Goal: Communication & Community: Share content

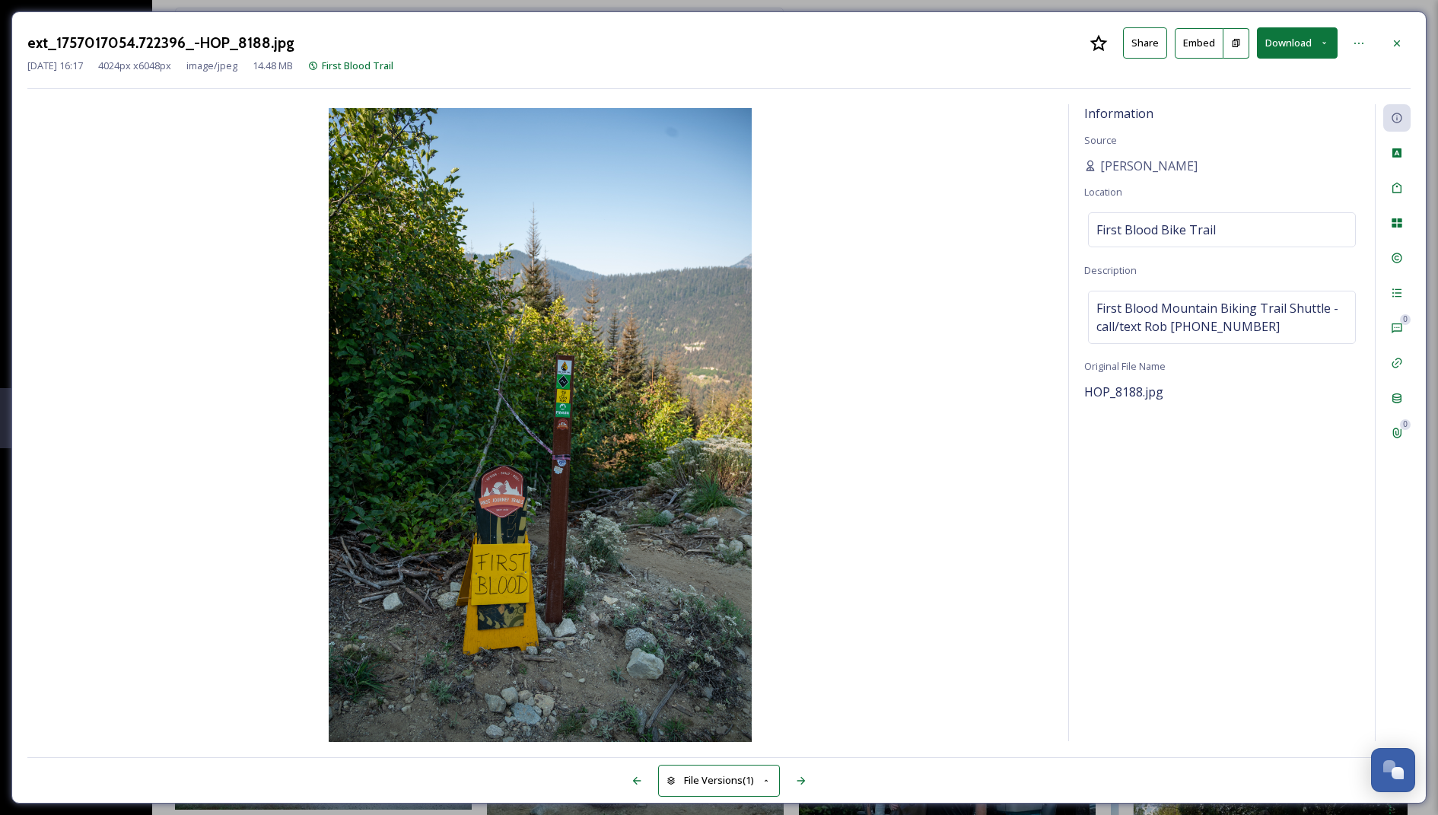
scroll to position [156, 0]
click at [1409, 39] on div at bounding box center [1396, 43] width 27 height 27
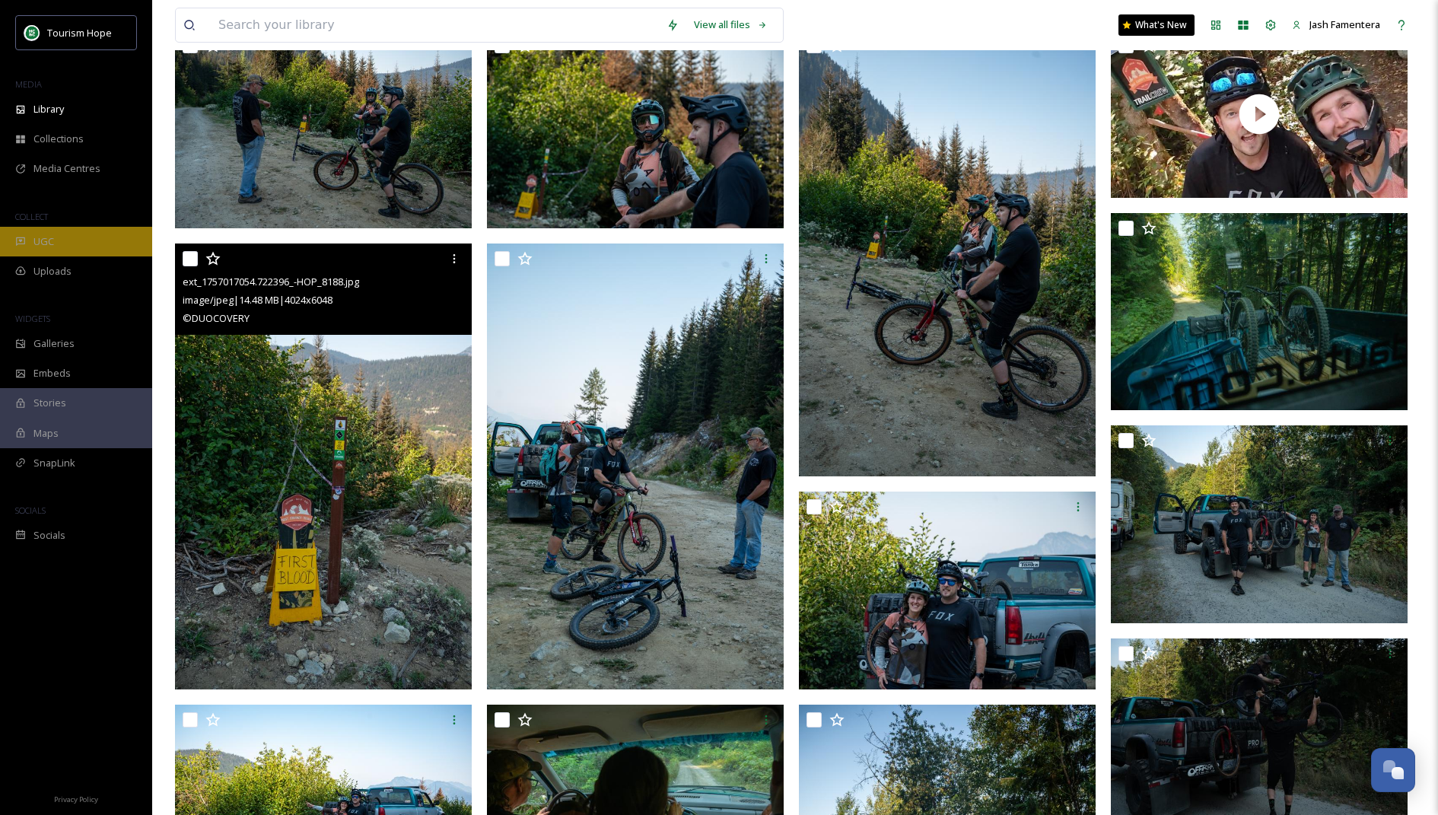
click at [75, 231] on div "UGC" at bounding box center [76, 242] width 152 height 30
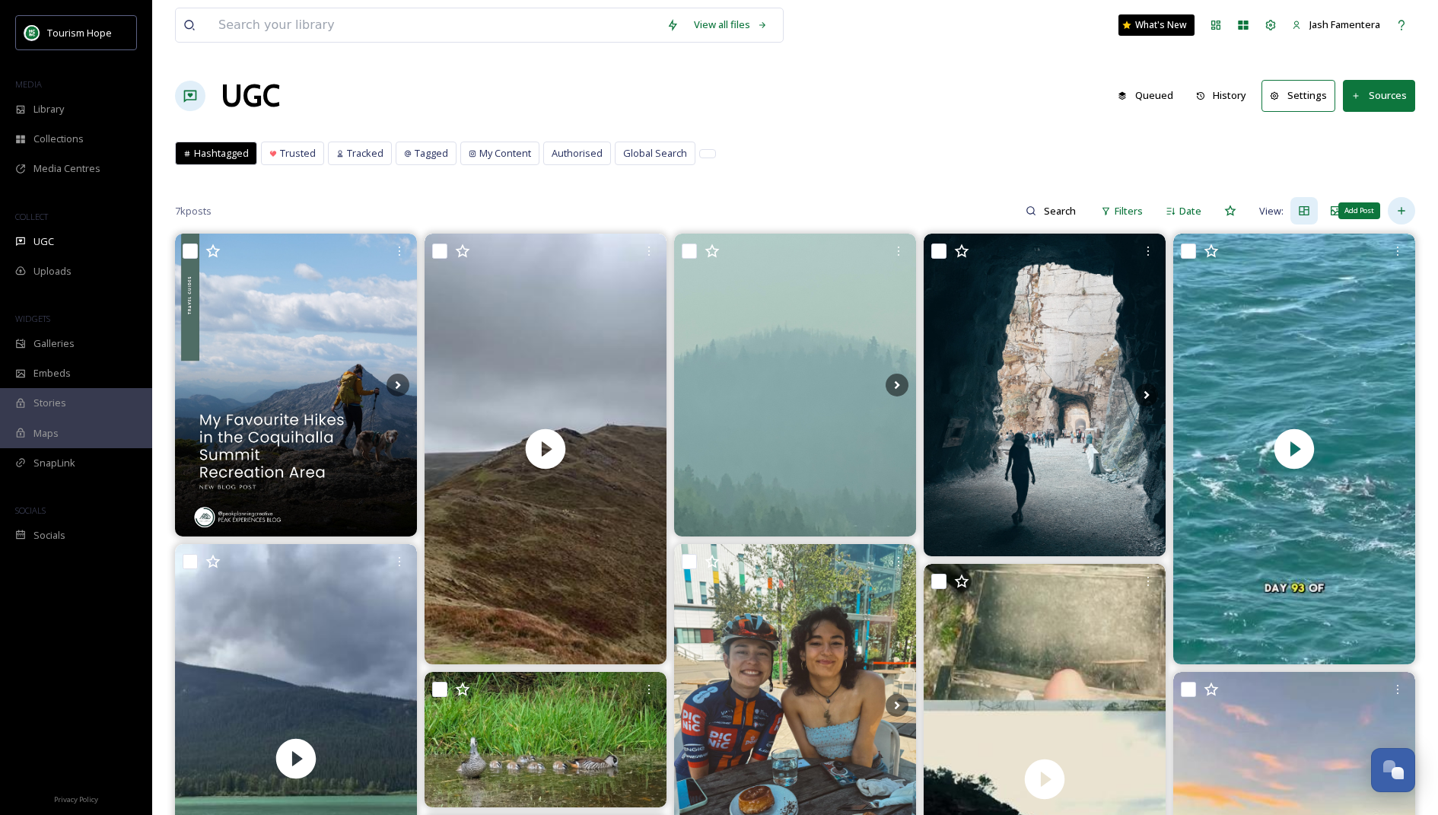
click at [1399, 207] on icon at bounding box center [1401, 211] width 12 height 12
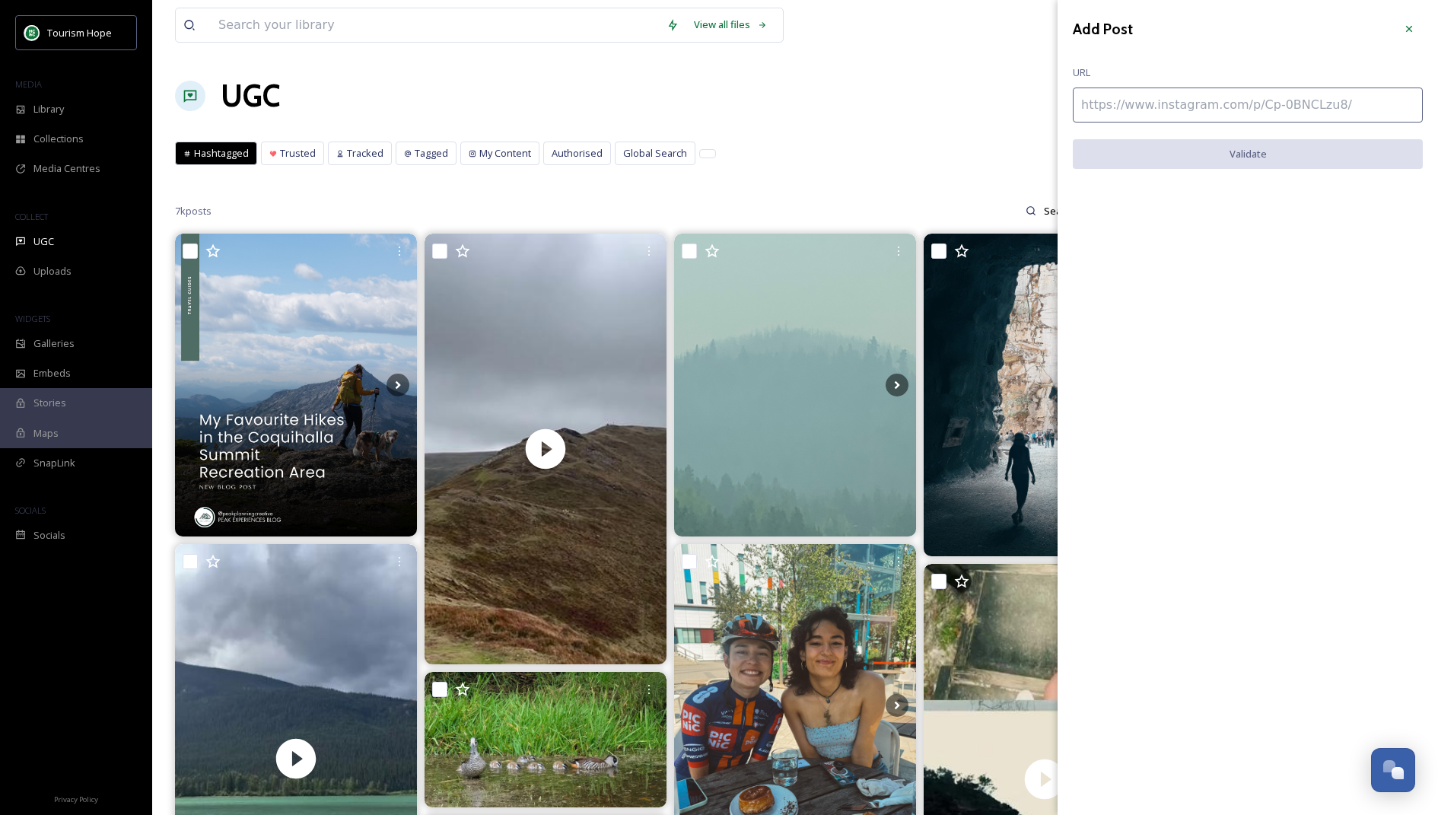
click at [1181, 107] on input at bounding box center [1247, 104] width 350 height 35
paste input "[URL][DOMAIN_NAME]"
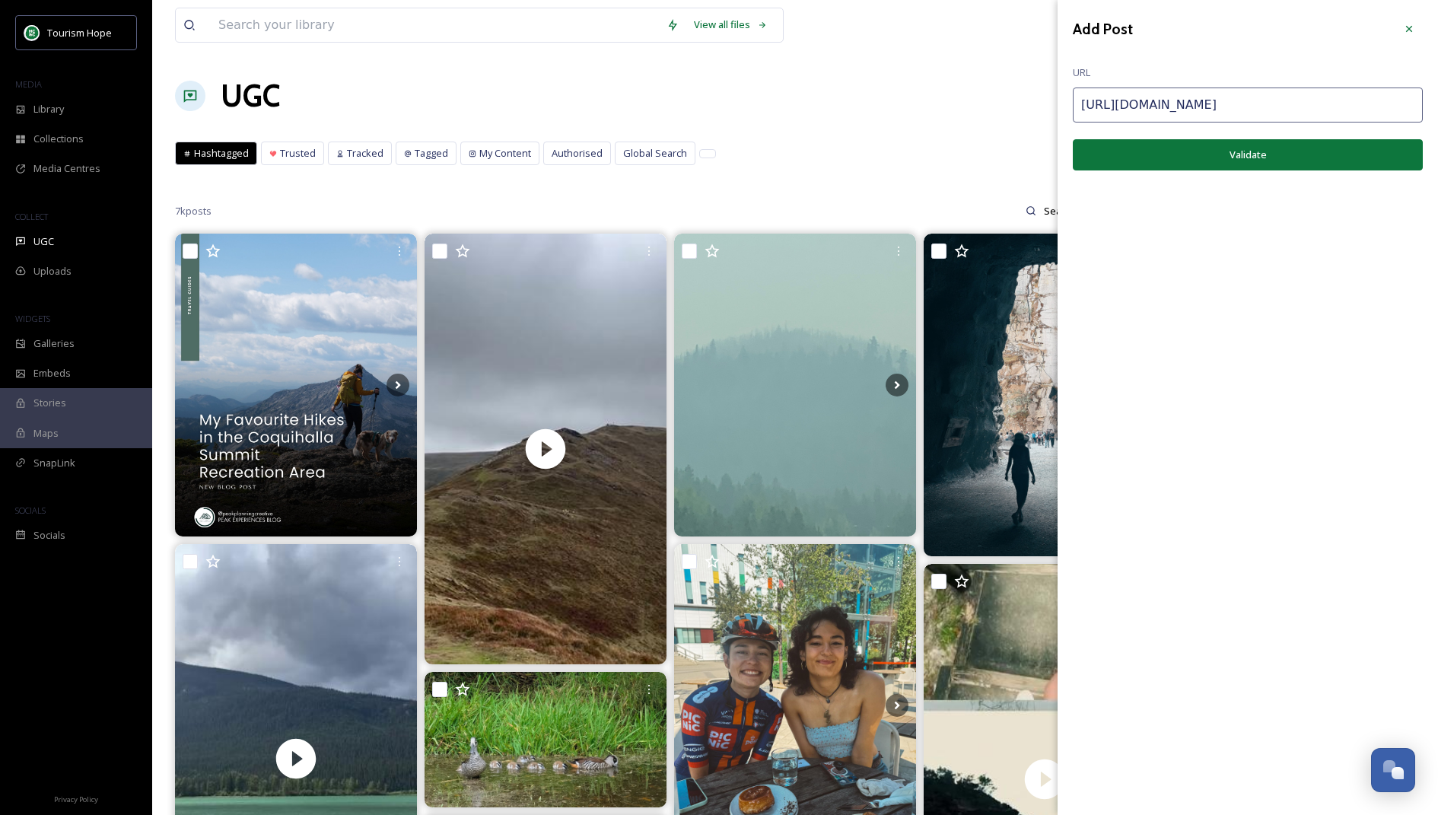
type input "[URL][DOMAIN_NAME]"
click at [1205, 148] on button "Validate" at bounding box center [1247, 154] width 350 height 31
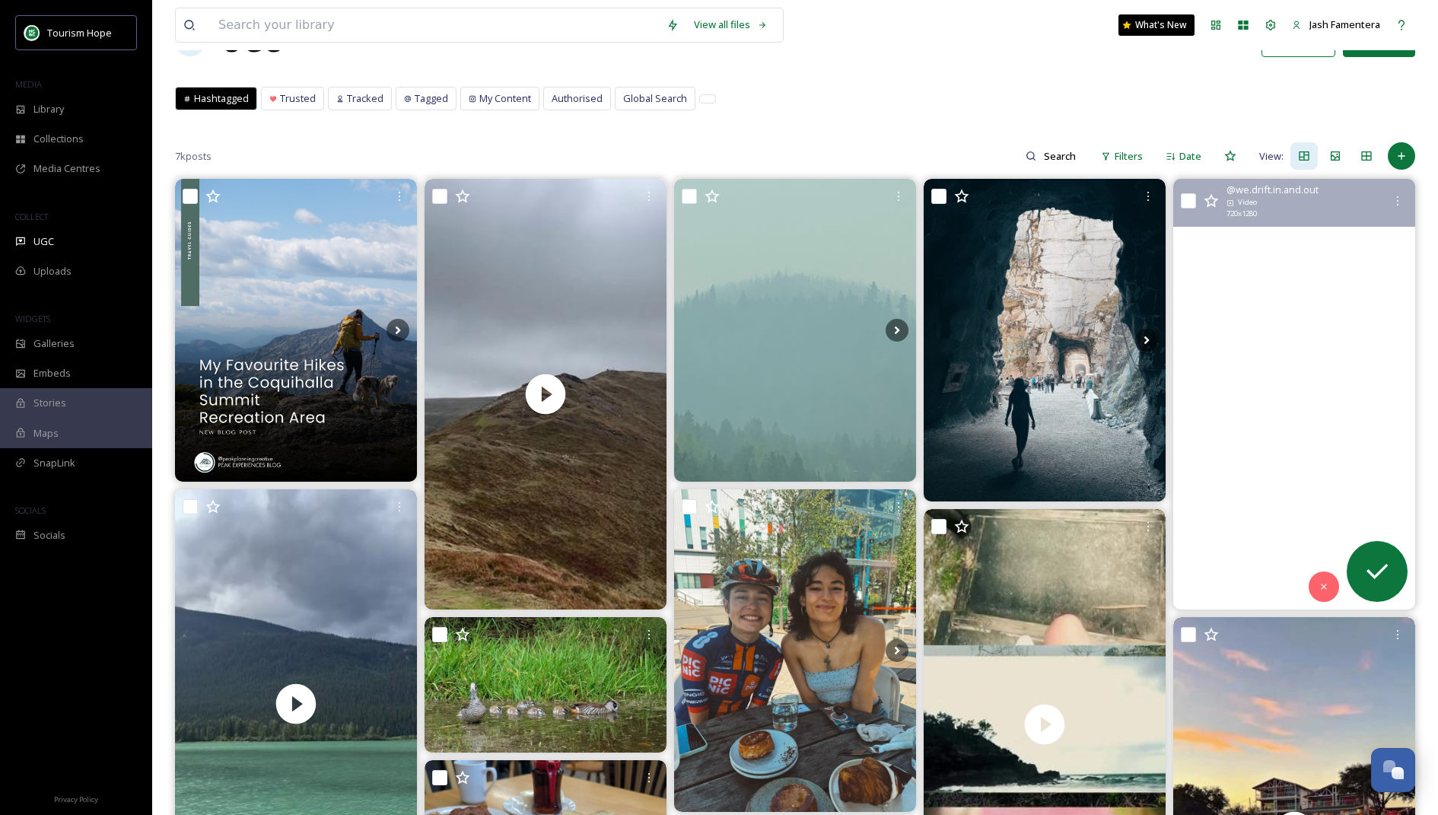
scroll to position [56, 0]
click at [1254, 419] on video "Day 93 of driving around Australia until we complete the lap 🚐 \a\aToday we did…" at bounding box center [1294, 393] width 242 height 430
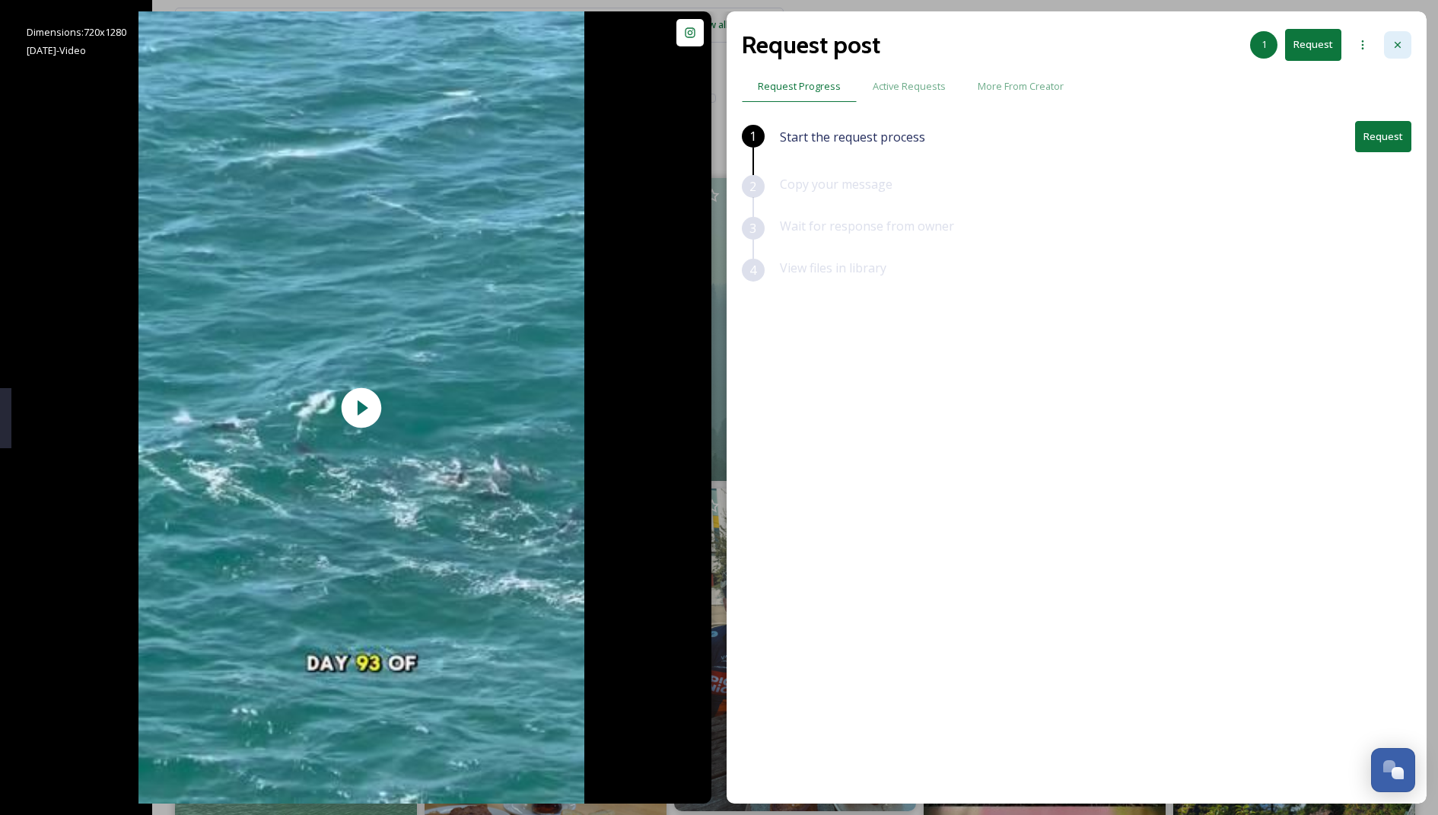
click at [1403, 48] on icon at bounding box center [1397, 45] width 12 height 12
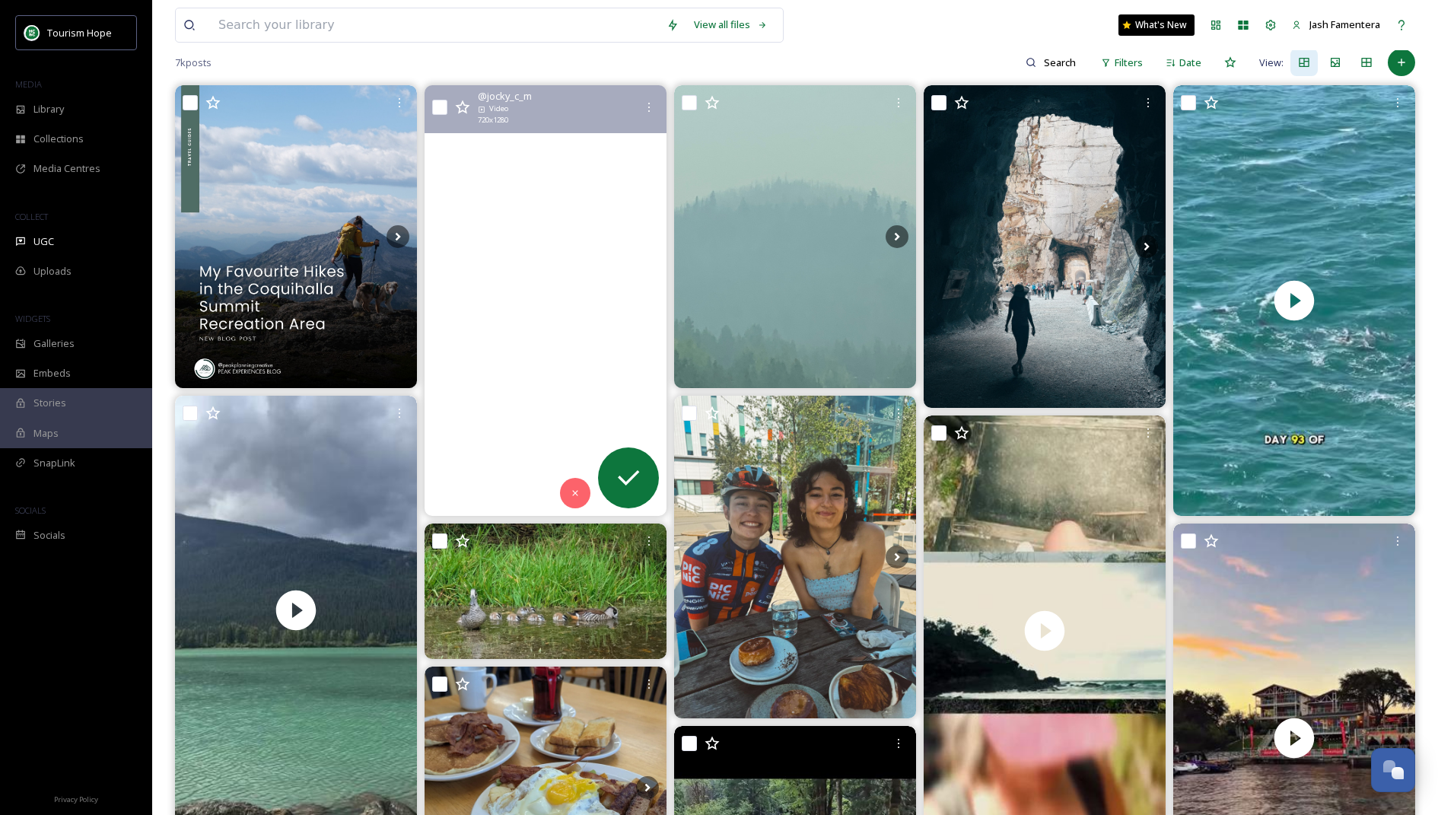
scroll to position [139, 0]
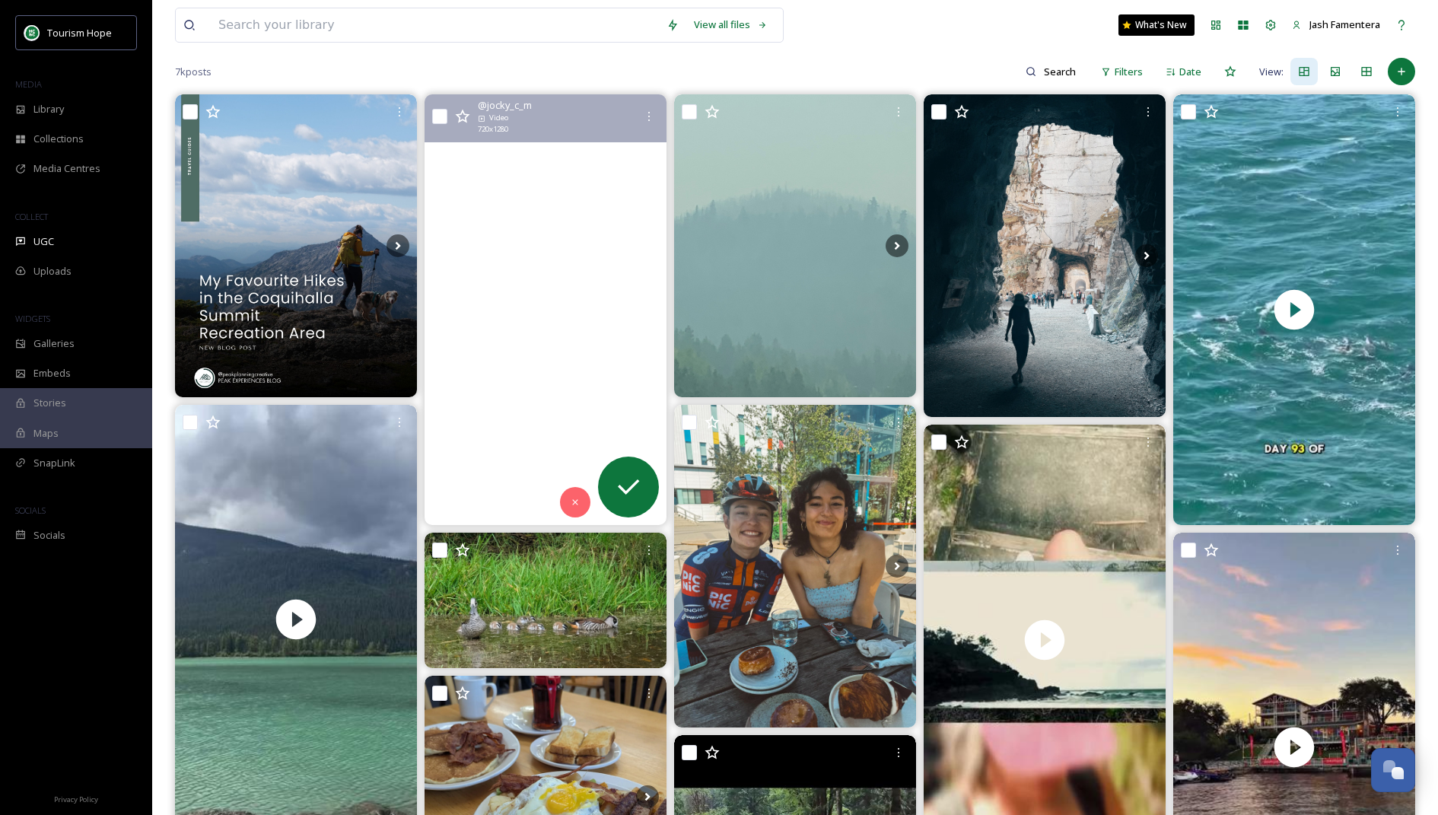
click at [520, 377] on video "From a reunion group hike along the Dragon’s Back, a very distinctive, undulati…" at bounding box center [545, 309] width 242 height 430
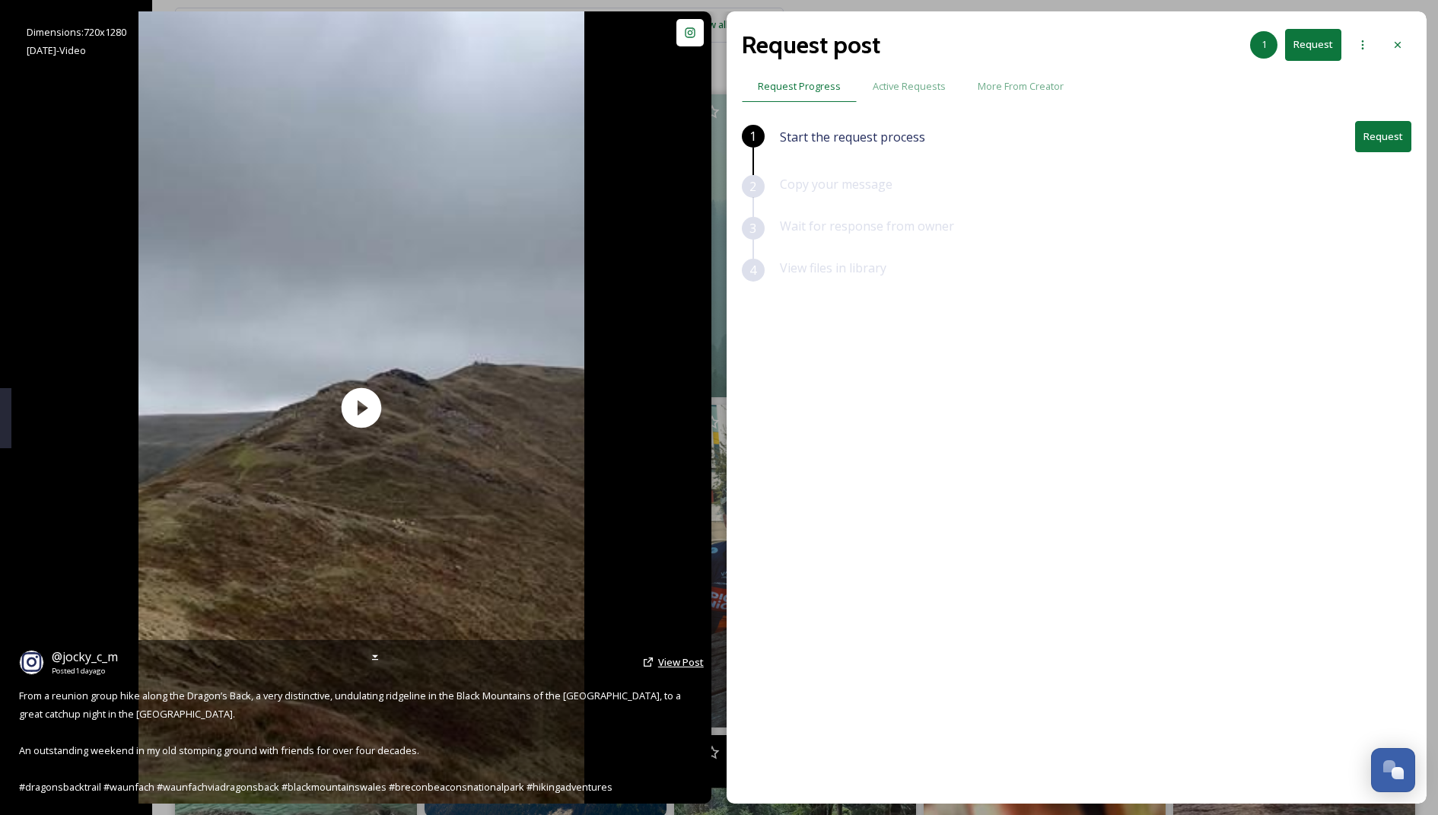
click at [659, 668] on span "View Post" at bounding box center [681, 662] width 46 height 14
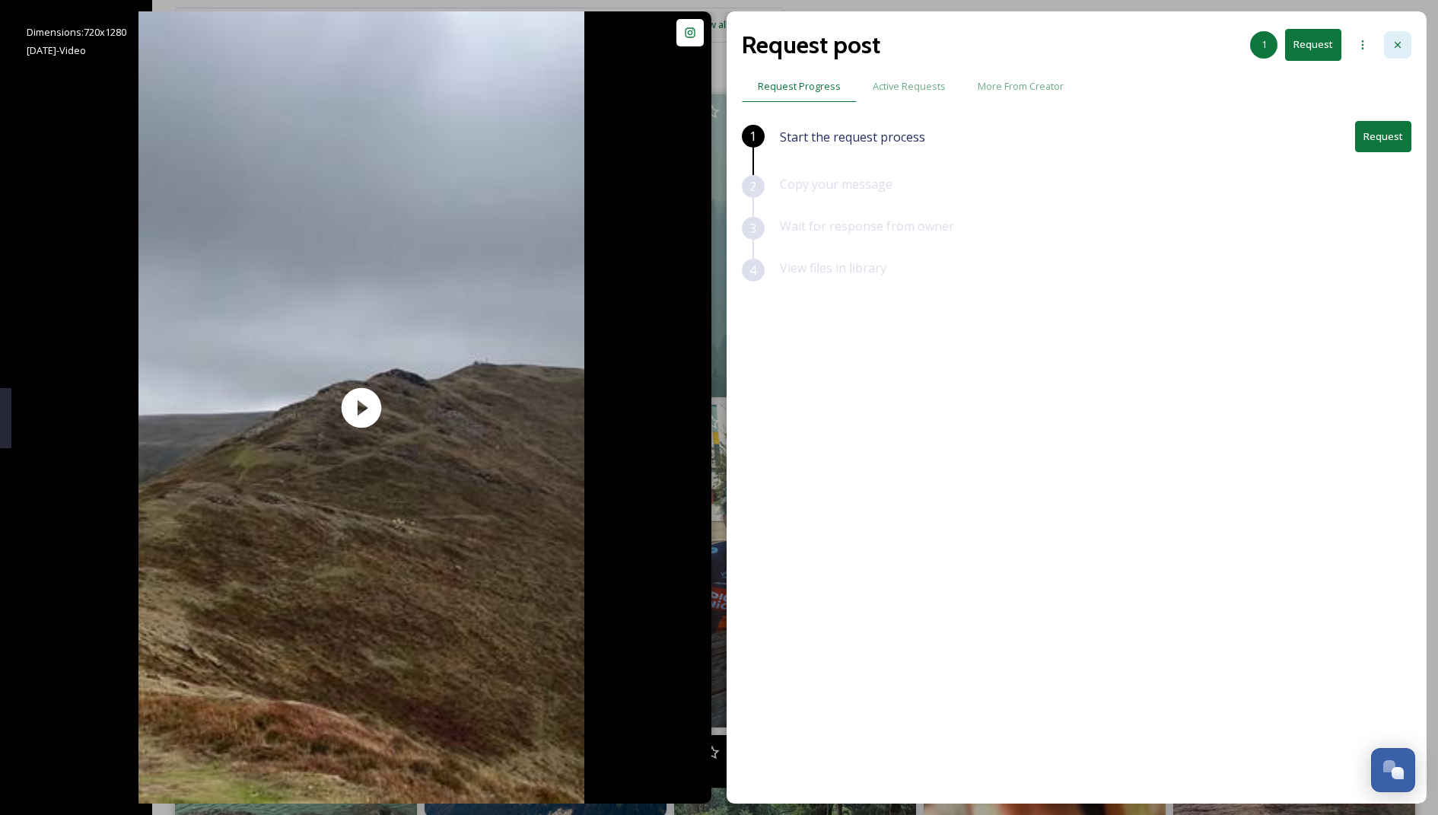
click at [1403, 45] on icon at bounding box center [1397, 45] width 12 height 12
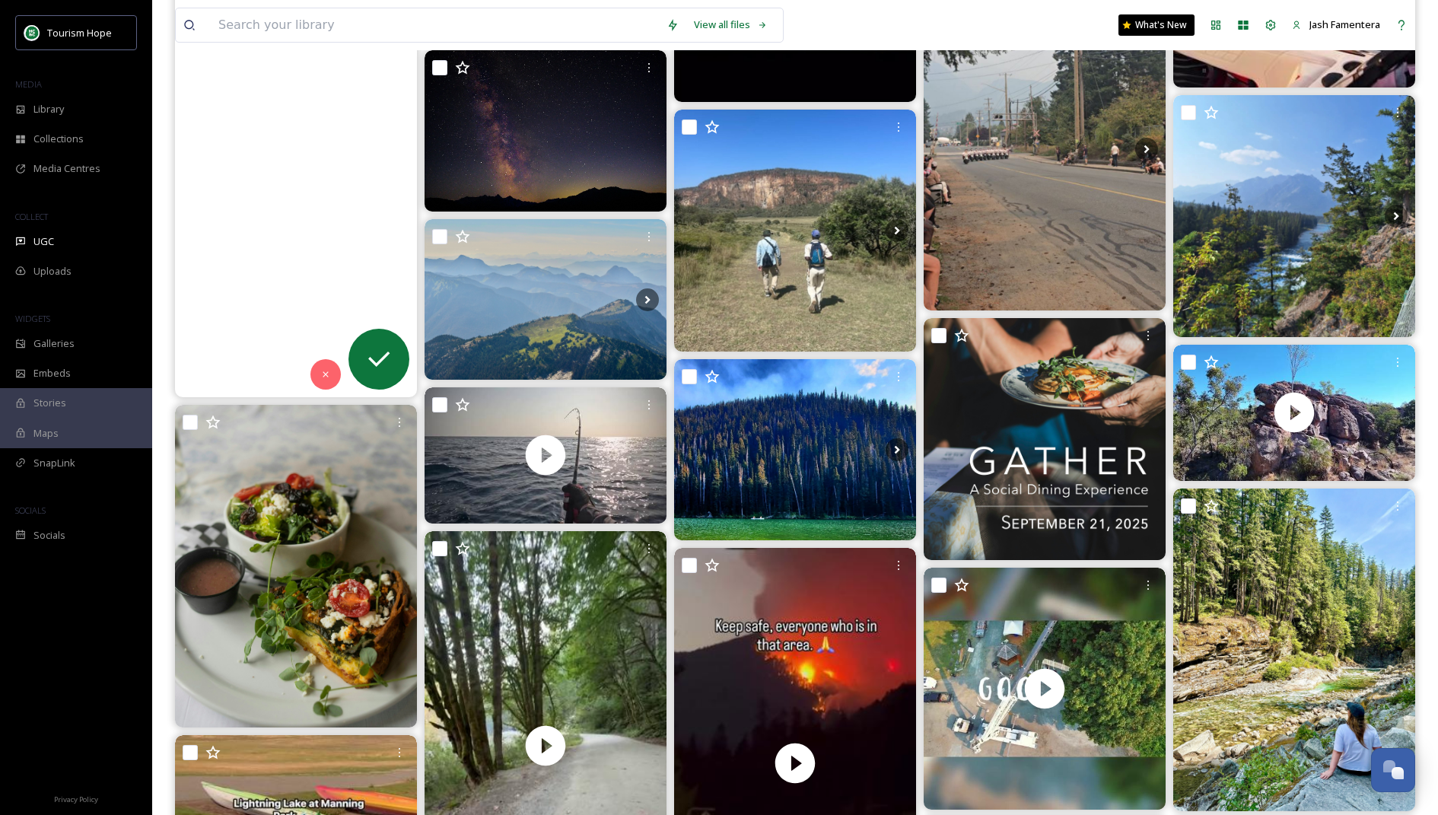
scroll to position [1054, 0]
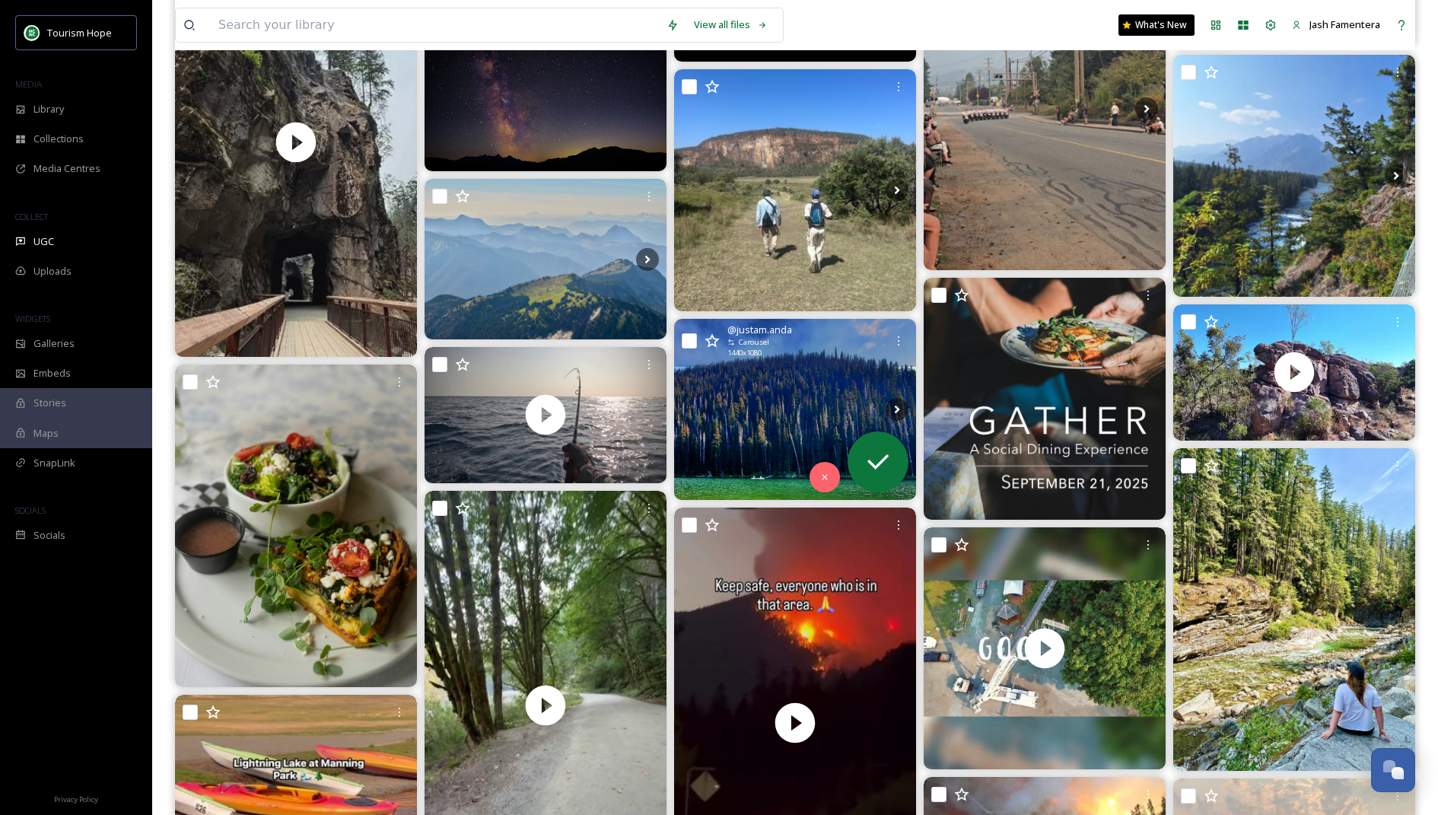
click at [806, 445] on img at bounding box center [795, 410] width 242 height 182
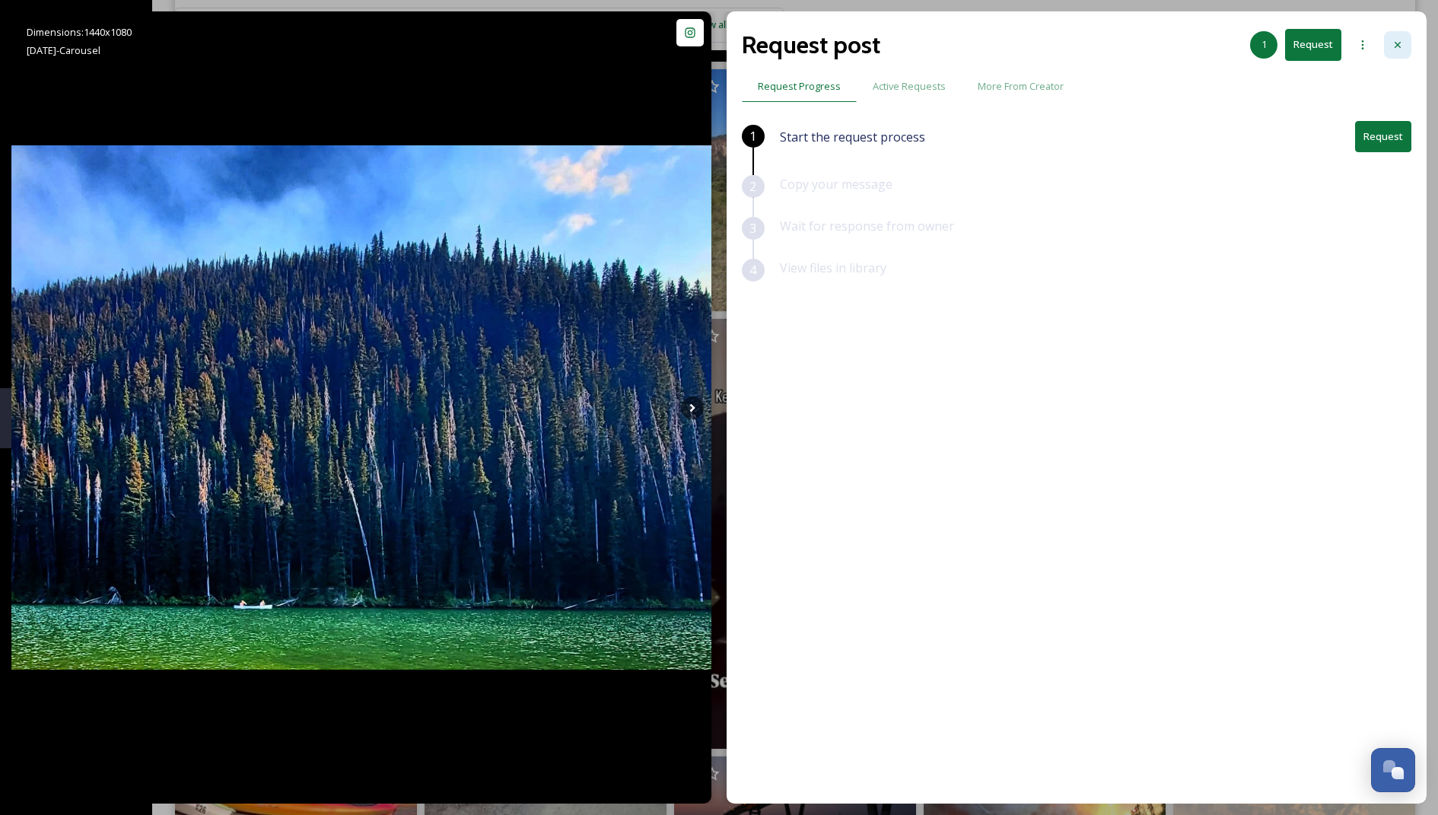
click at [1400, 35] on div at bounding box center [1397, 44] width 27 height 27
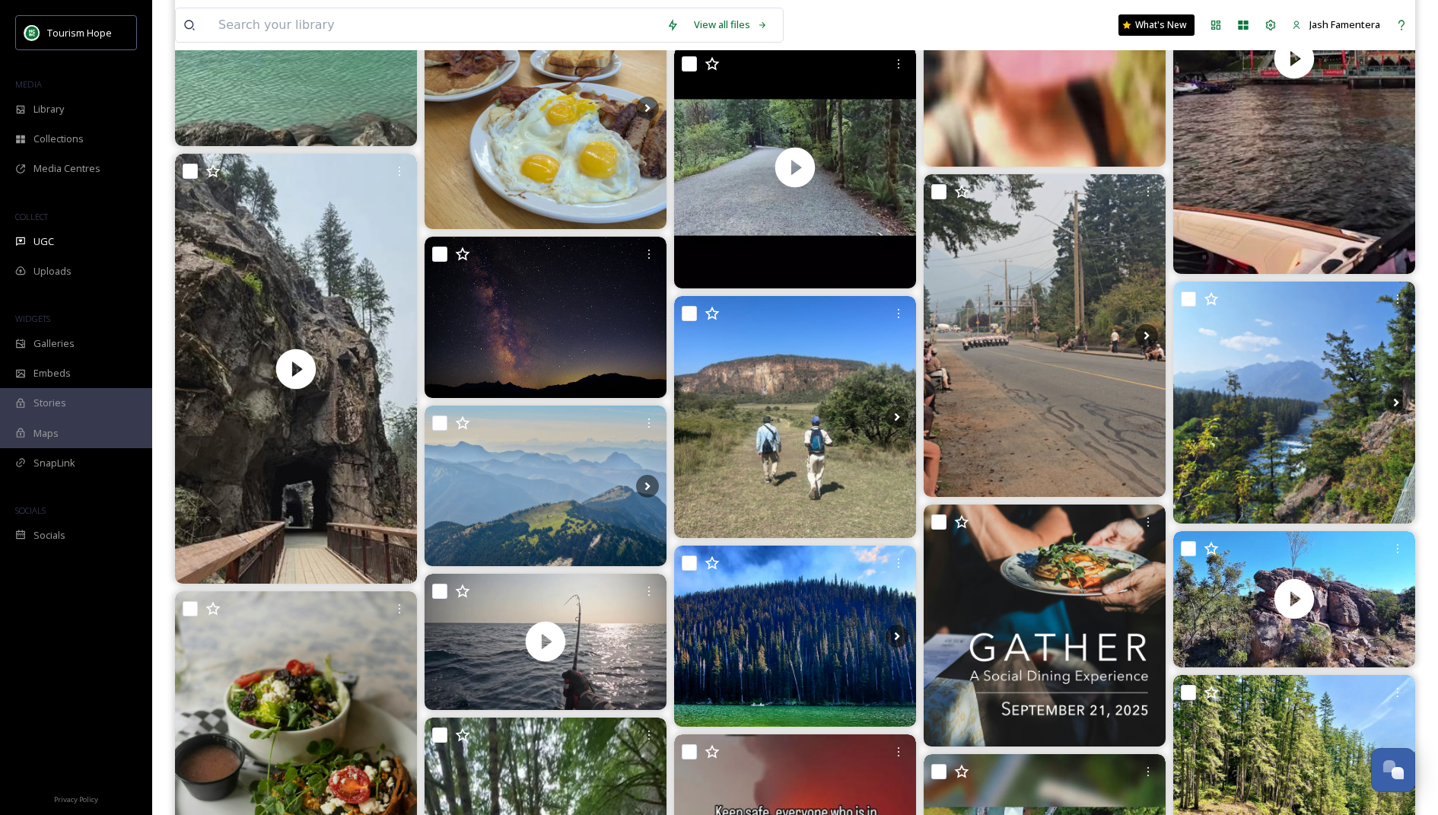
scroll to position [942, 0]
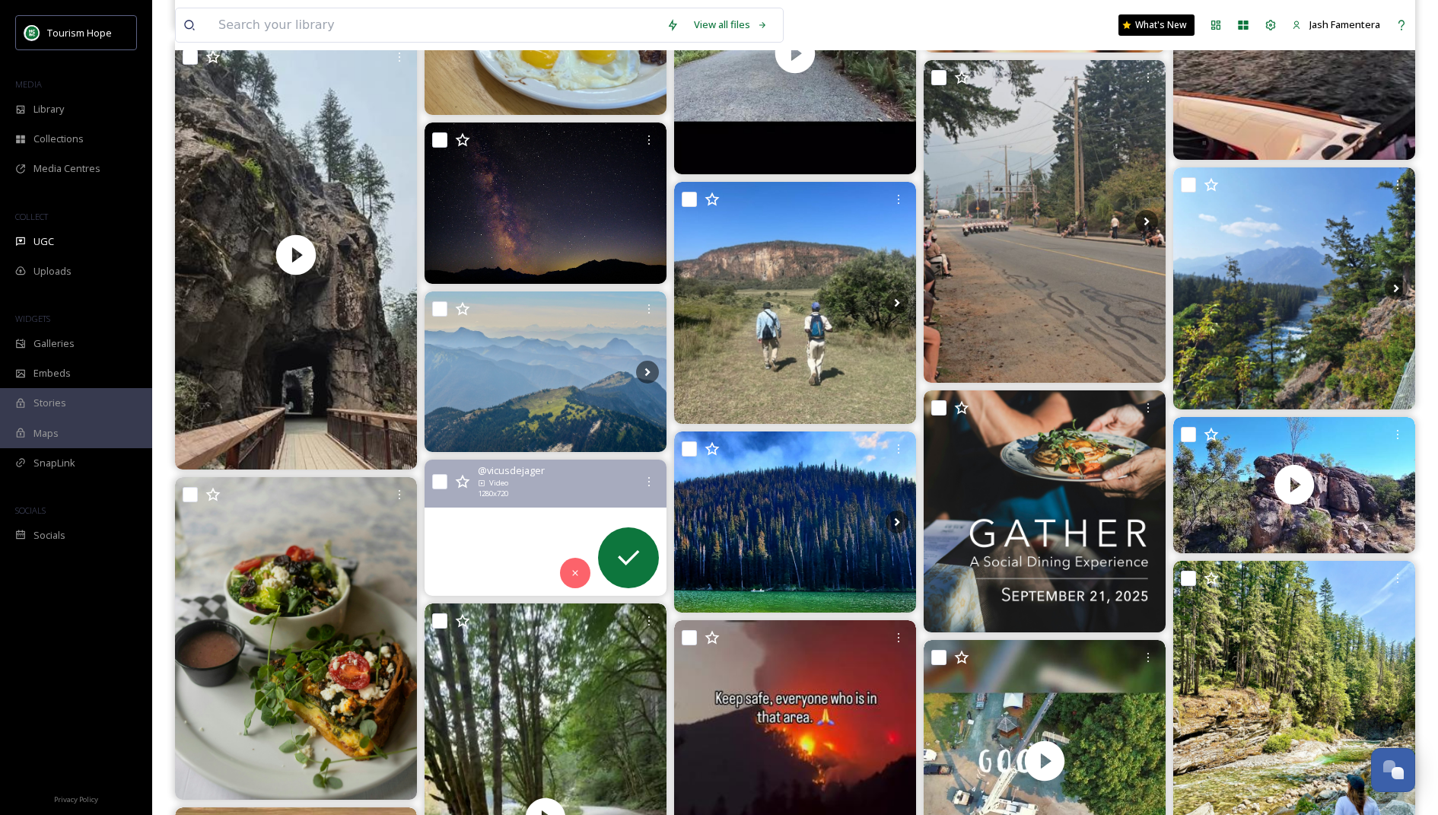
click at [451, 544] on video "Yellowfin Tuna #mozambique #hellsgate #bemugisplace #assassinanglers #shimano #…" at bounding box center [545, 527] width 242 height 136
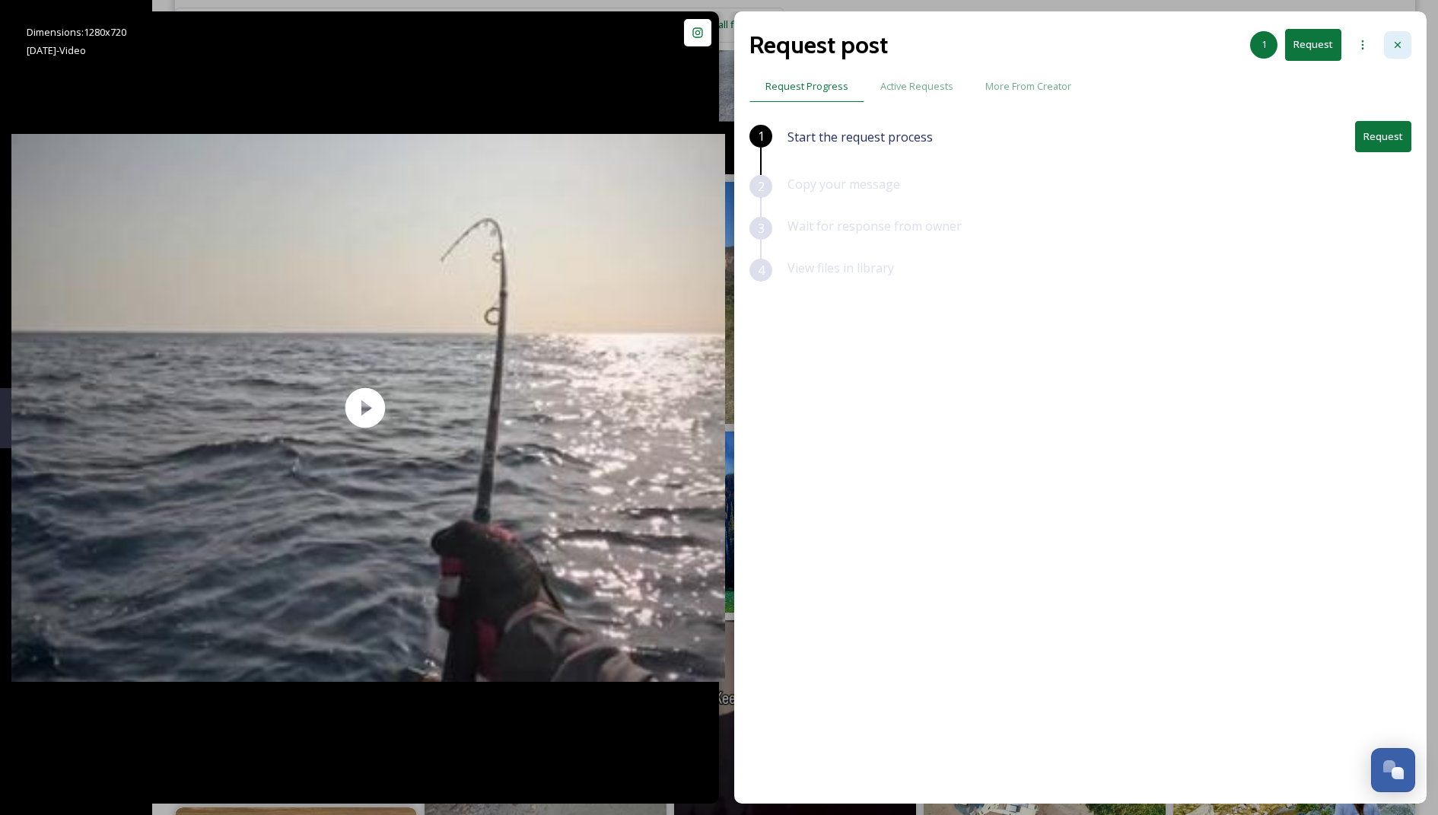
click at [1400, 46] on icon at bounding box center [1397, 45] width 12 height 12
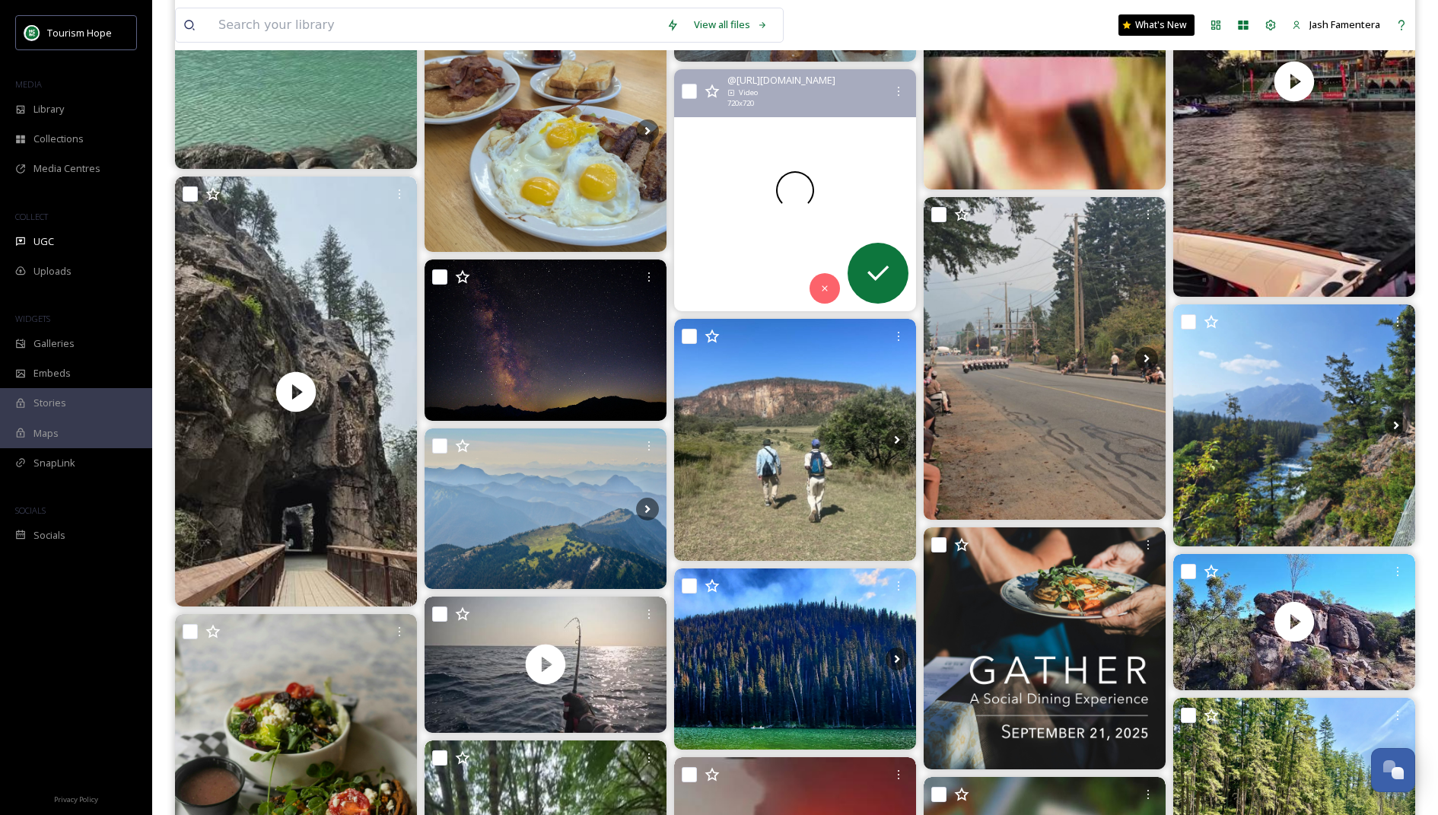
scroll to position [821, 0]
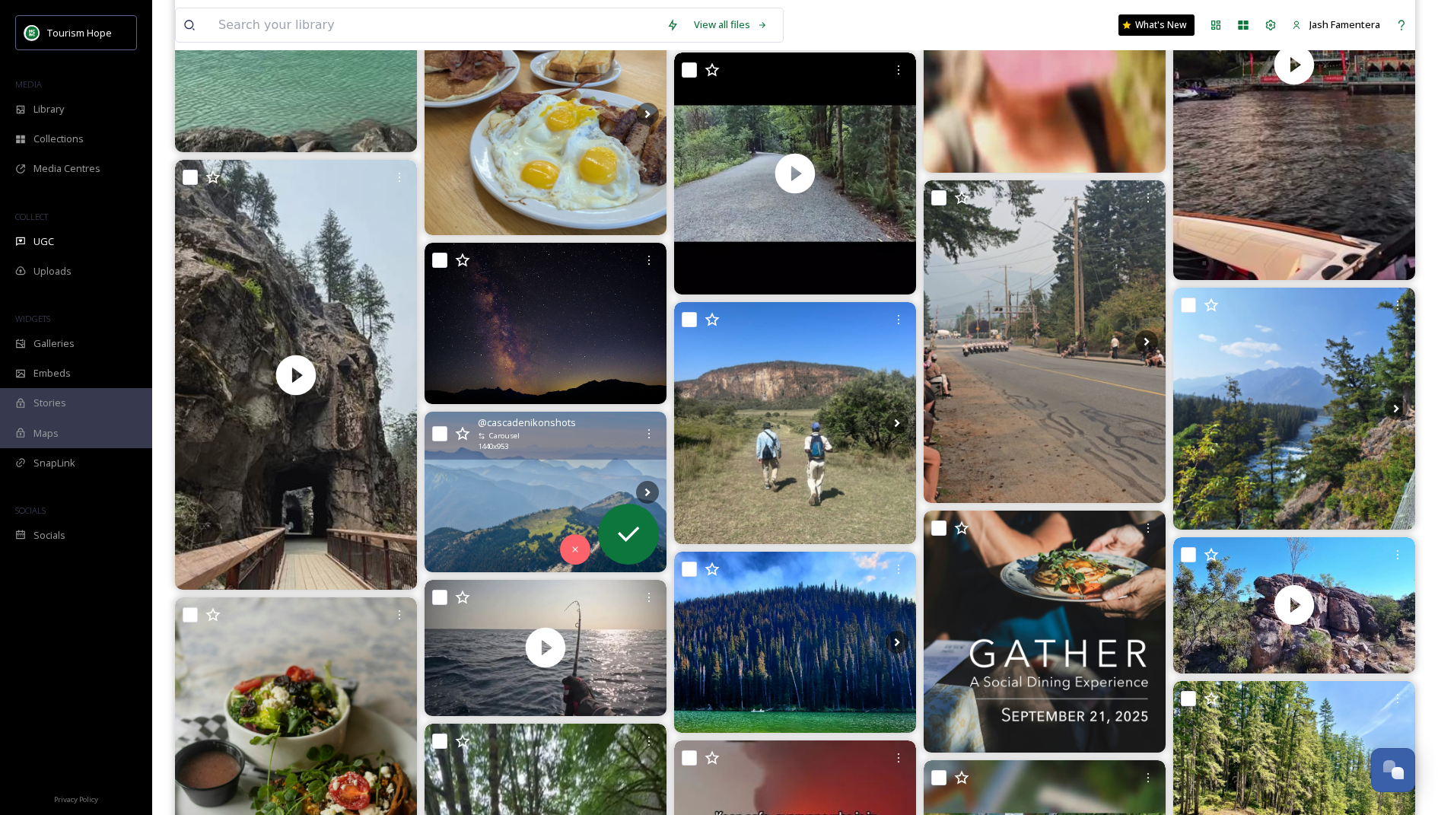
click at [584, 470] on img at bounding box center [545, 491] width 242 height 160
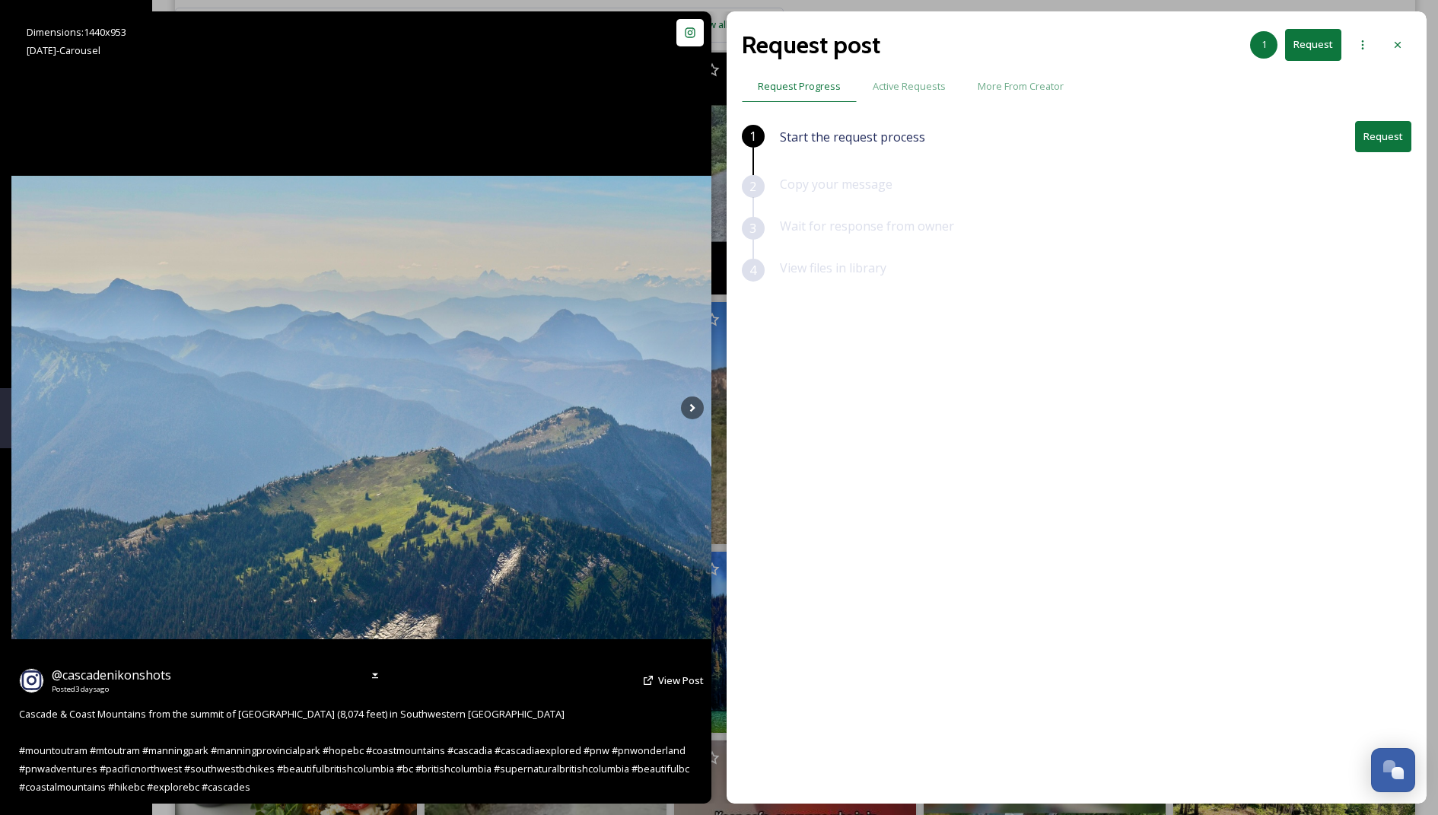
click at [654, 678] on icon at bounding box center [648, 680] width 12 height 12
click at [669, 682] on span "View Post" at bounding box center [681, 680] width 46 height 14
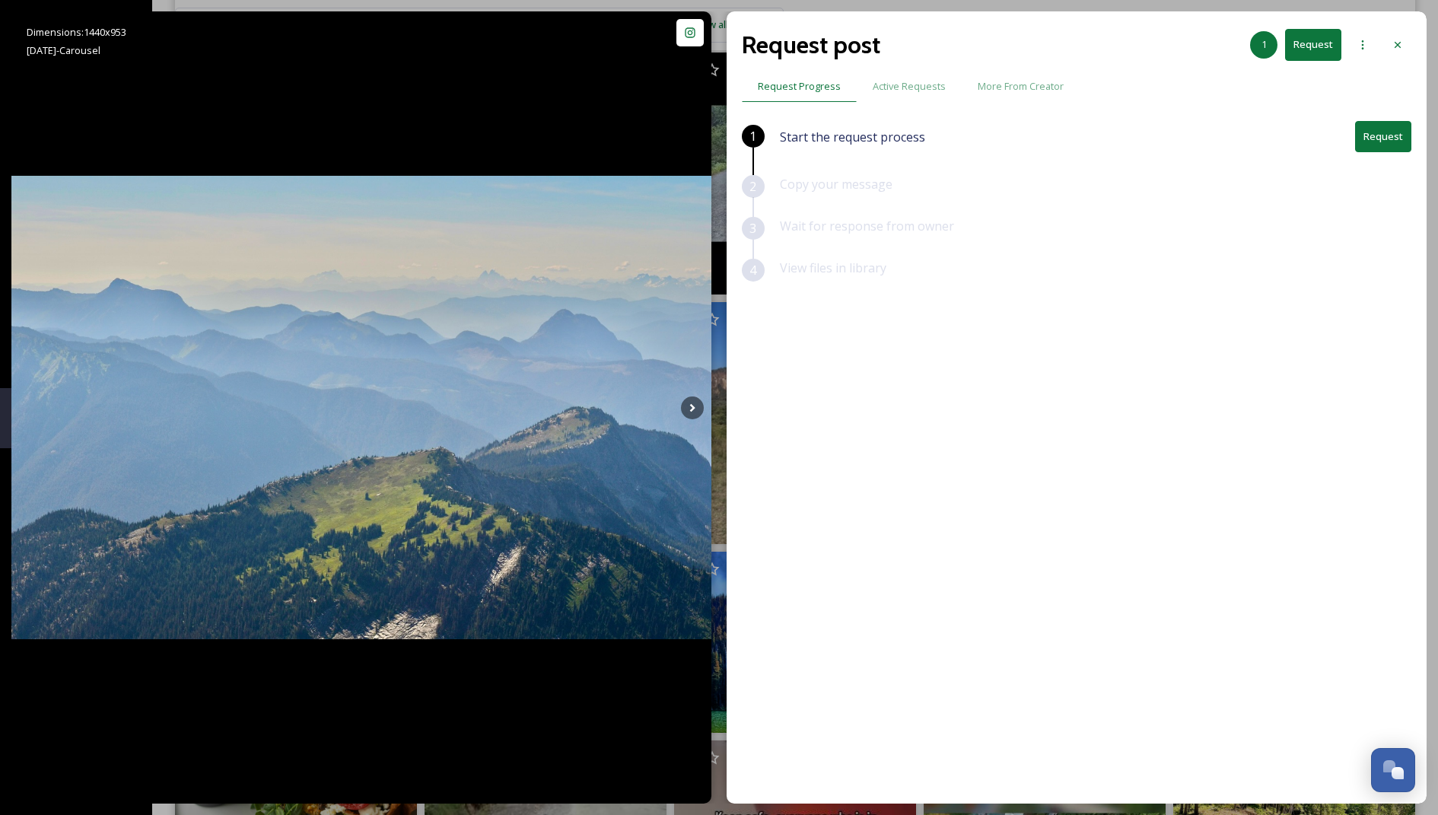
click at [1396, 141] on button "Request" at bounding box center [1383, 136] width 56 height 31
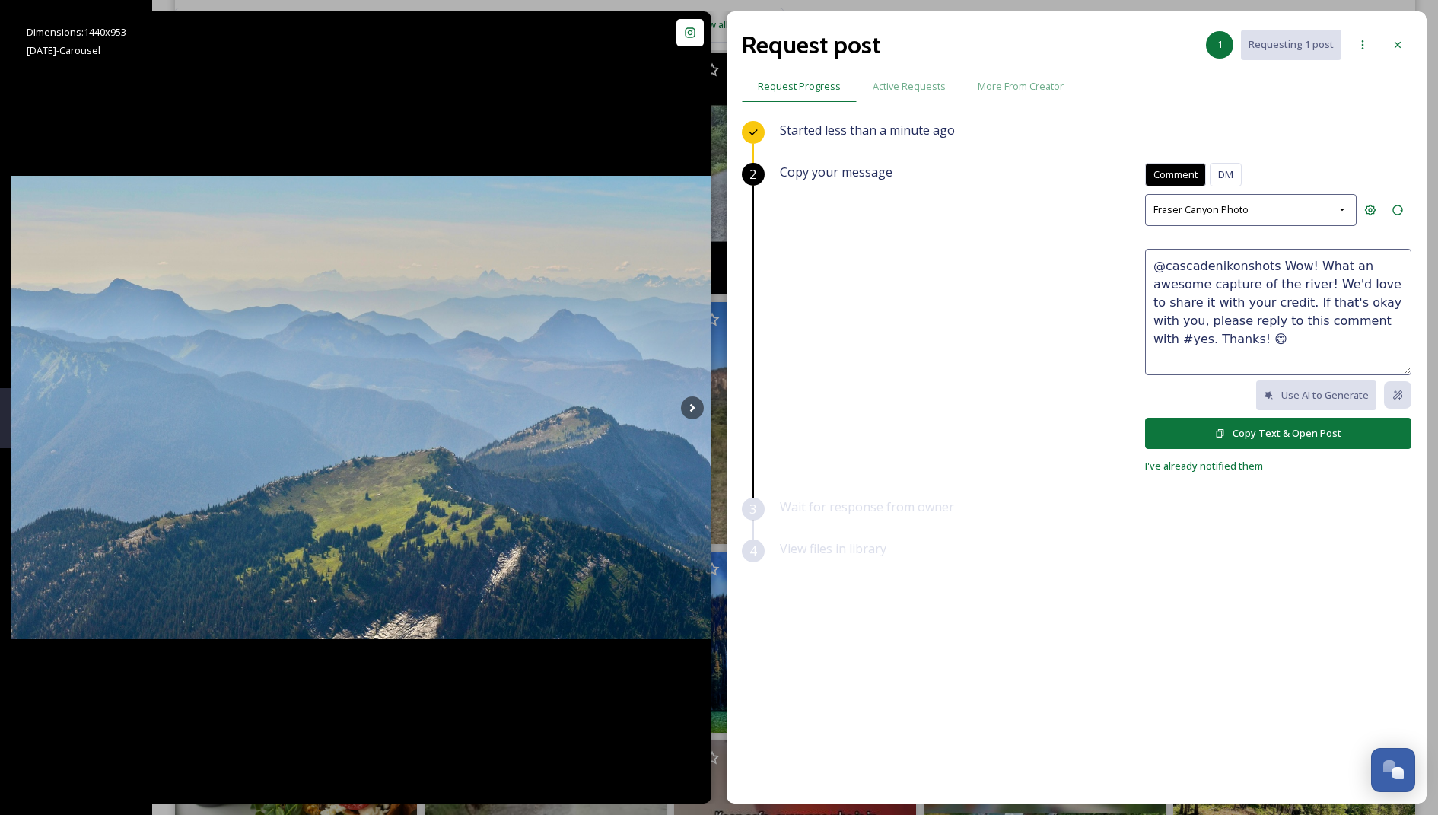
drag, startPoint x: 1301, startPoint y: 266, endPoint x: 1314, endPoint y: 284, distance: 22.8
click at [1314, 284] on textarea "@cascadenikonshots Wow! What an awesome capture of the river! We'd love to shar…" at bounding box center [1278, 312] width 266 height 126
drag, startPoint x: 1360, startPoint y: 274, endPoint x: 1263, endPoint y: 300, distance: 100.7
click at [1263, 300] on textarea "@cascadenikonshots Wow! These are stunning, they look like post cards 😍 We'd lo…" at bounding box center [1278, 312] width 266 height 126
click at [1301, 303] on textarea "@cascadenikonshots Wow! These are stunning, they look like post cards 😍 Can we …" at bounding box center [1278, 312] width 266 height 126
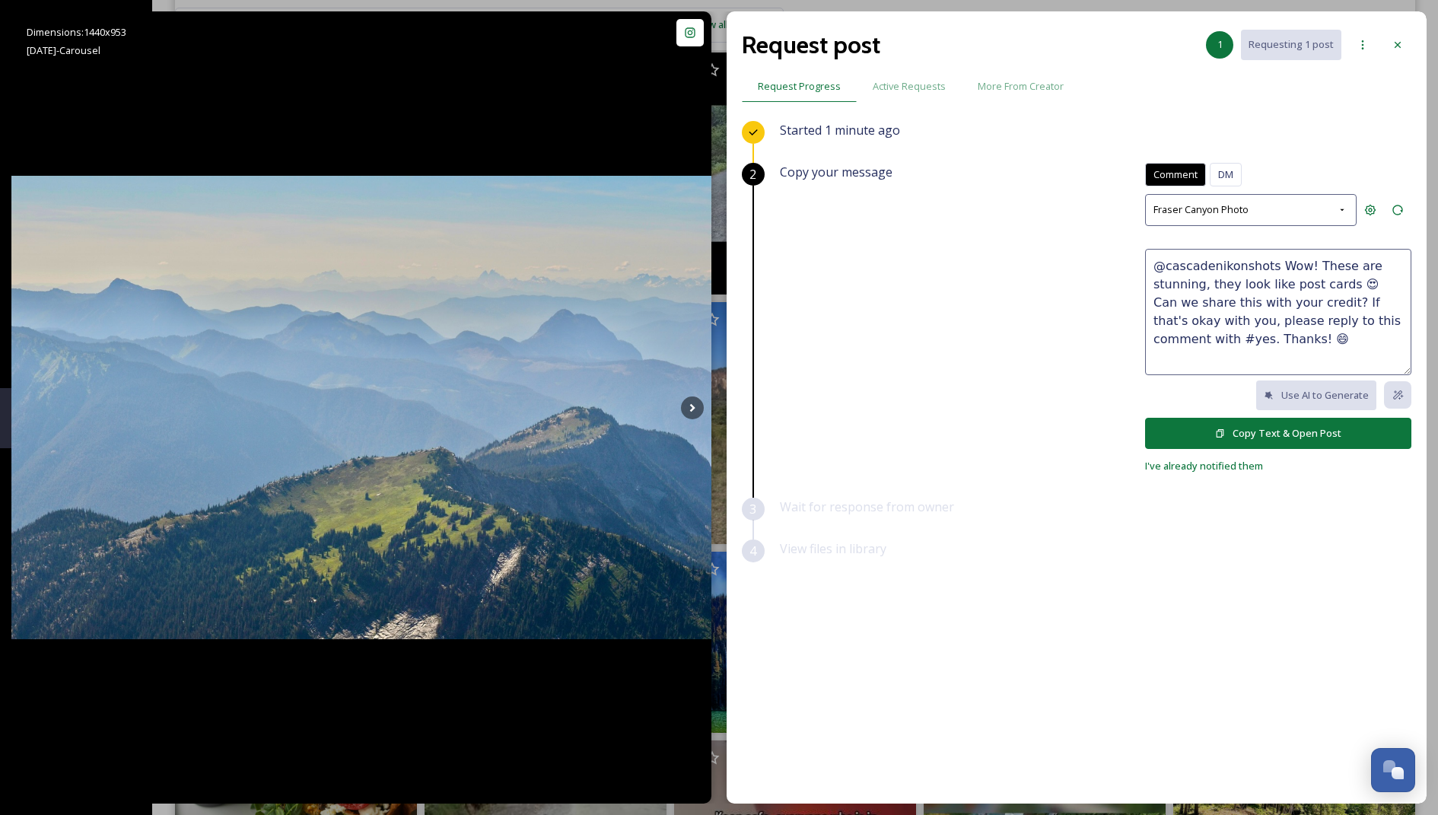
click at [1329, 310] on textarea "@cascadenikonshots Wow! These are stunning, they look like post cards 😍 Can we …" at bounding box center [1278, 312] width 266 height 126
click at [1255, 290] on textarea "@cascadenikonshots Wow! These are stunning, they look like post cards 😍 Can we …" at bounding box center [1278, 312] width 266 height 126
click at [1225, 308] on textarea "@cascadenikonshots Wow! These are stunning, they look like post cards 😍 Can we …" at bounding box center [1278, 312] width 266 height 126
click at [1343, 307] on textarea "@cascadenikonshots Wow! These are stunning, they look like post cards 😍 Can we …" at bounding box center [1278, 312] width 266 height 126
click at [1298, 327] on textarea "@cascadenikonshots Wow! These are stunning, they look like post cards 😍 Can we …" at bounding box center [1278, 312] width 266 height 126
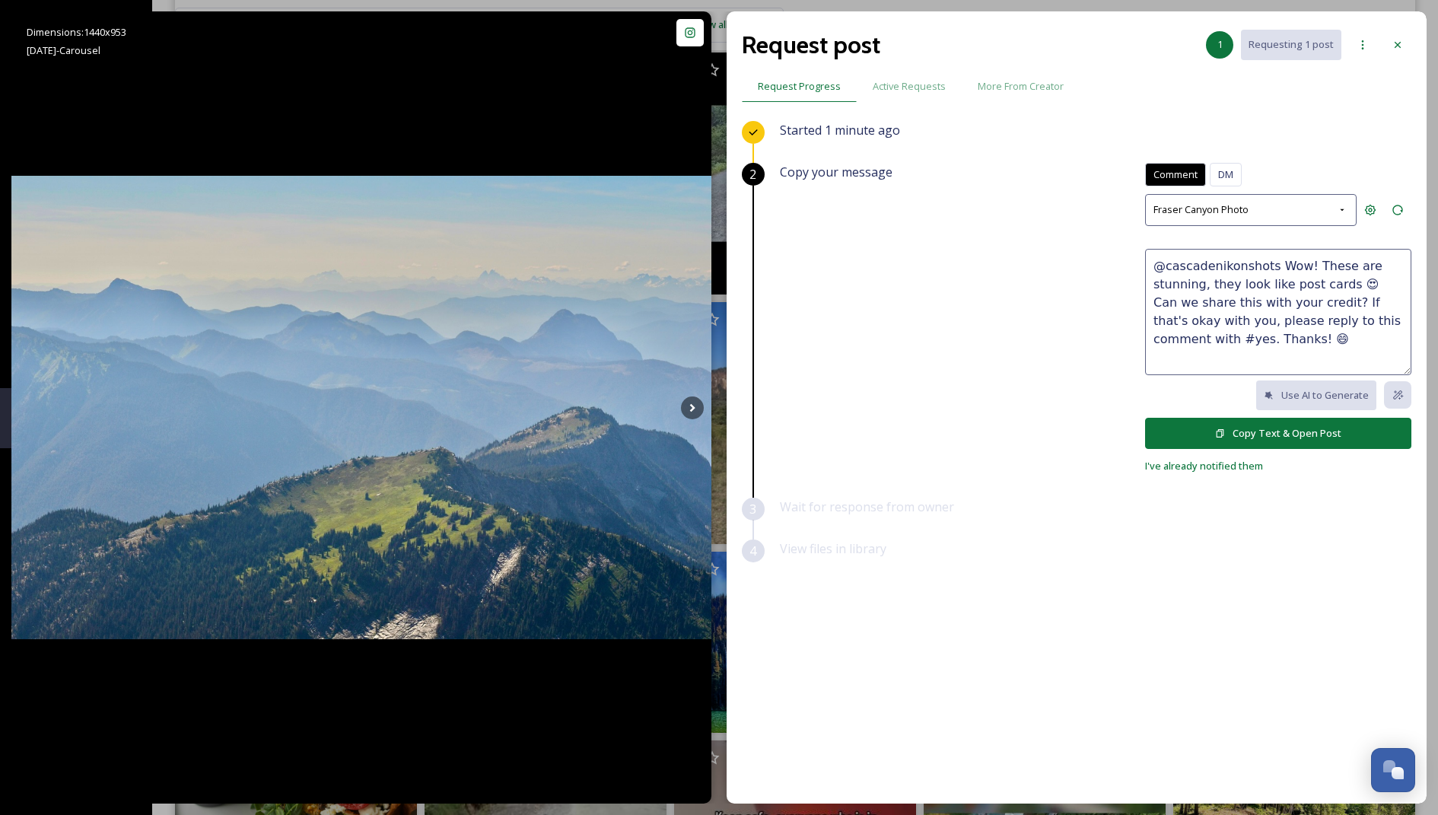
type textarea "@cascadenikonshots Wow! These are stunning, they look like post cards 😍 Can we …"
click at [1241, 433] on button "Copy Text & Open Post" at bounding box center [1278, 433] width 266 height 31
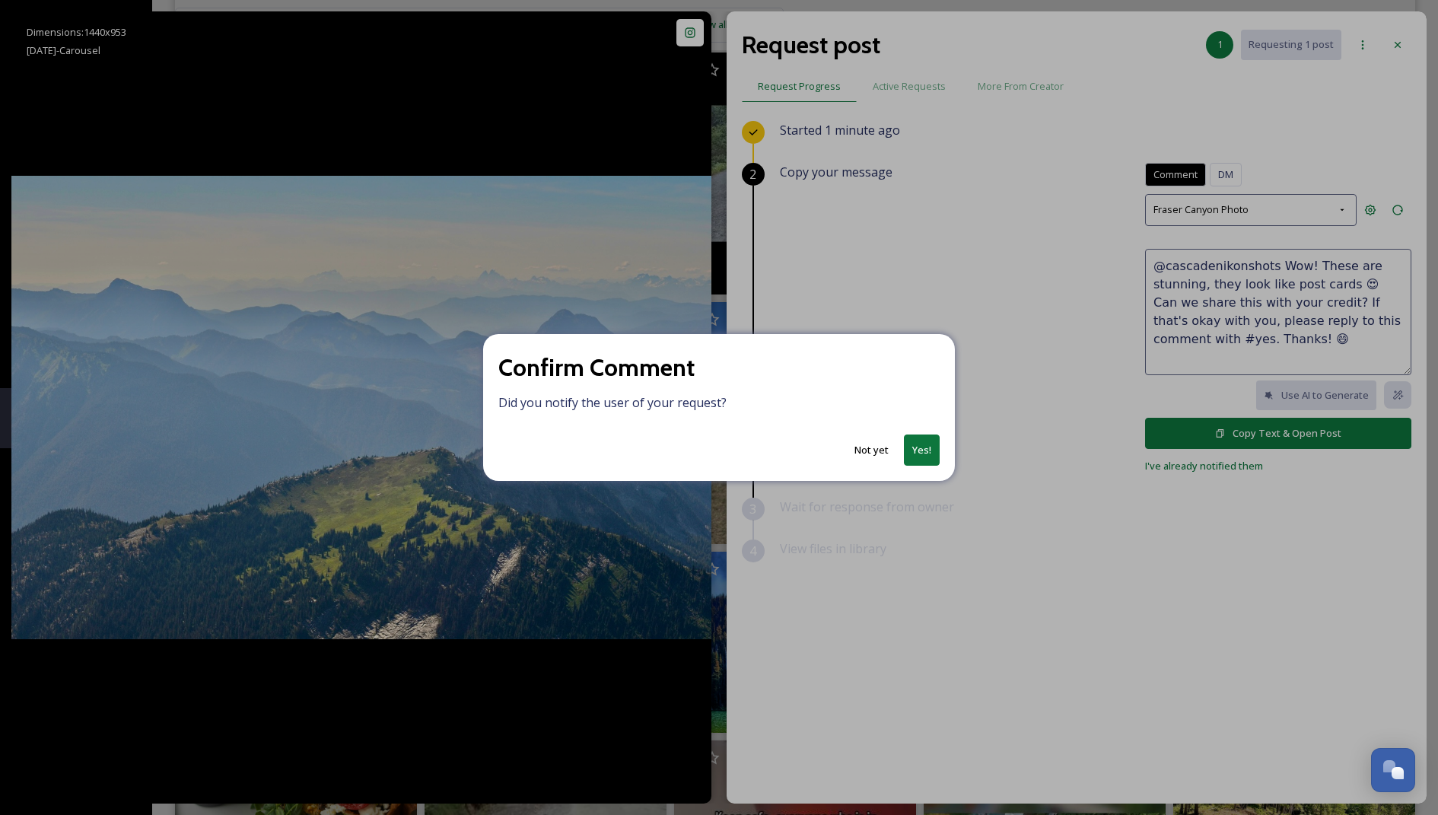
click at [917, 450] on button "Yes!" at bounding box center [922, 449] width 36 height 31
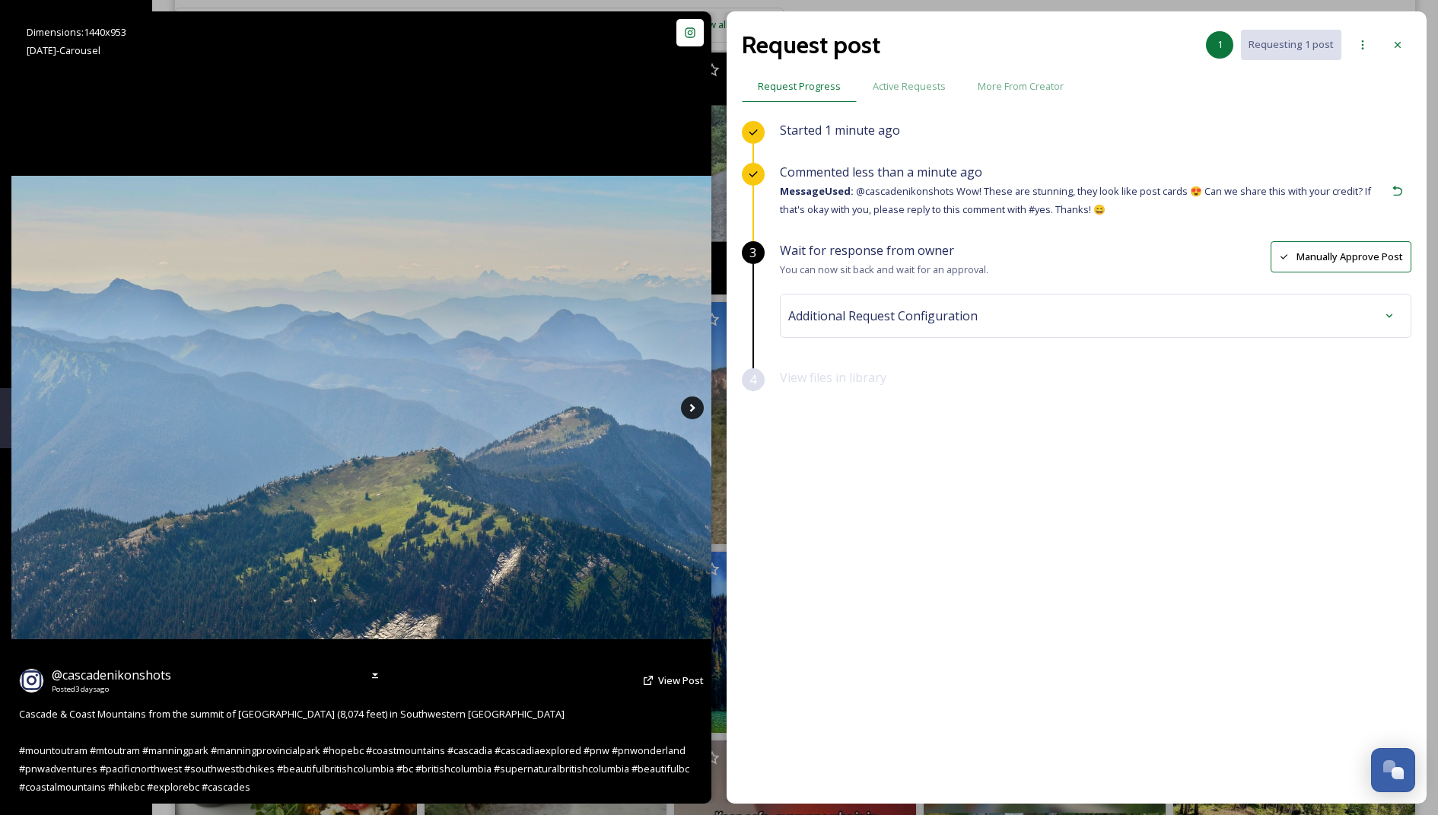
click at [685, 405] on icon at bounding box center [692, 407] width 23 height 23
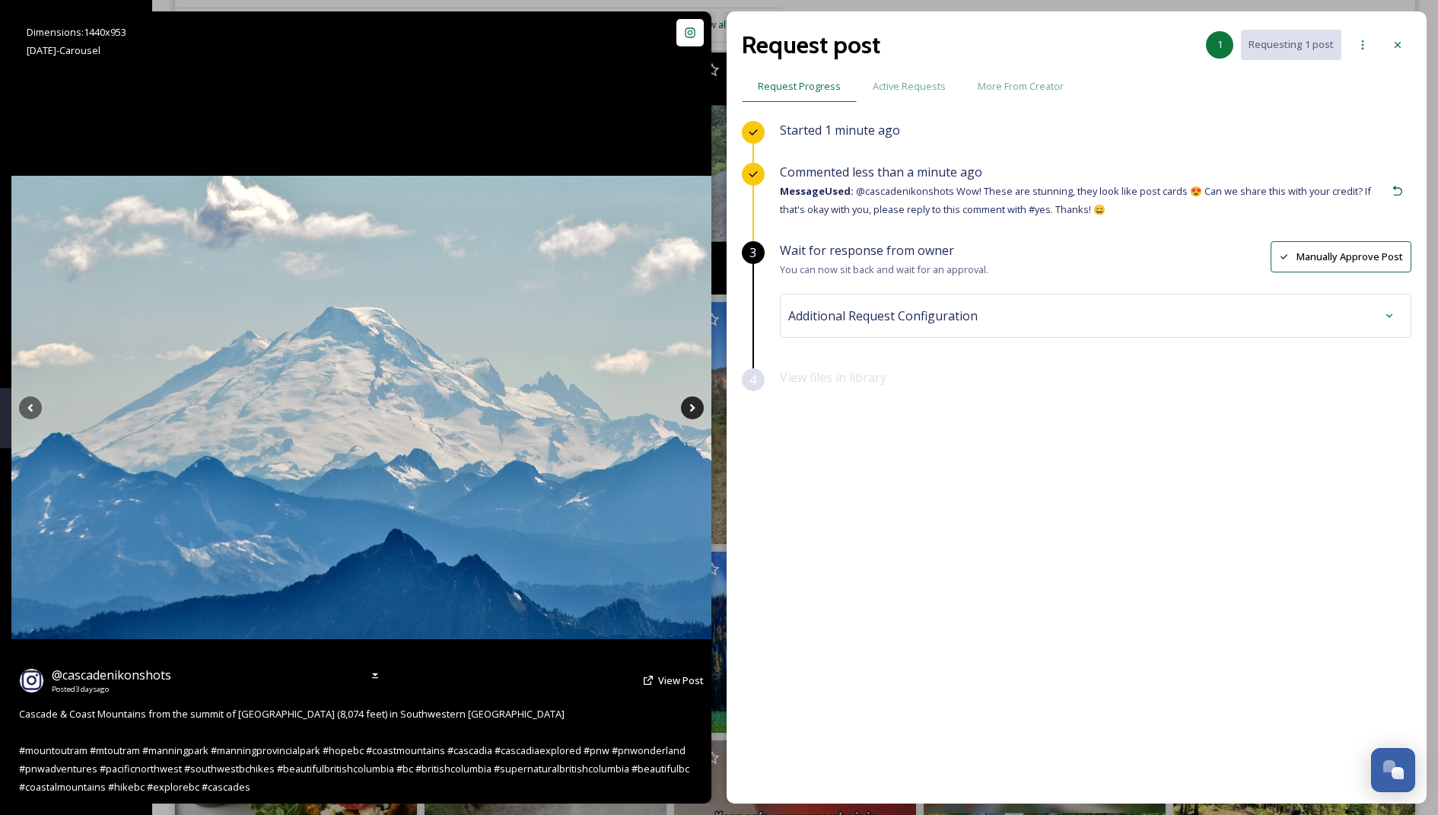
click at [685, 405] on icon at bounding box center [692, 407] width 23 height 23
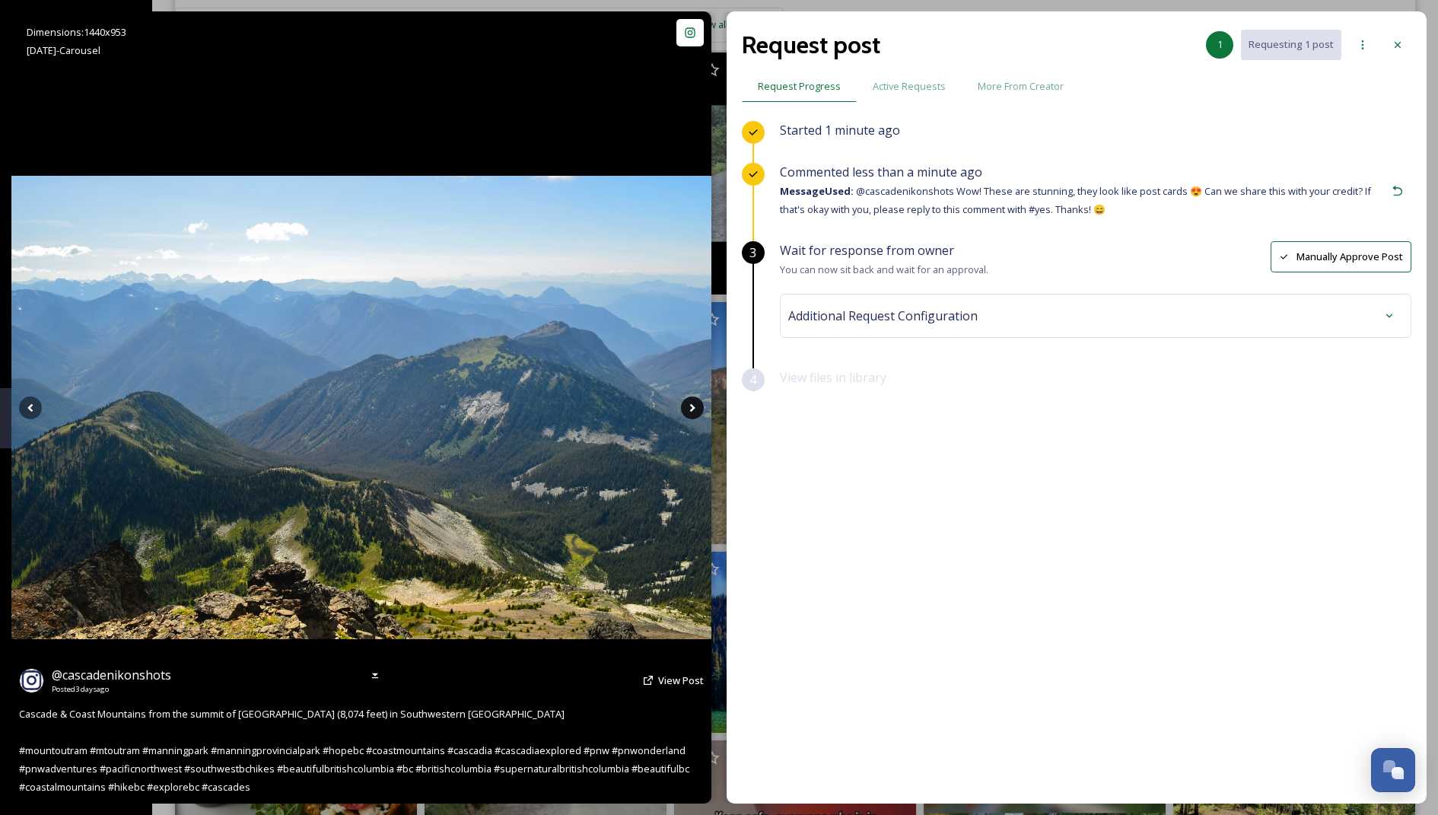
click at [685, 405] on icon at bounding box center [692, 407] width 23 height 23
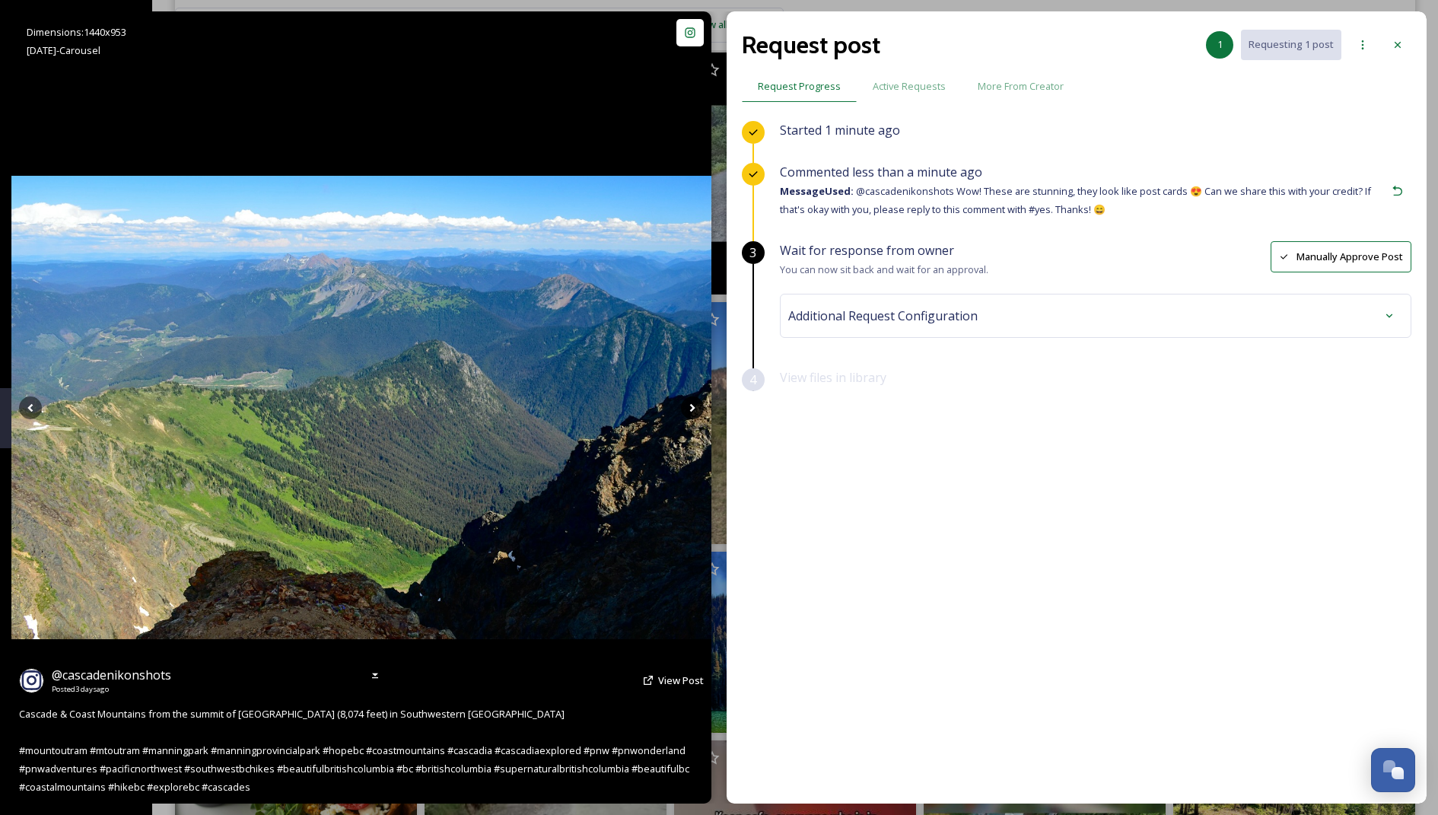
click at [685, 405] on icon at bounding box center [692, 407] width 23 height 23
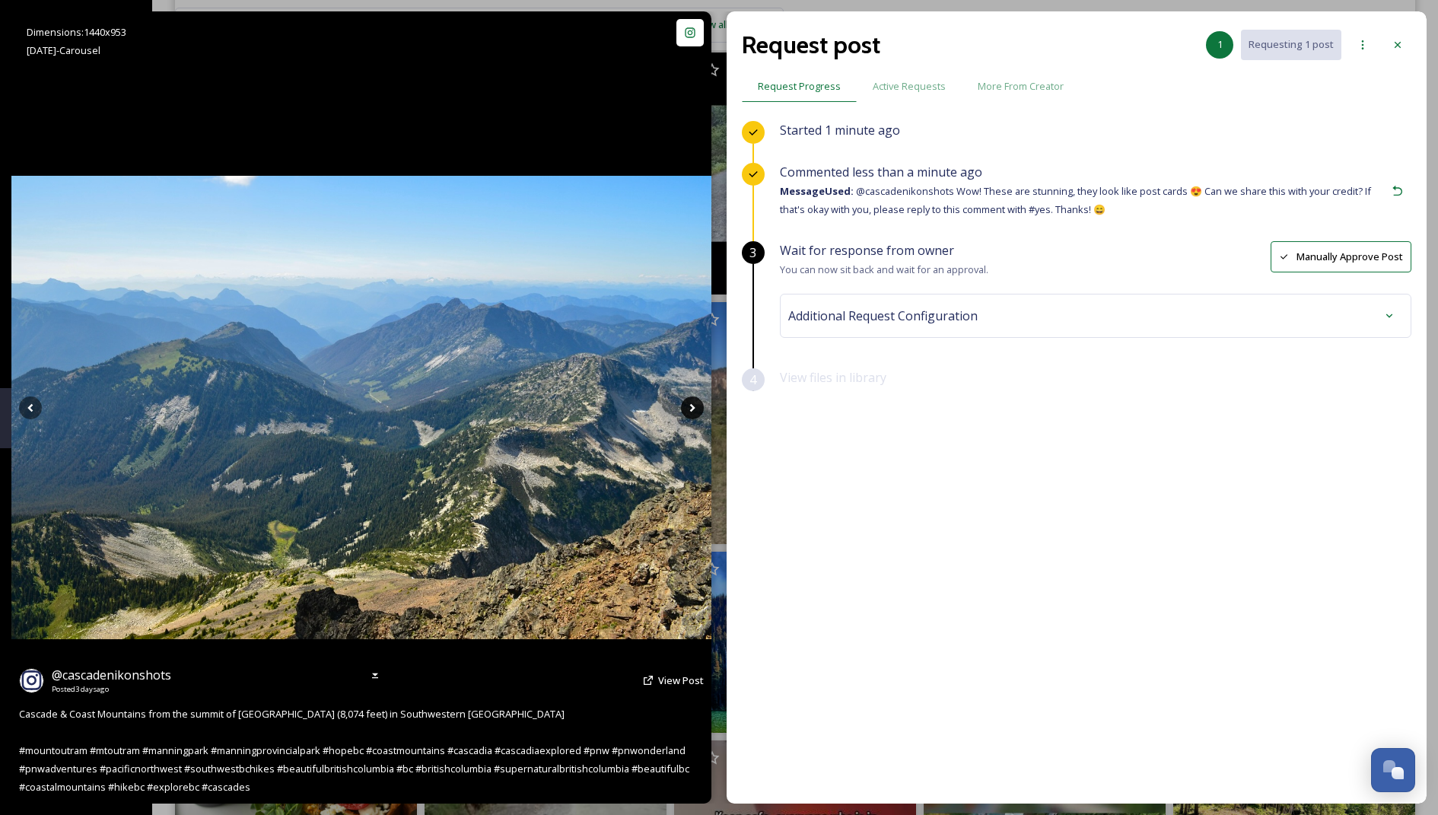
click at [685, 405] on icon at bounding box center [692, 407] width 23 height 23
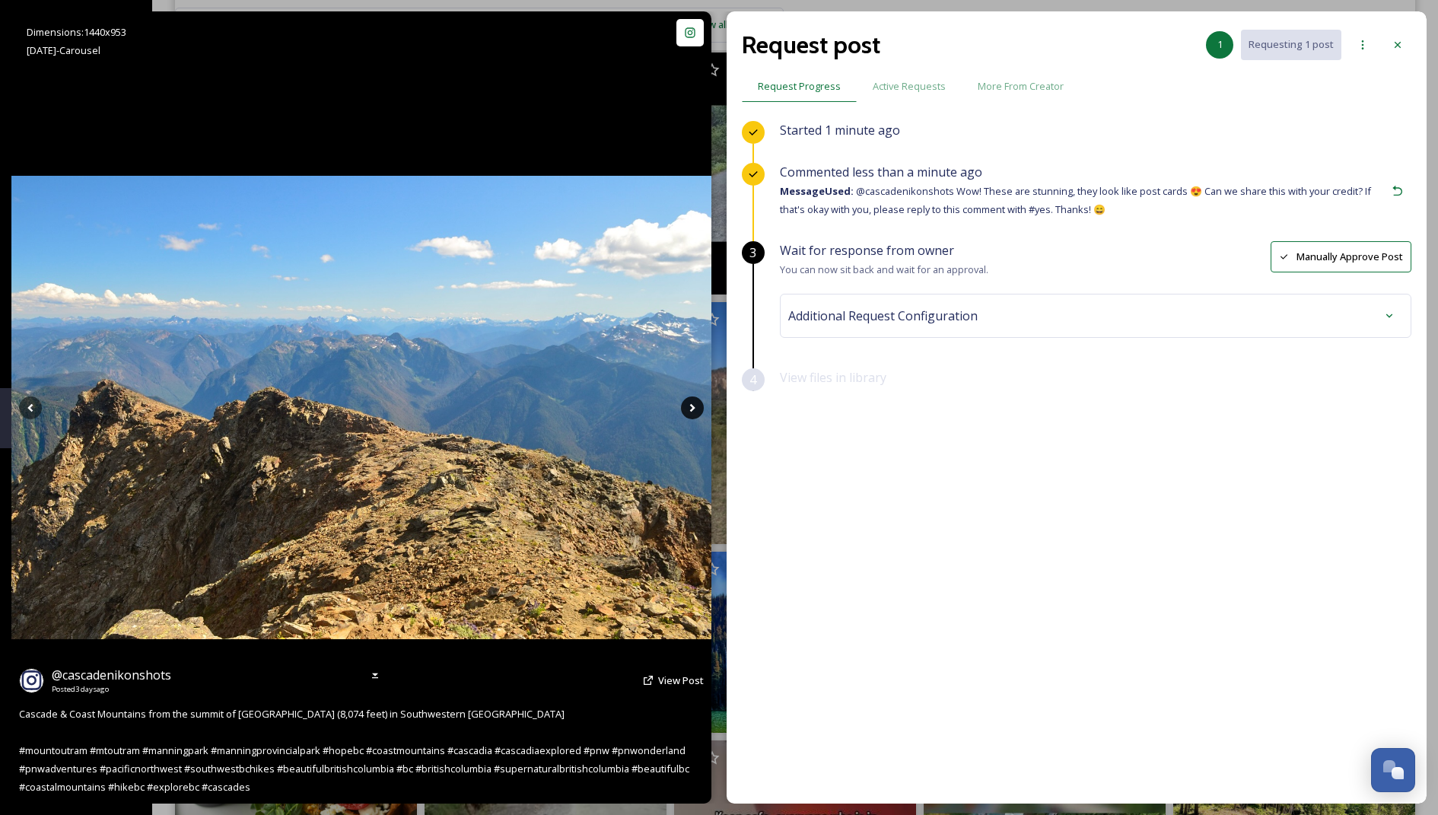
click at [685, 405] on icon at bounding box center [692, 407] width 23 height 23
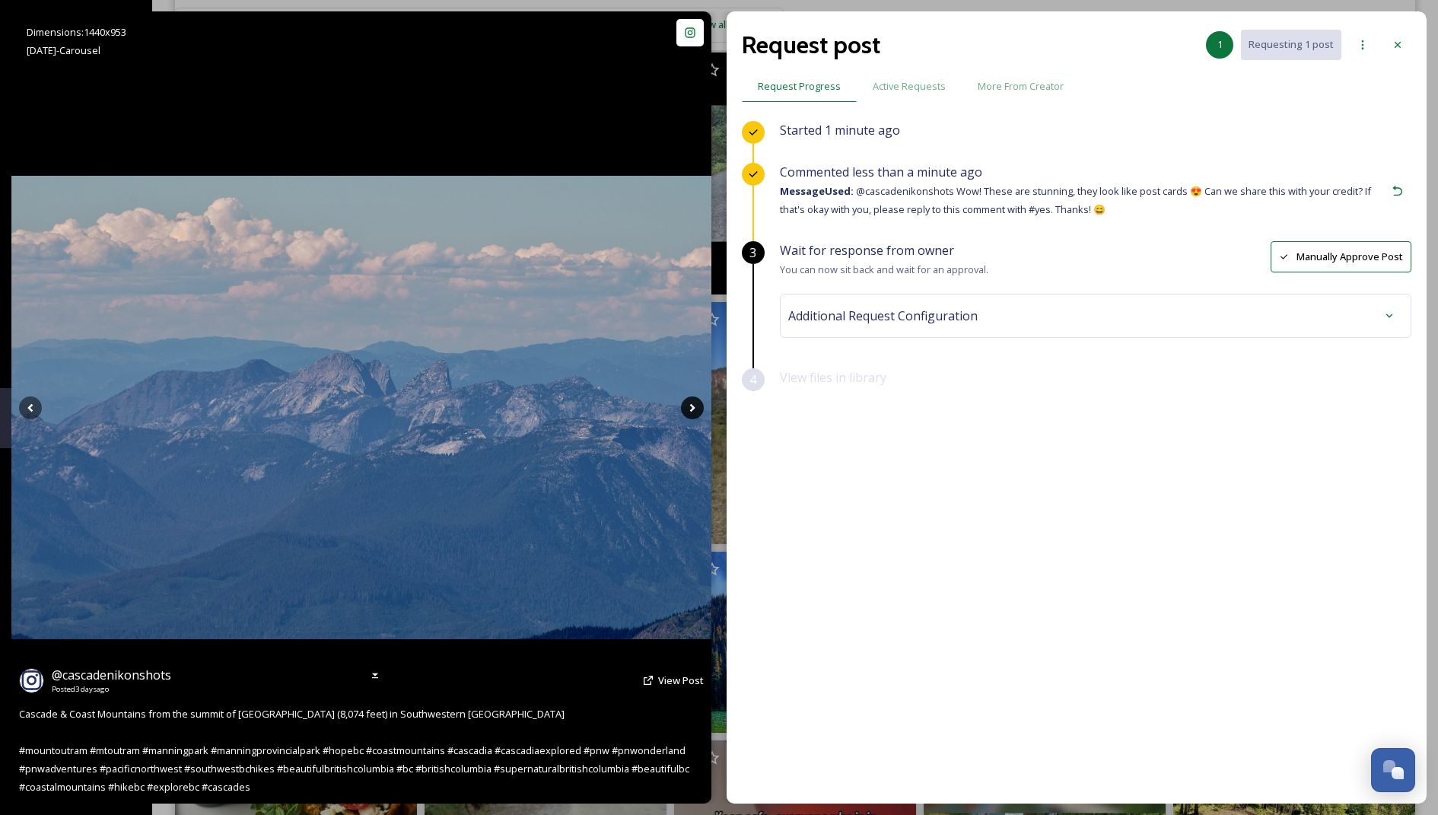
click at [685, 405] on icon at bounding box center [692, 407] width 23 height 23
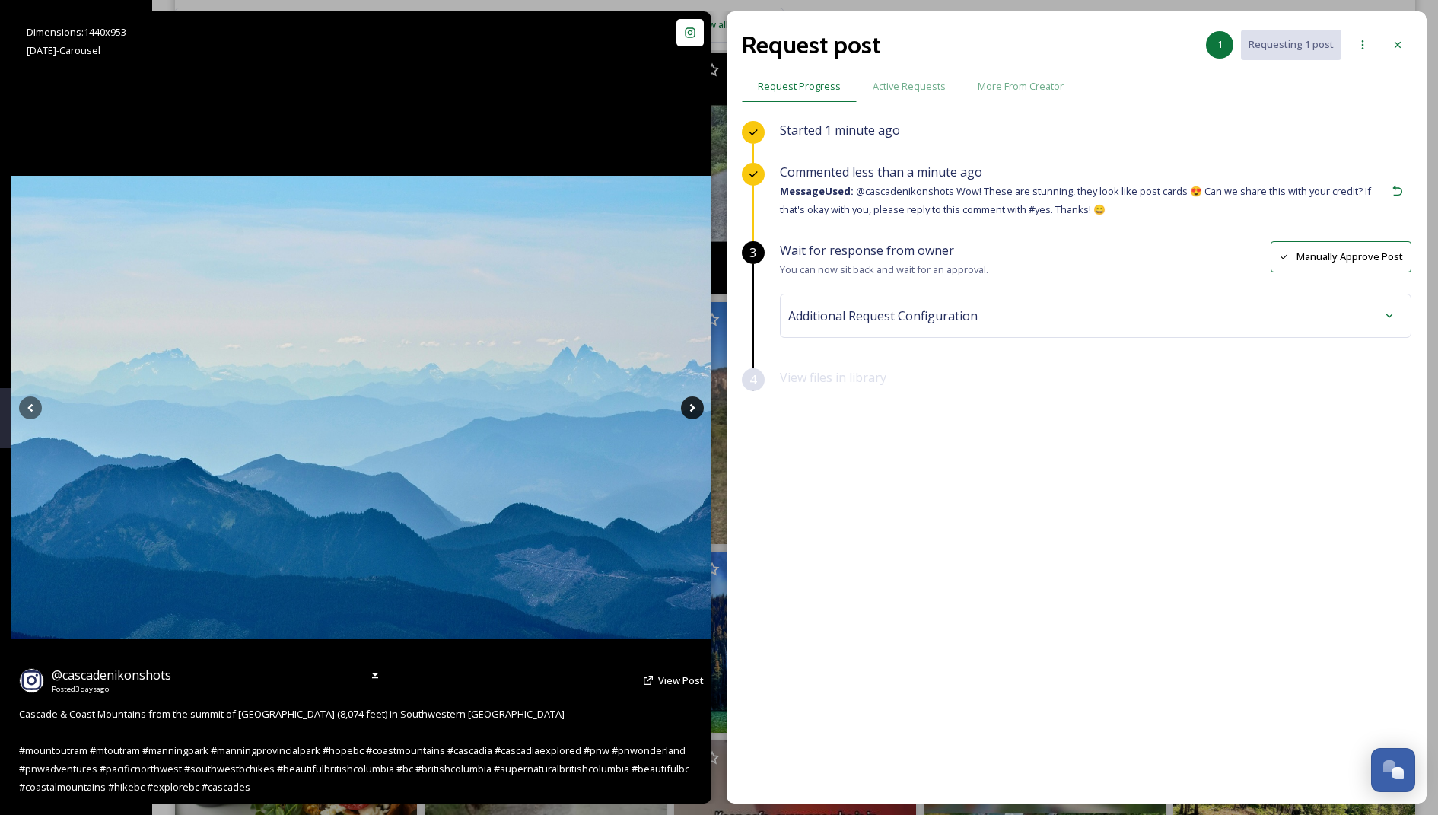
click at [685, 405] on icon at bounding box center [692, 407] width 23 height 23
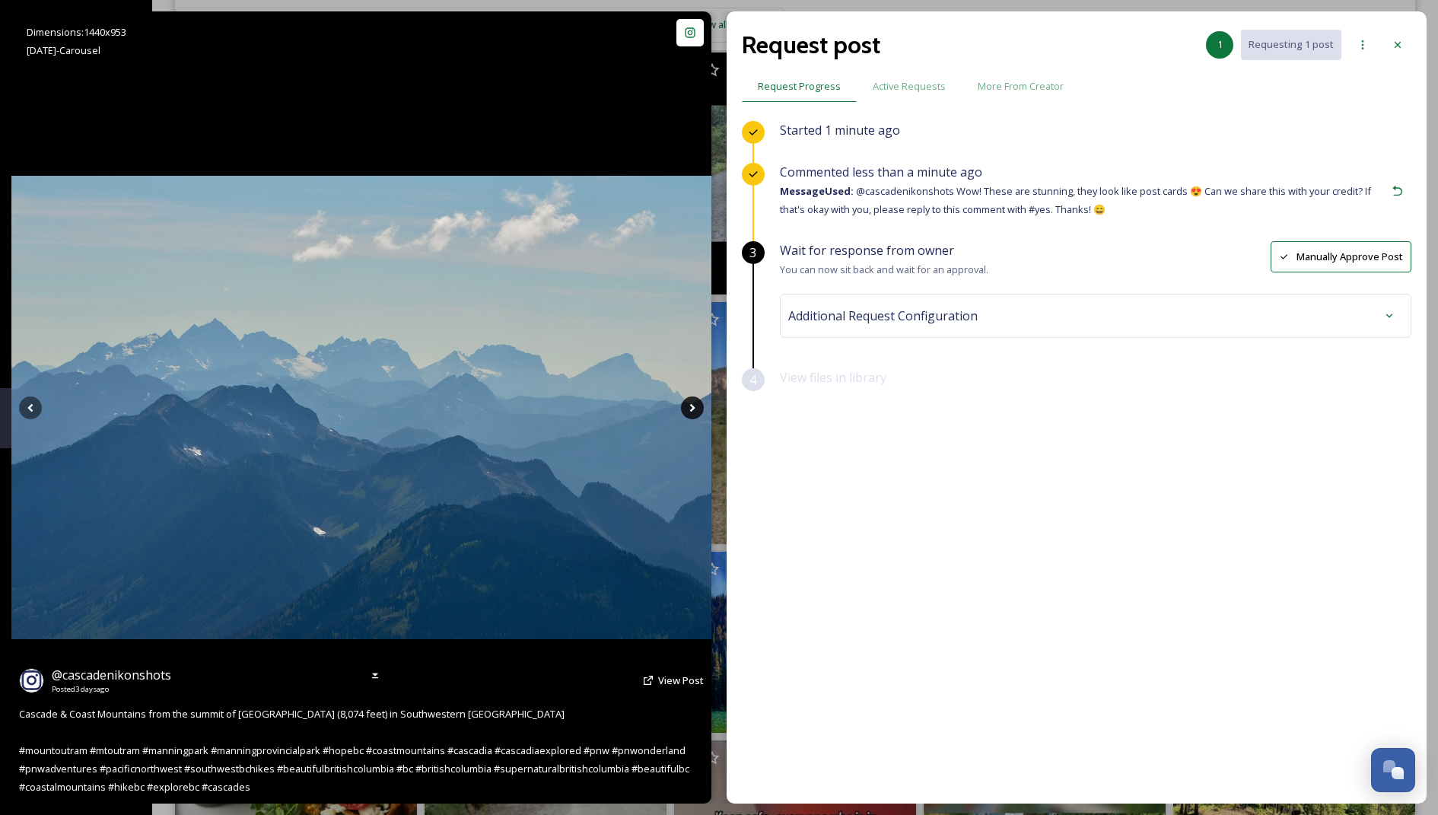
click at [685, 405] on icon at bounding box center [692, 407] width 23 height 23
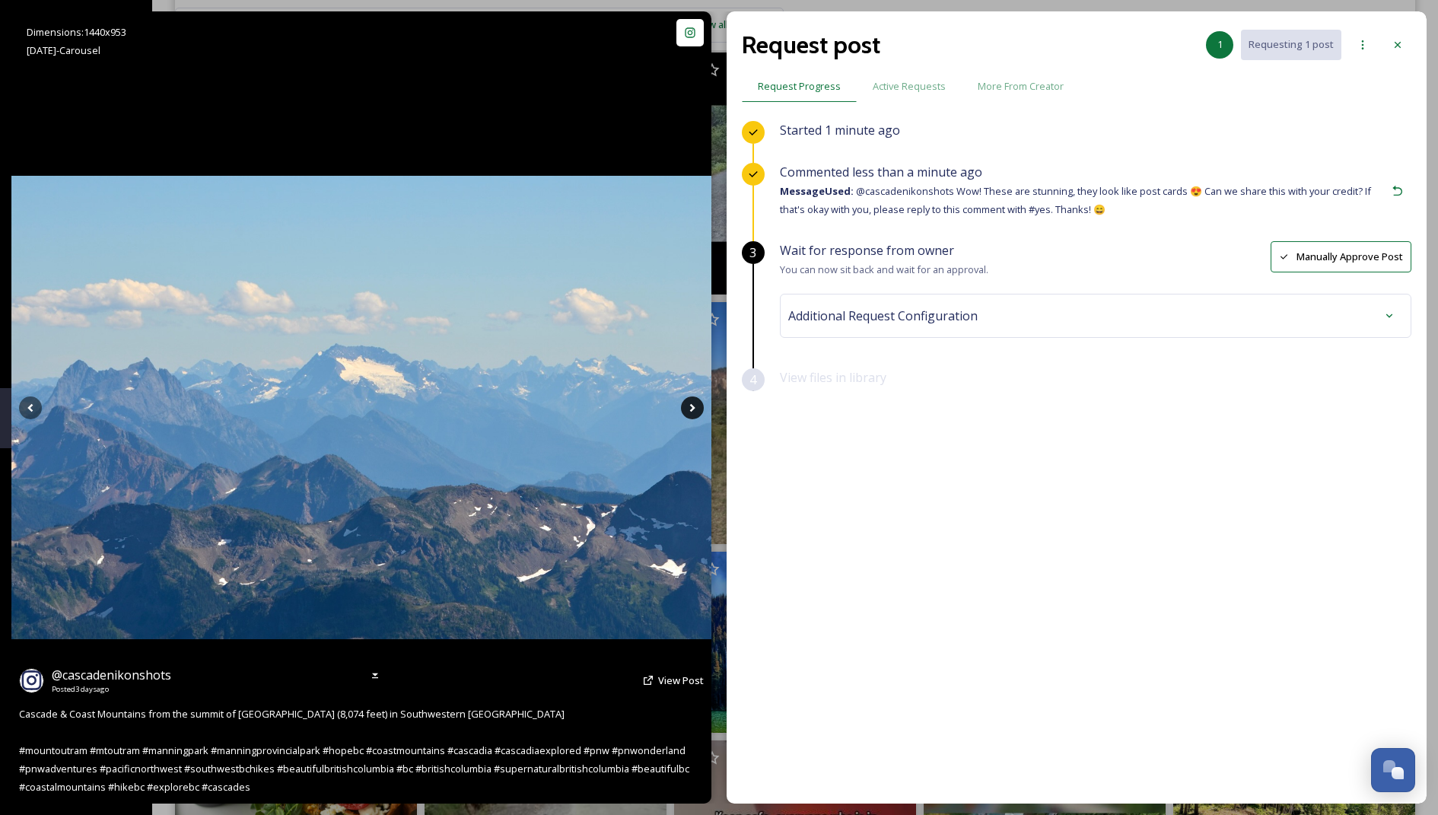
click at [685, 405] on icon at bounding box center [692, 407] width 23 height 23
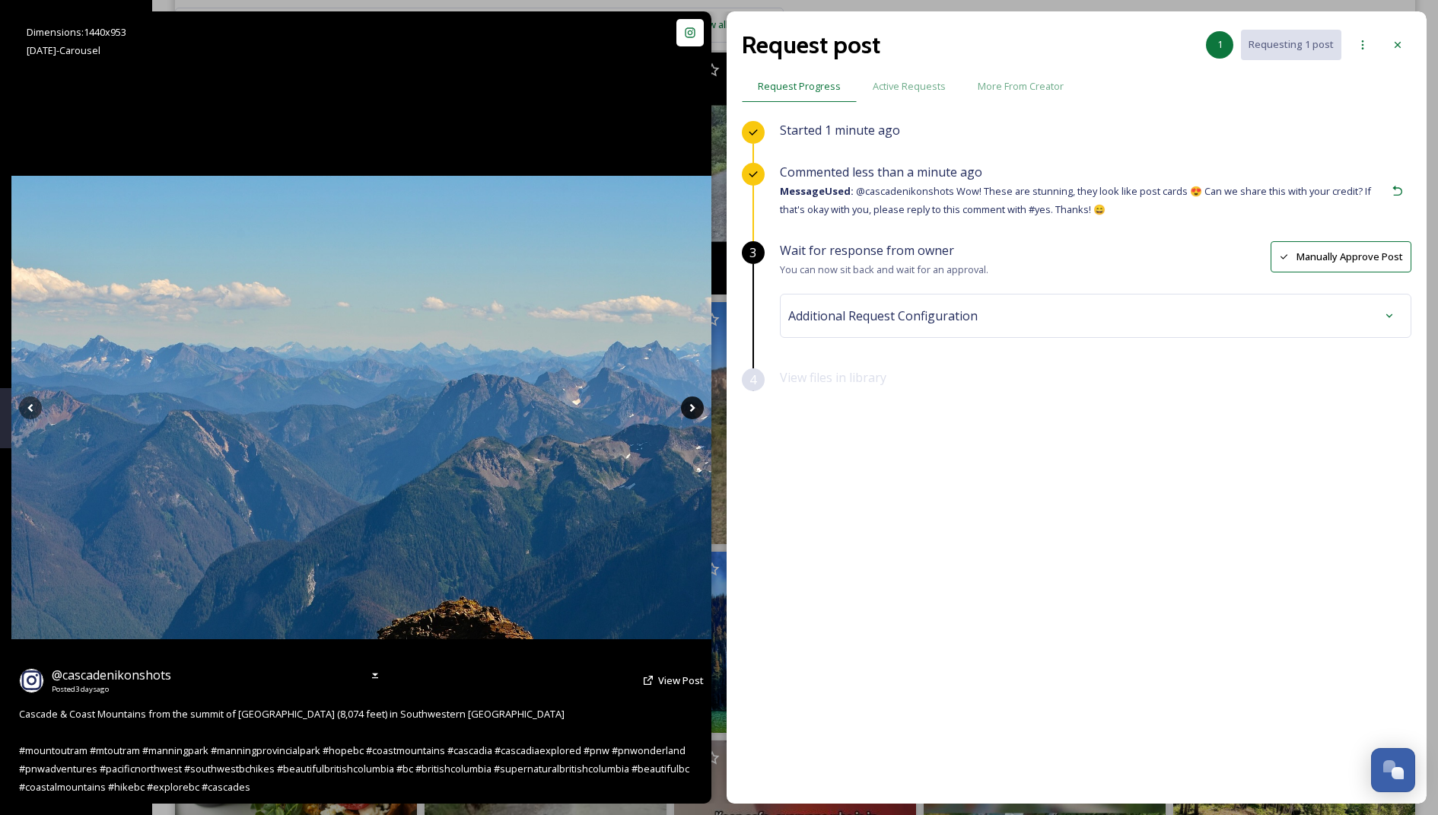
click at [685, 405] on icon at bounding box center [692, 407] width 23 height 23
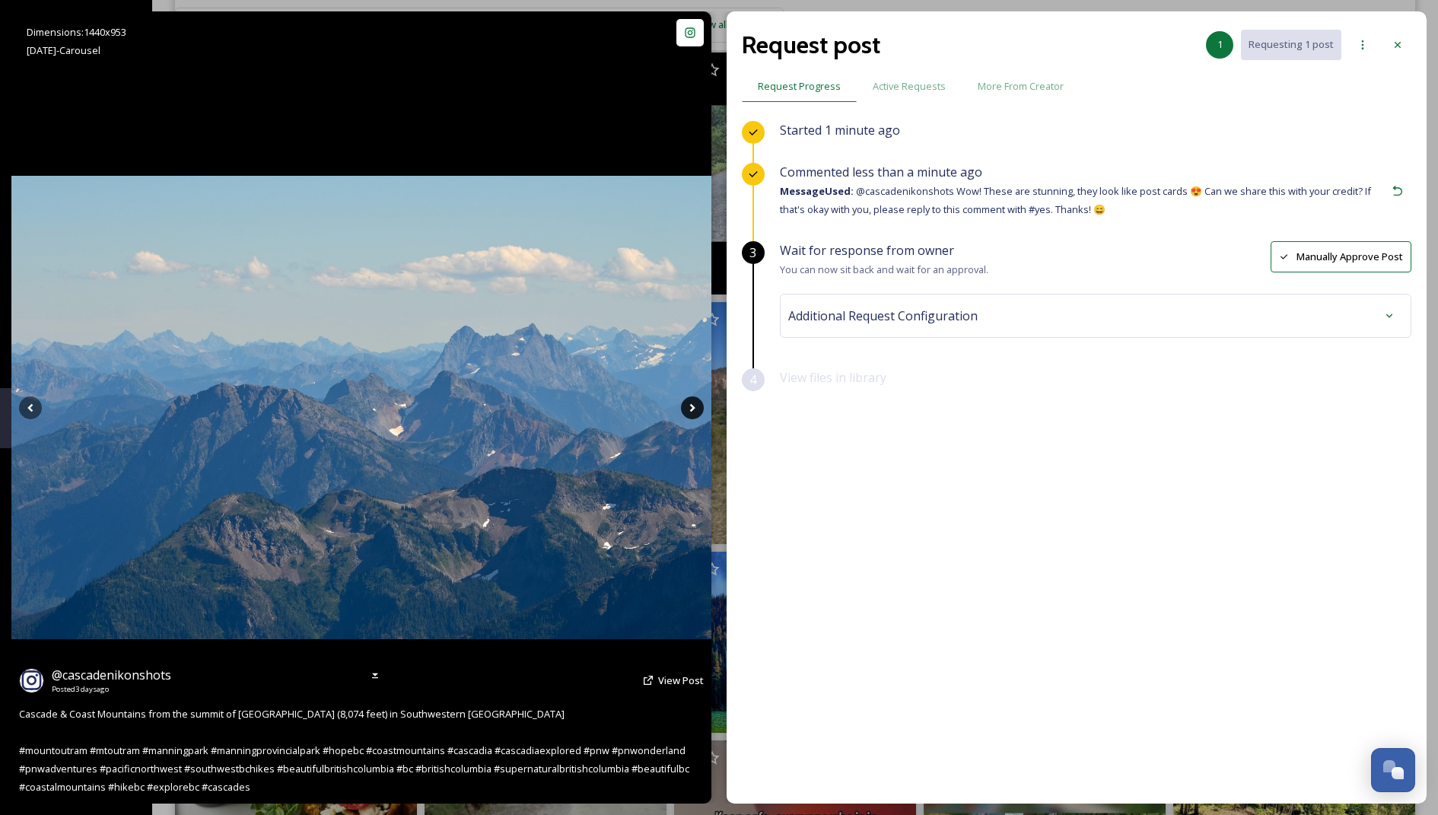
click at [685, 405] on icon at bounding box center [692, 407] width 23 height 23
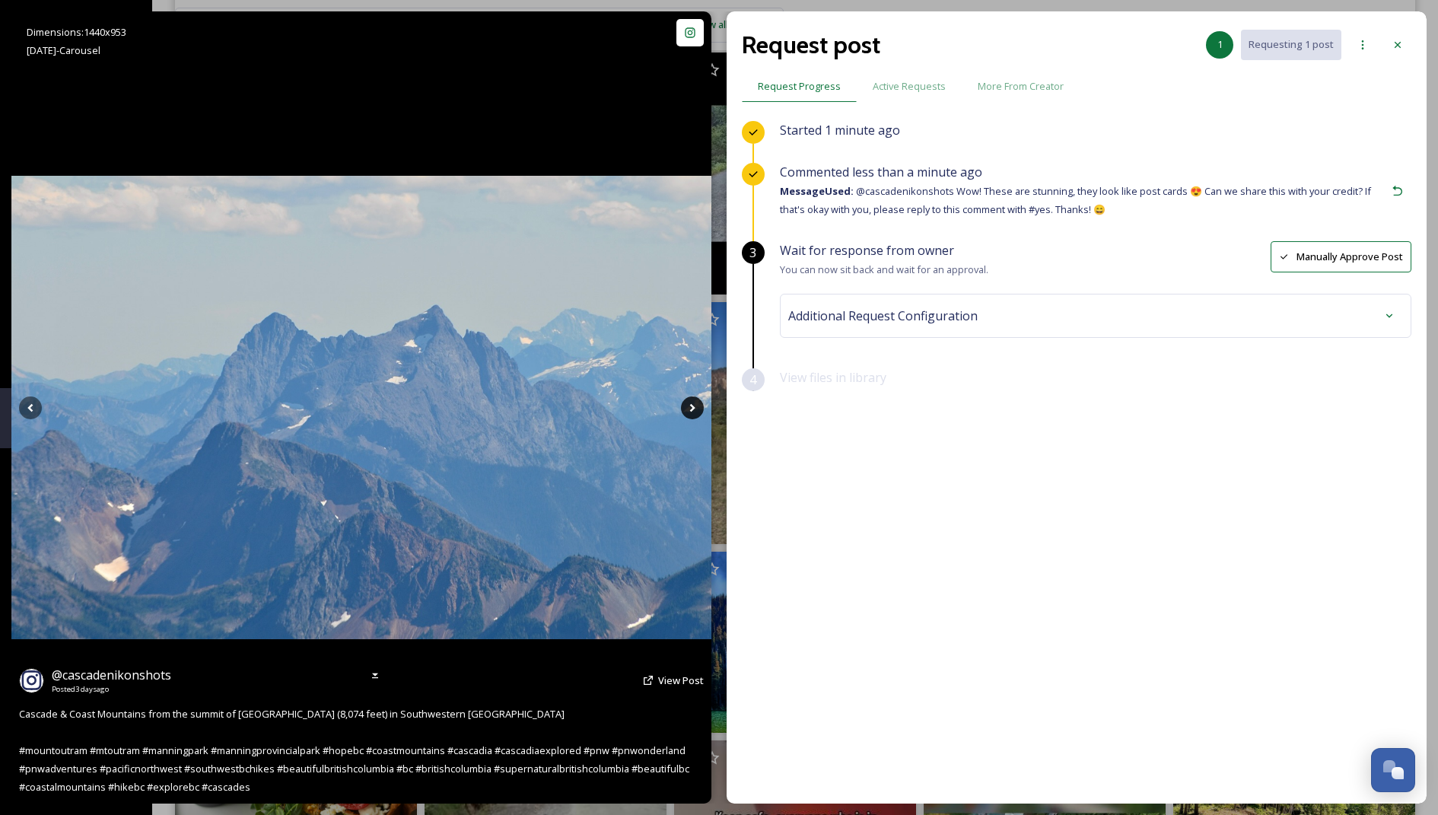
click at [685, 405] on icon at bounding box center [692, 407] width 23 height 23
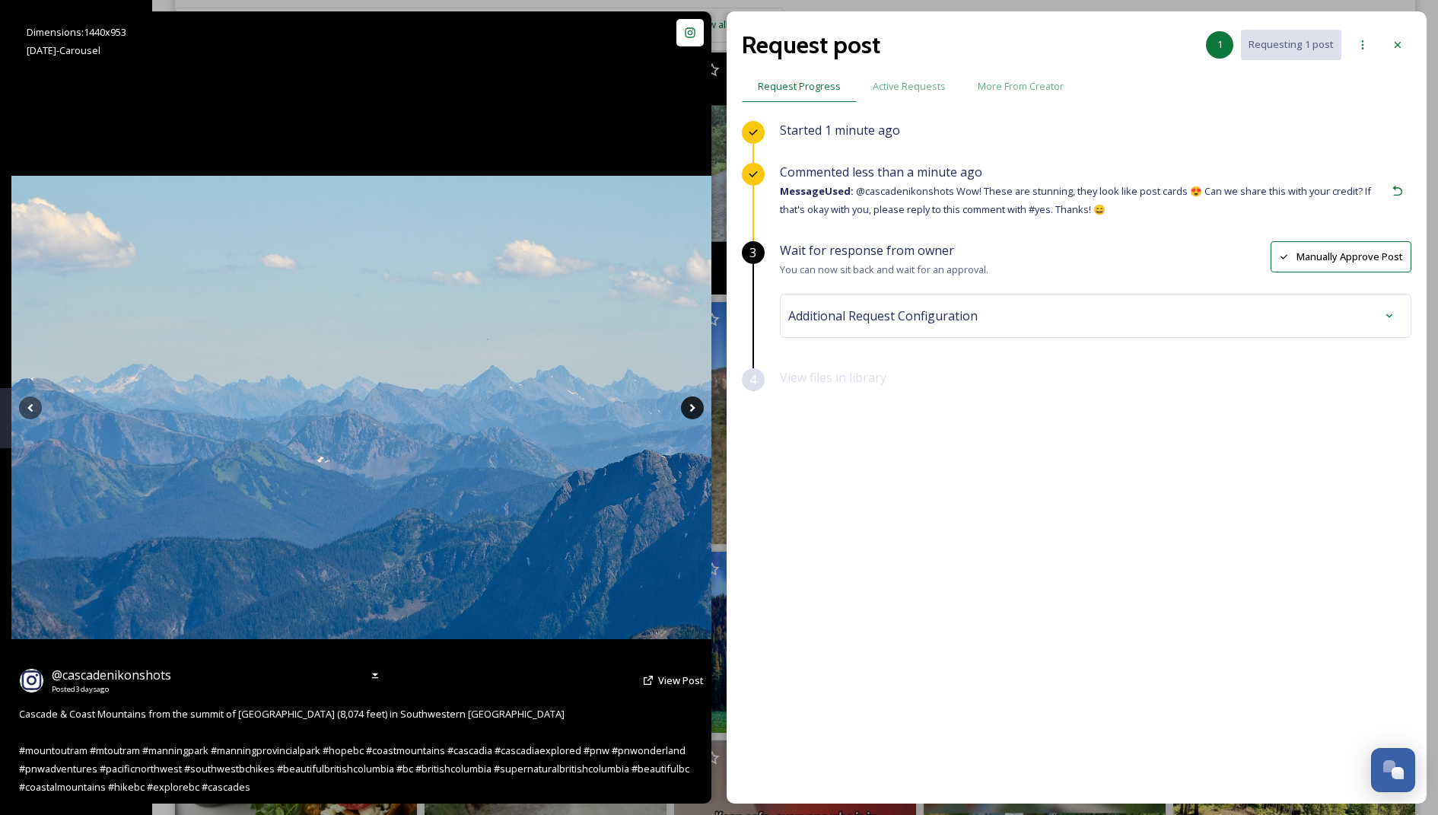
click at [685, 405] on icon at bounding box center [692, 407] width 23 height 23
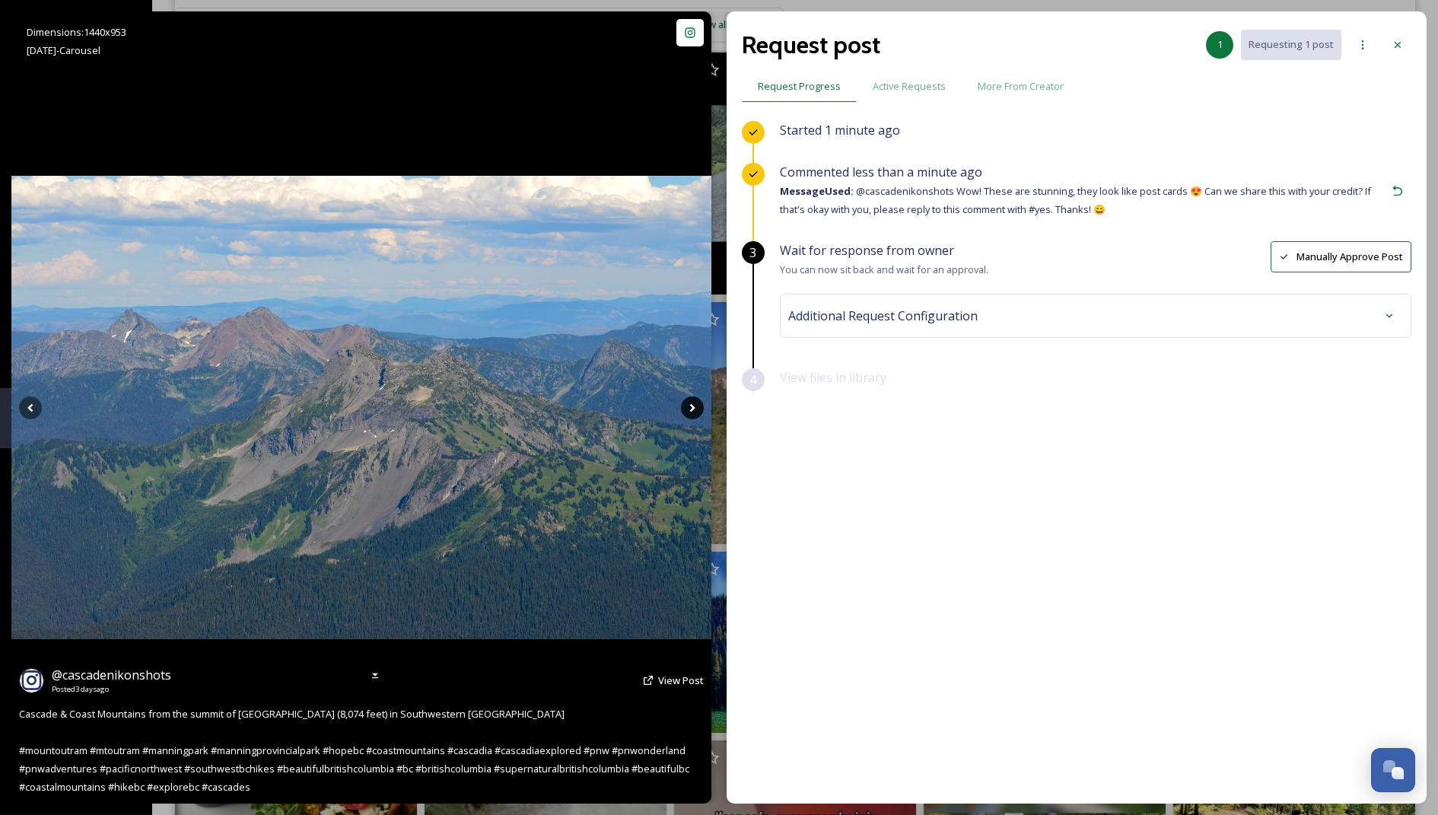
click at [685, 405] on icon at bounding box center [692, 407] width 23 height 23
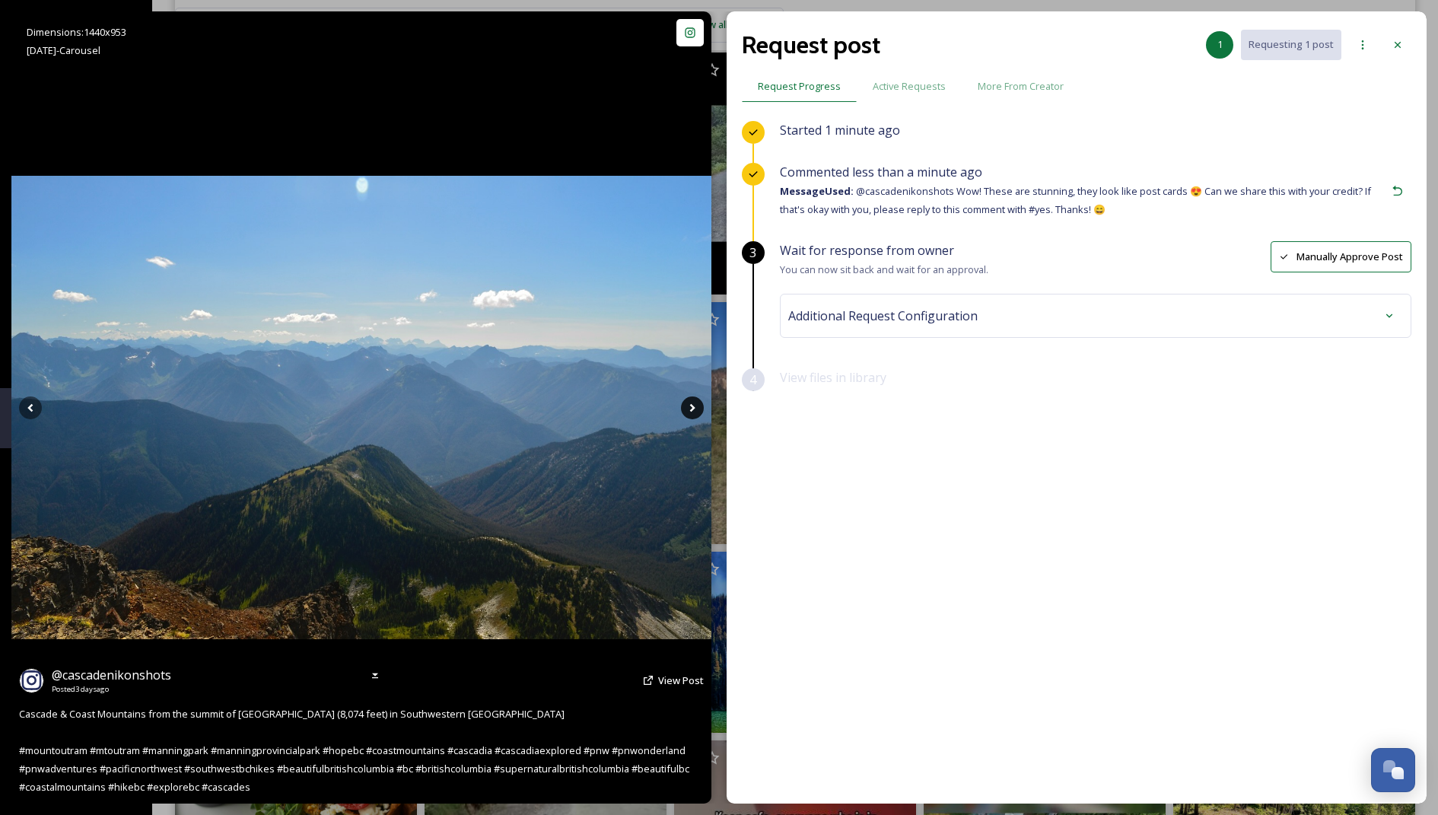
click at [685, 405] on icon at bounding box center [692, 407] width 23 height 23
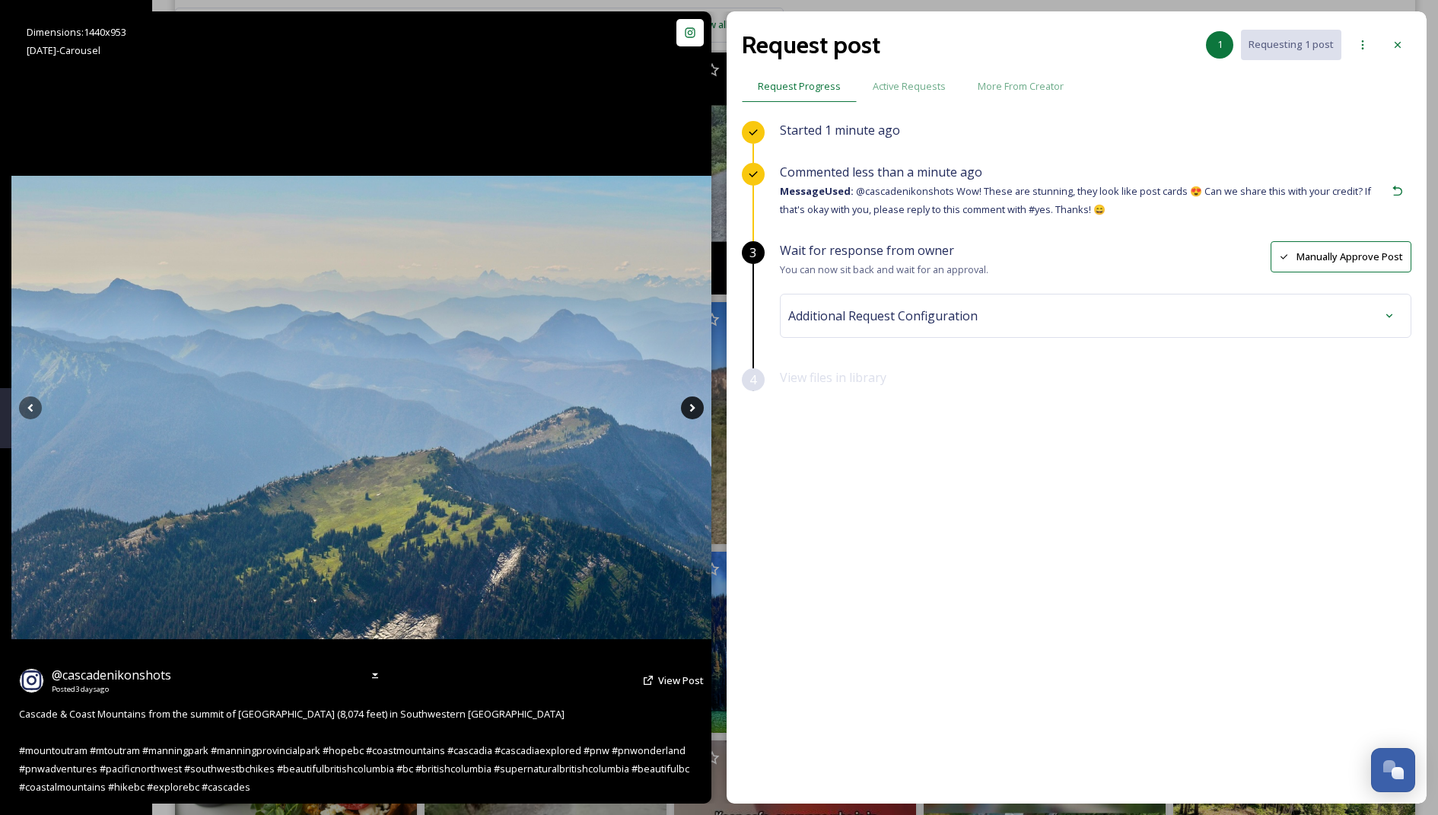
click at [685, 405] on icon at bounding box center [692, 407] width 23 height 23
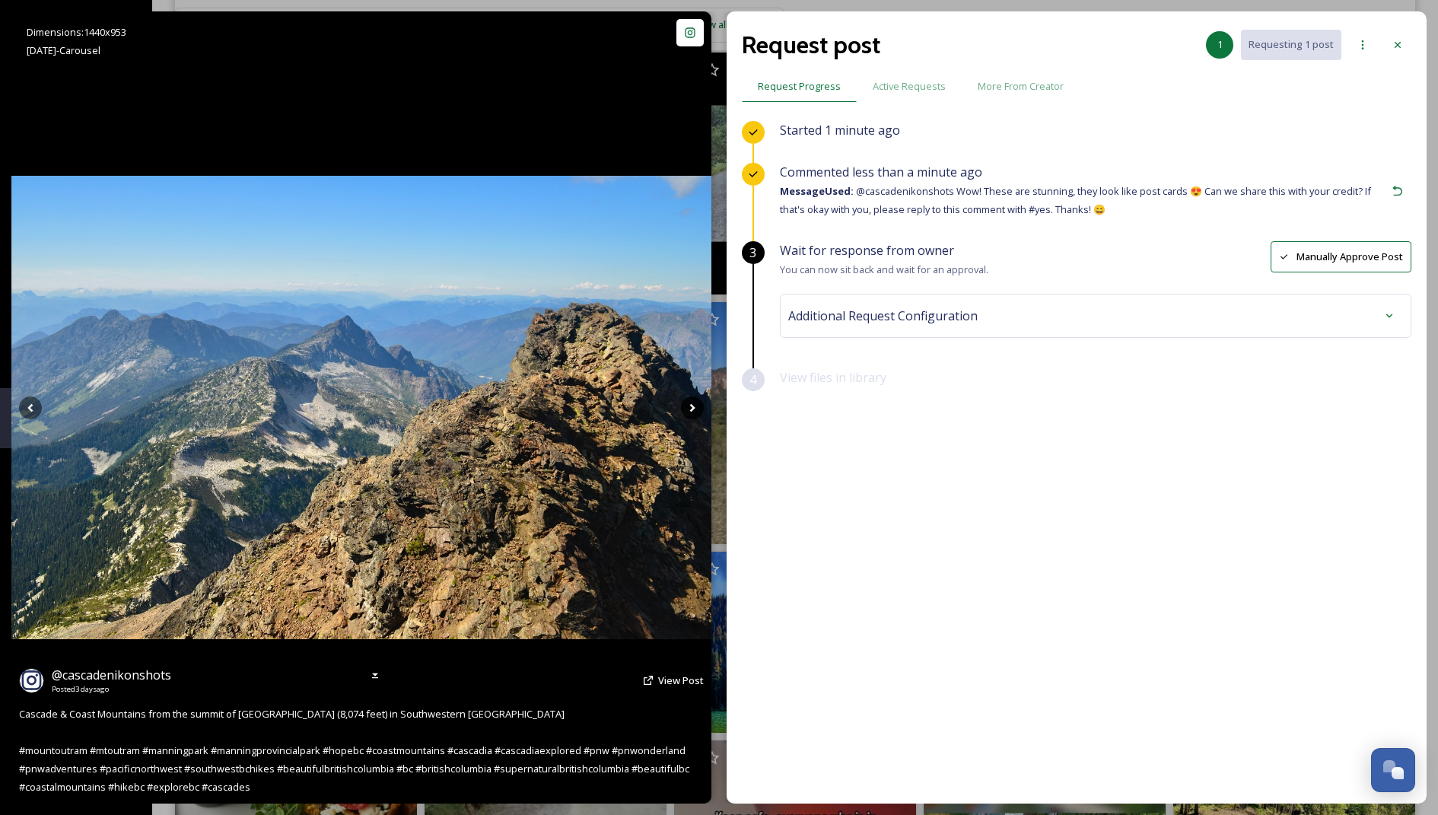
click at [685, 405] on icon at bounding box center [692, 407] width 23 height 23
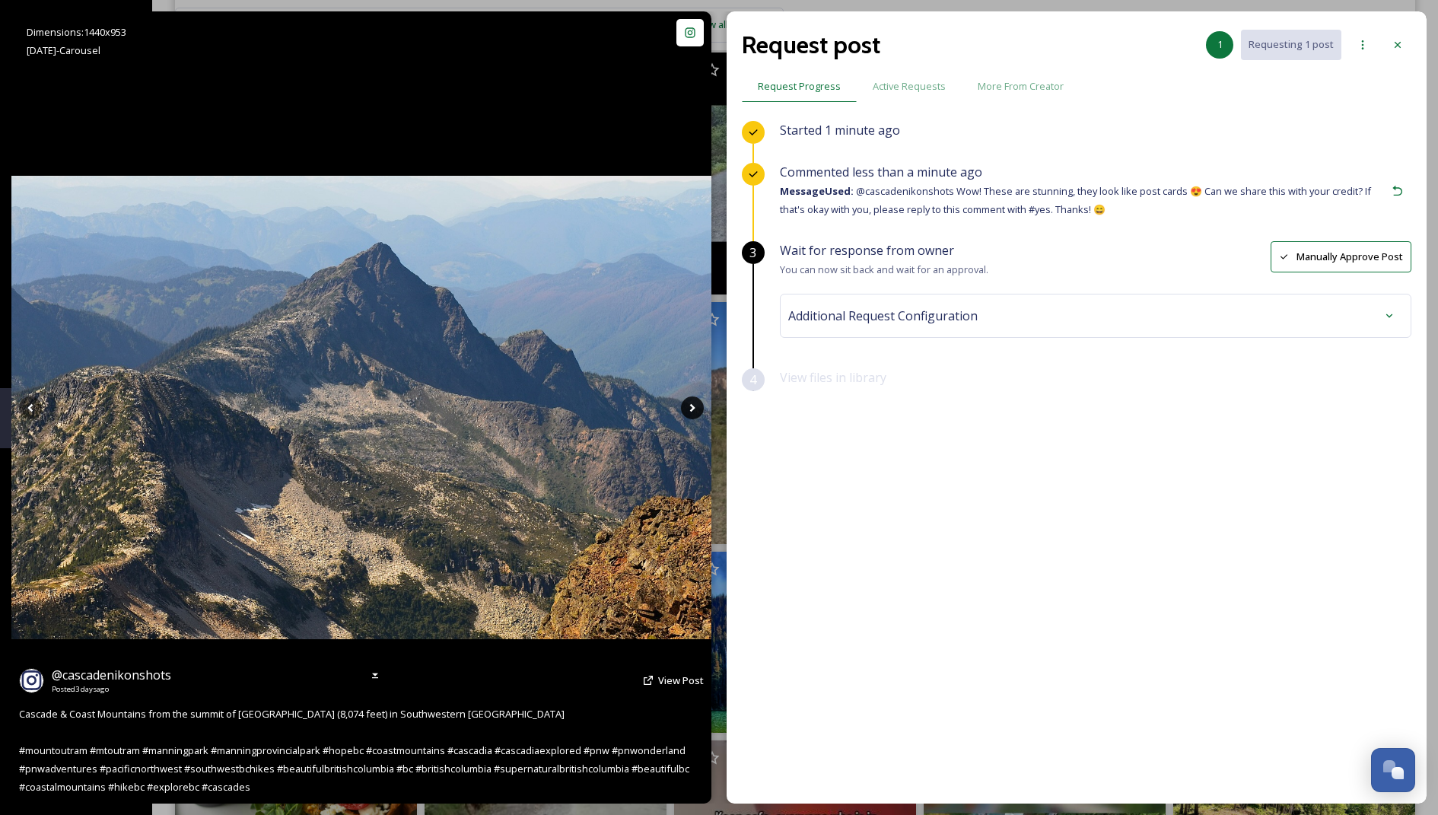
click at [685, 405] on icon at bounding box center [692, 407] width 23 height 23
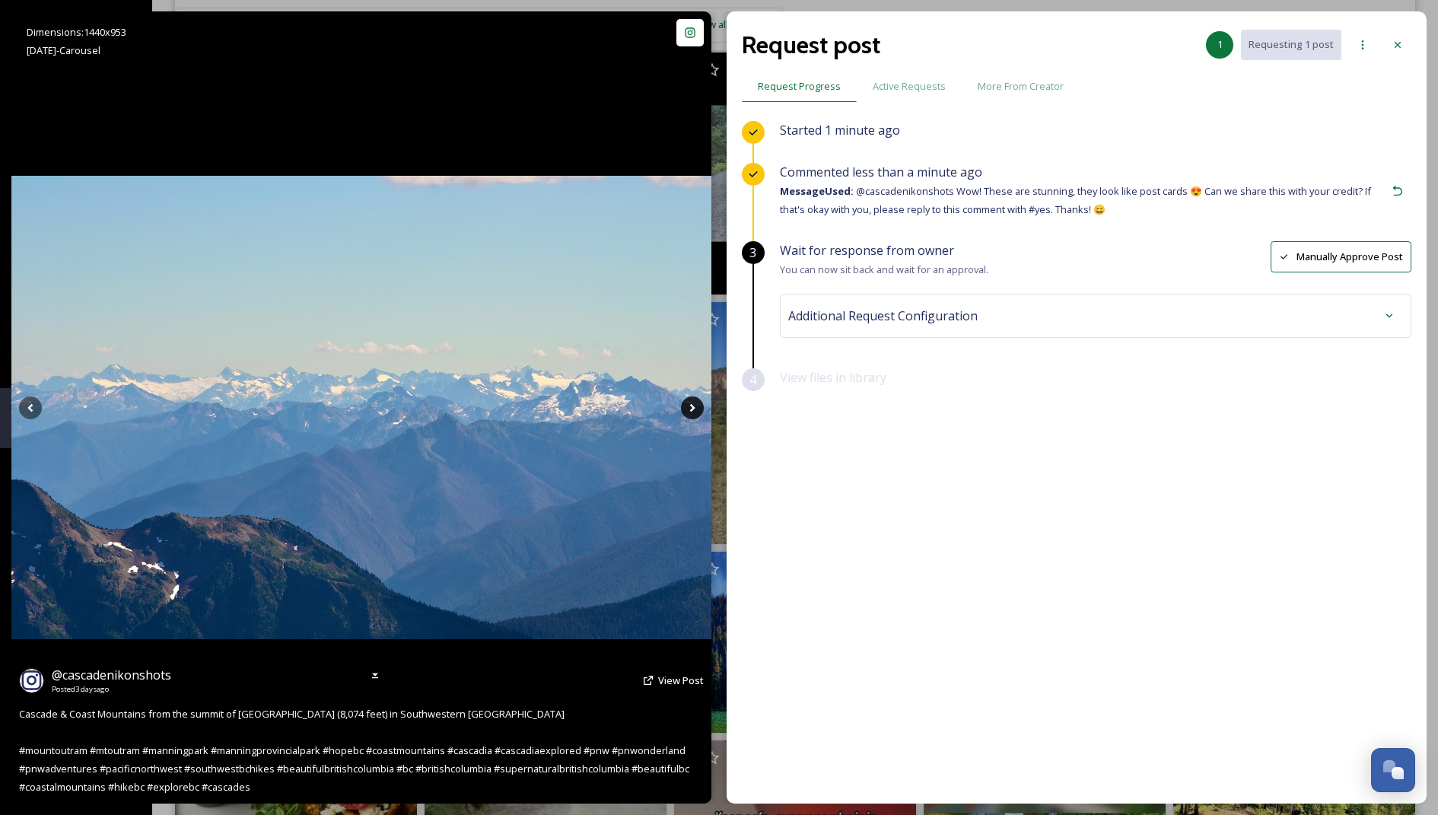
click at [685, 405] on icon at bounding box center [692, 407] width 23 height 23
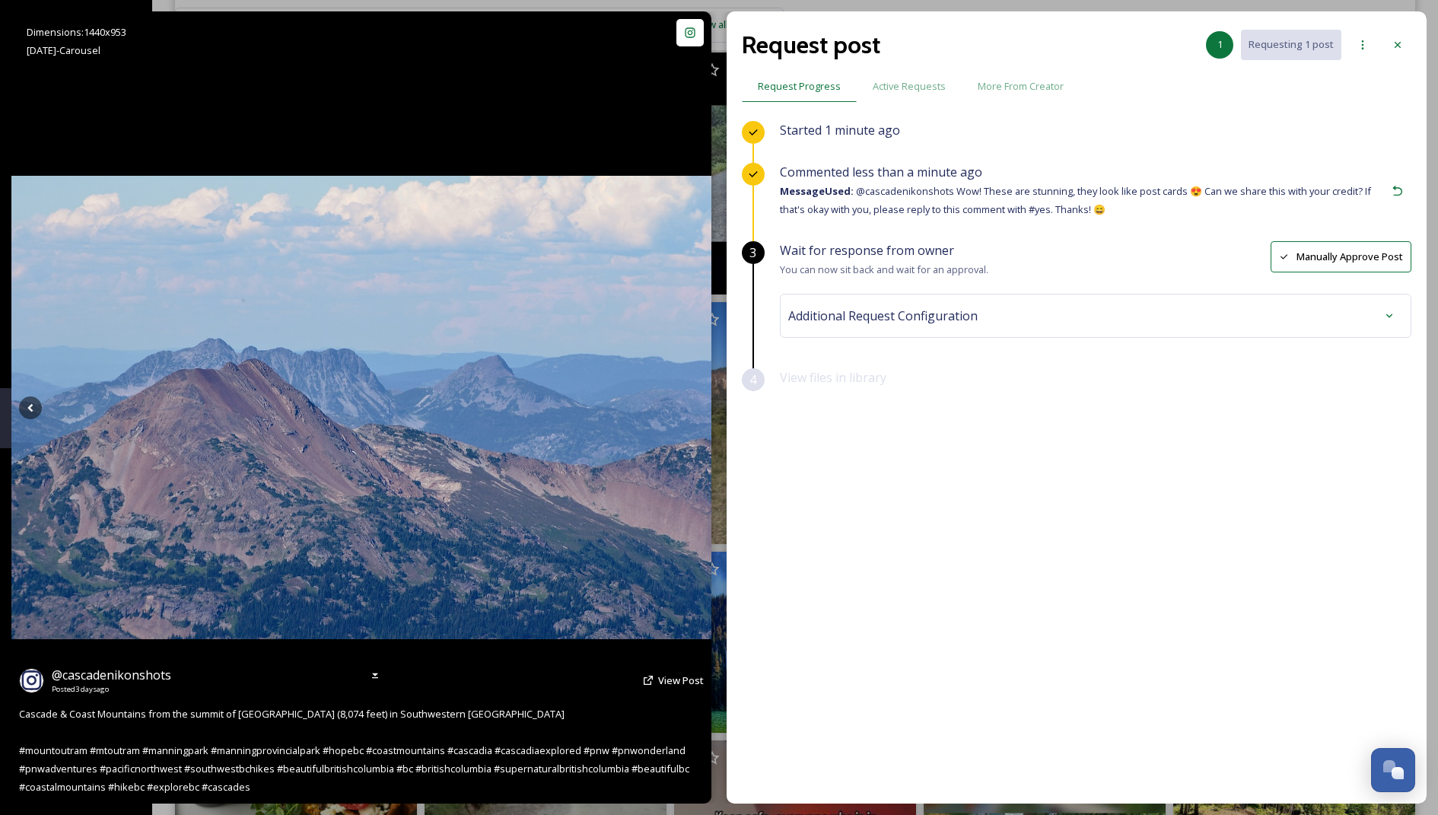
click at [685, 405] on icon at bounding box center [692, 407] width 23 height 23
click at [688, 405] on icon at bounding box center [692, 407] width 23 height 23
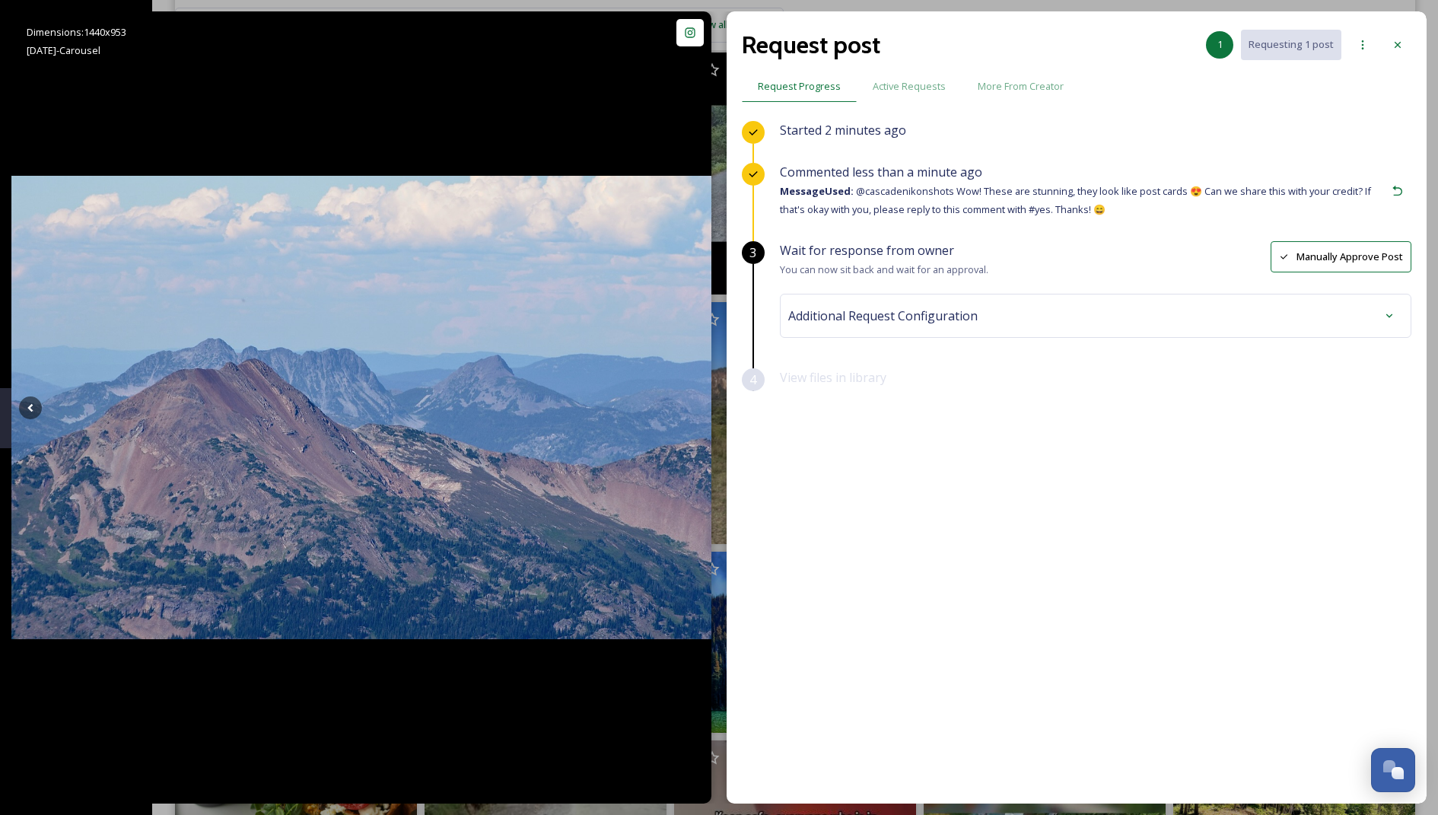
click at [872, 319] on span "Additional Request Configuration" at bounding box center [882, 316] width 189 height 18
click at [848, 443] on div "No tags" at bounding box center [1095, 437] width 607 height 35
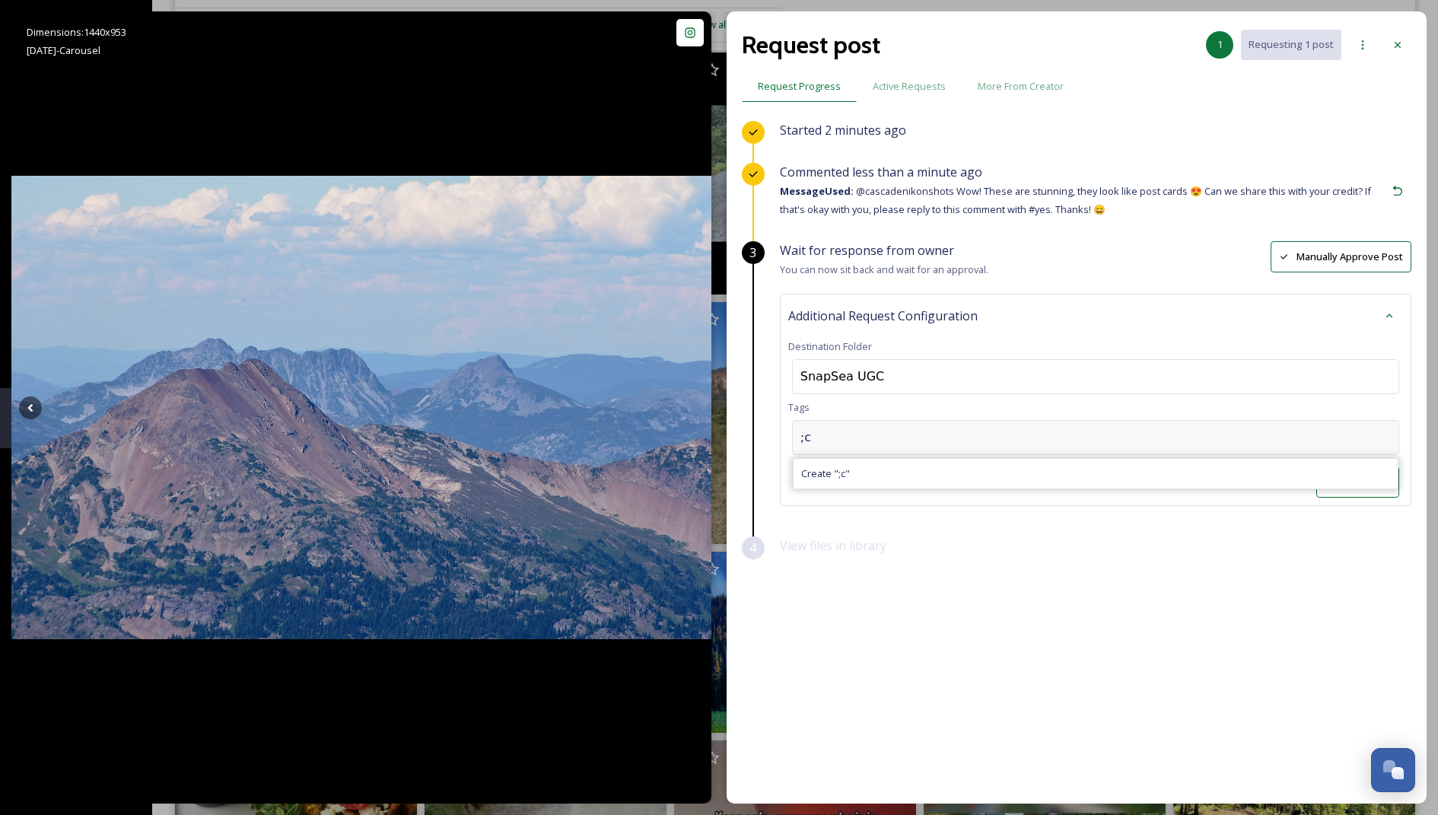
type input ";"
click at [907, 444] on div "canyons Create " canyons "" at bounding box center [1095, 437] width 607 height 35
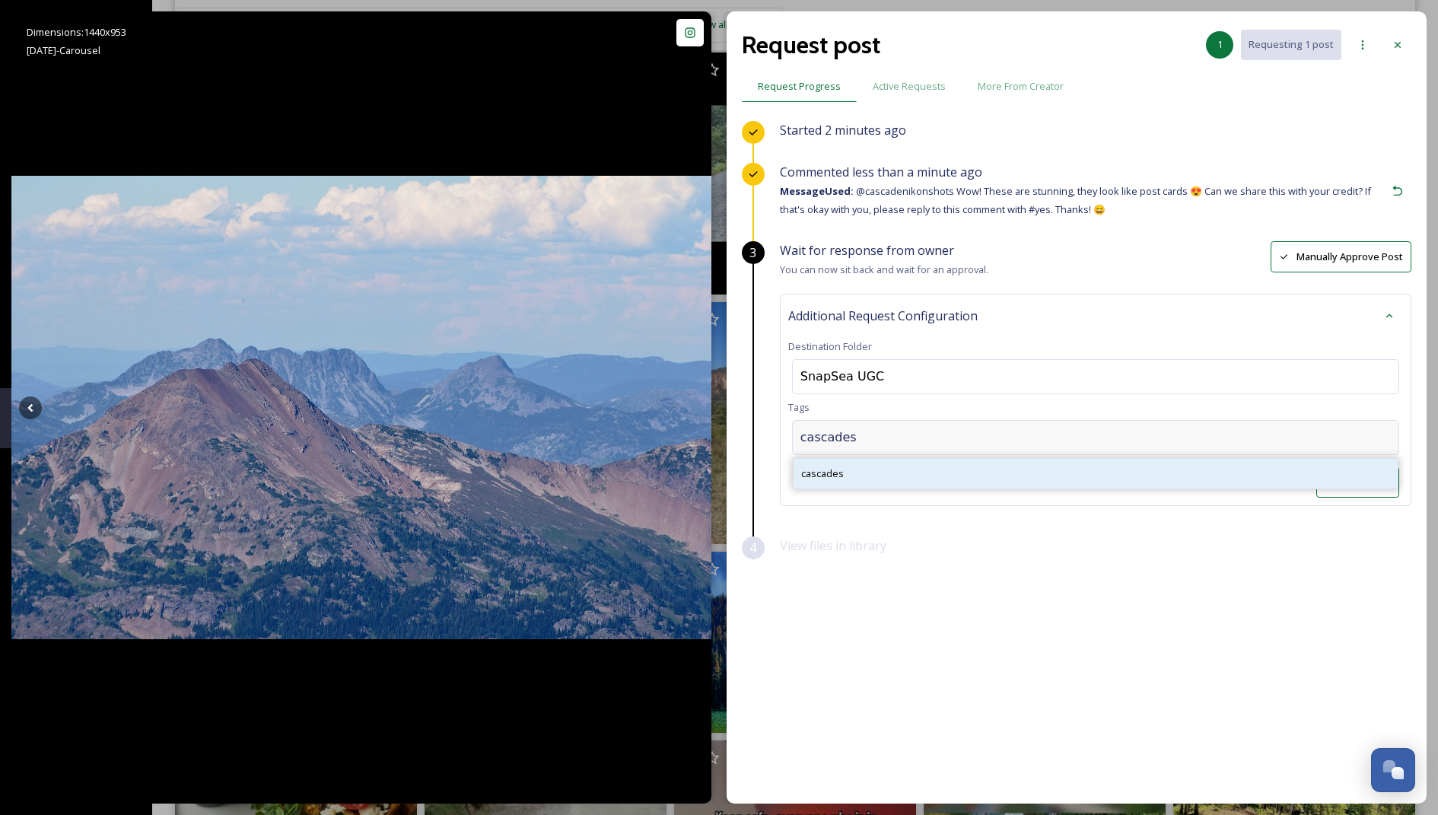
type input "cascades"
click at [916, 459] on div "cascades" at bounding box center [1095, 474] width 604 height 30
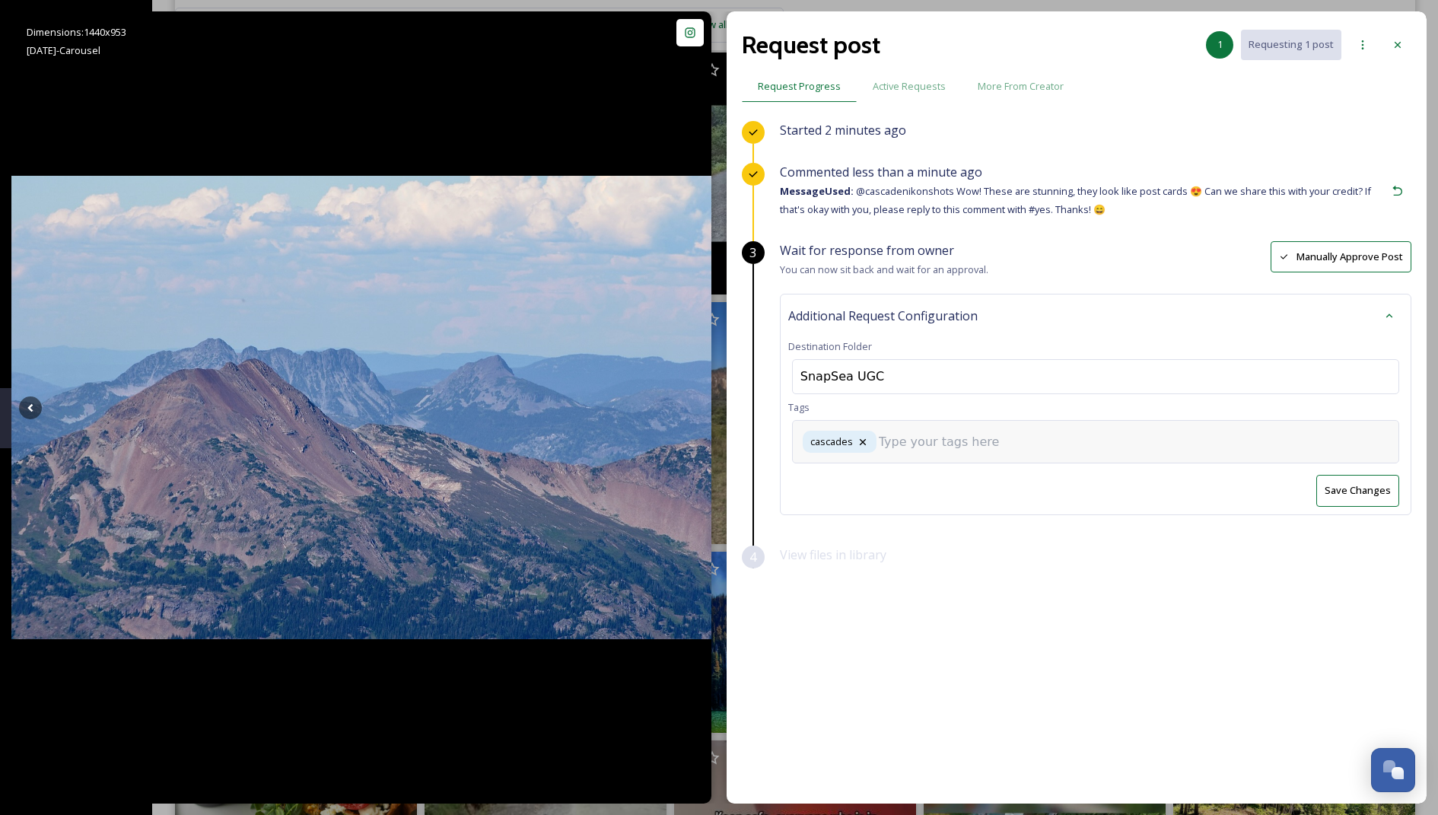
click at [917, 442] on input at bounding box center [955, 442] width 152 height 18
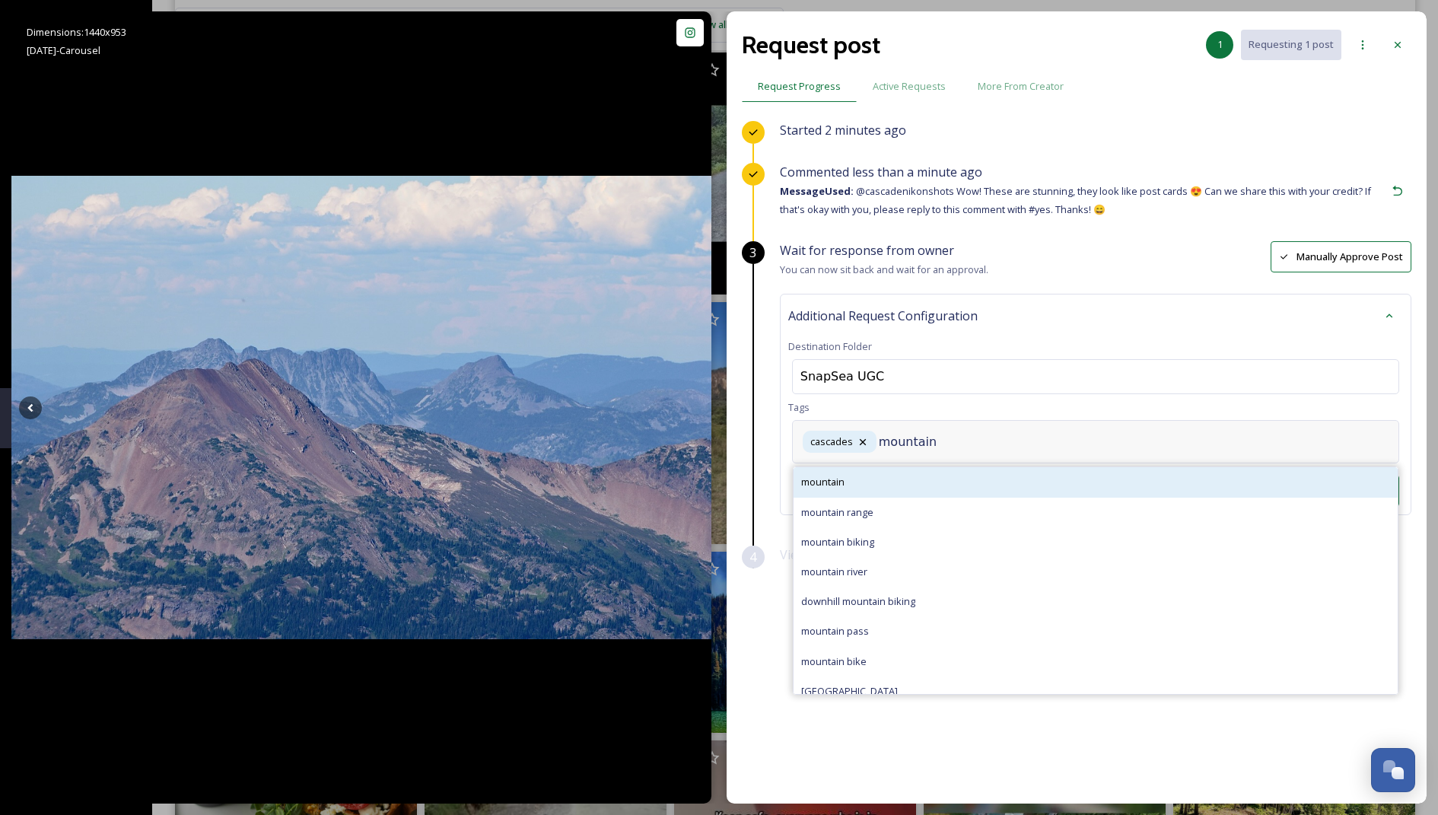
type input "mountain"
click at [936, 479] on div "mountain" at bounding box center [1095, 482] width 604 height 30
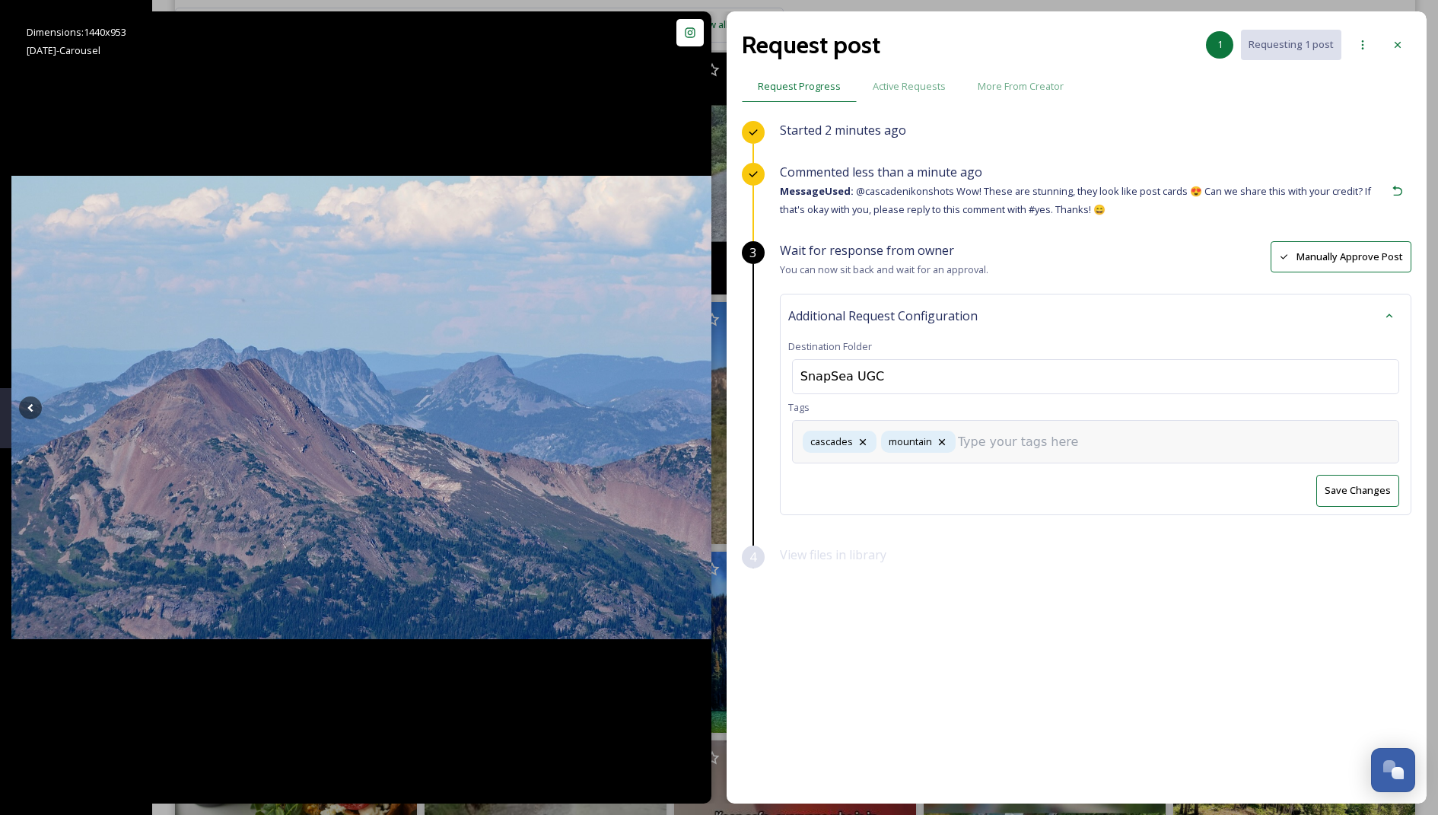
click at [1012, 445] on input at bounding box center [1034, 442] width 152 height 18
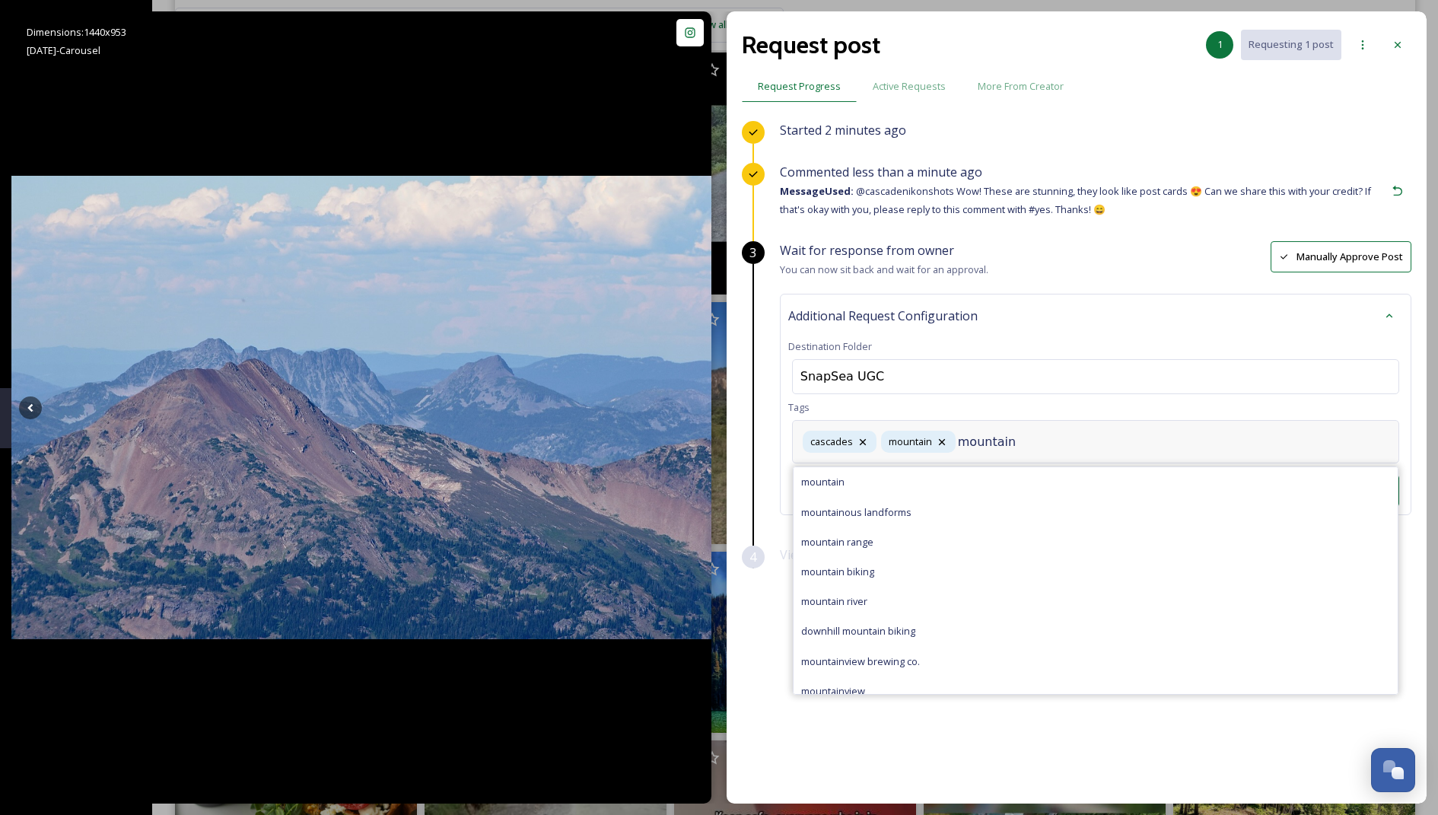
type input "mountains"
type input "view"
type input "s"
click at [1021, 439] on icon at bounding box center [1021, 442] width 6 height 6
click at [1073, 443] on input "s" at bounding box center [1118, 442] width 152 height 18
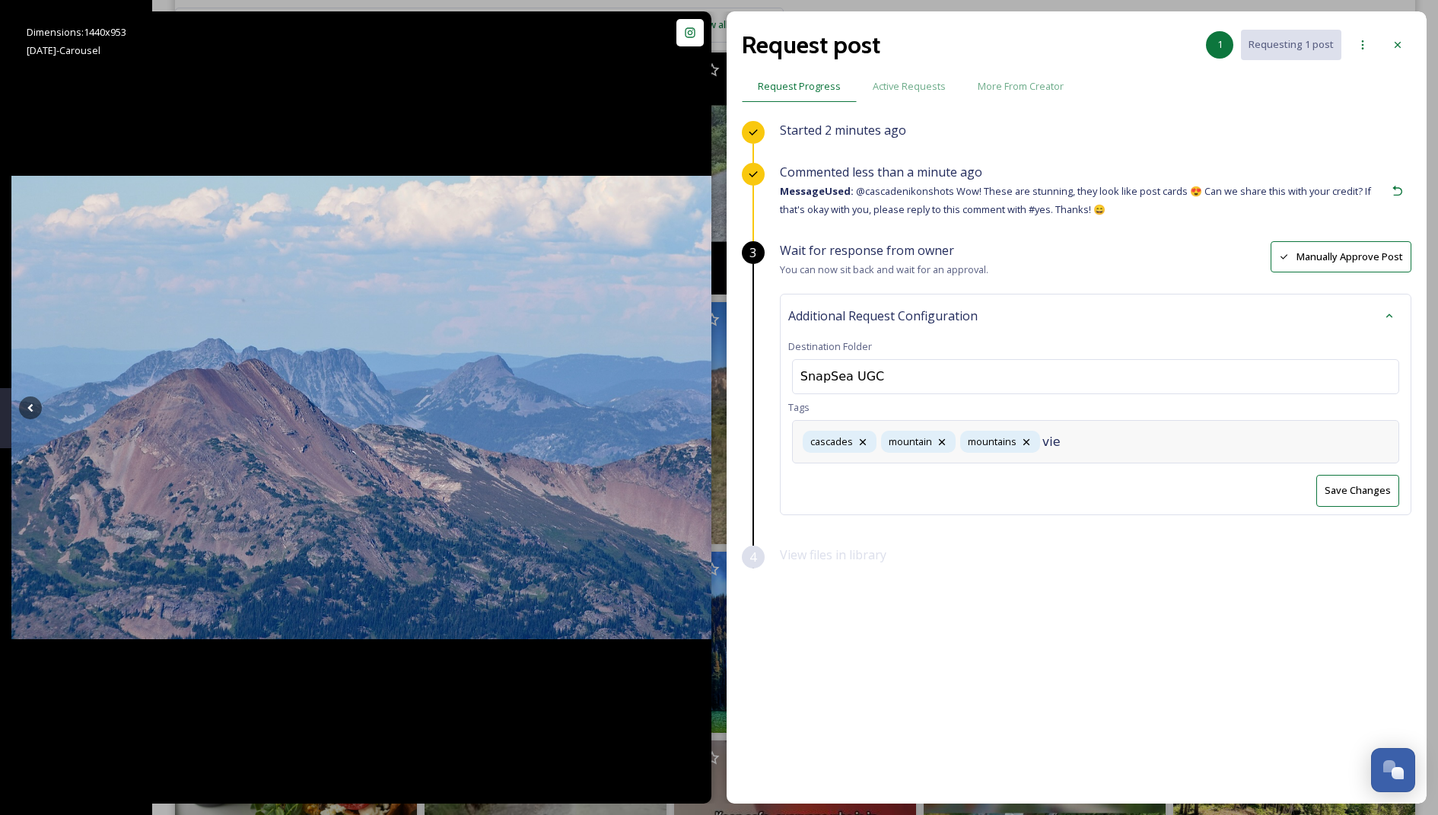
type input "view"
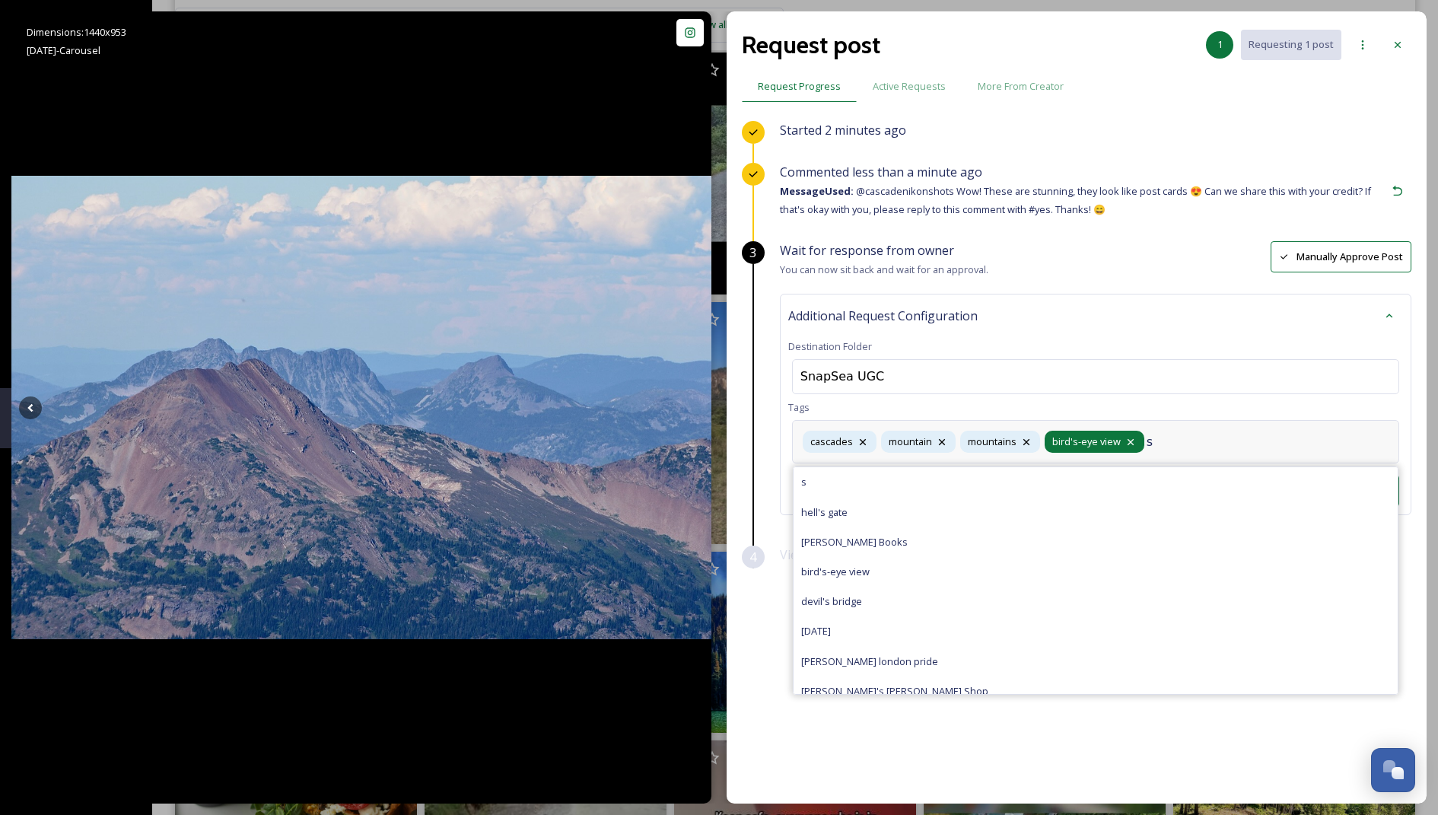
type input "s"
click at [1124, 438] on icon at bounding box center [1130, 442] width 12 height 12
click at [1124, 438] on input "s" at bounding box center [1118, 442] width 152 height 18
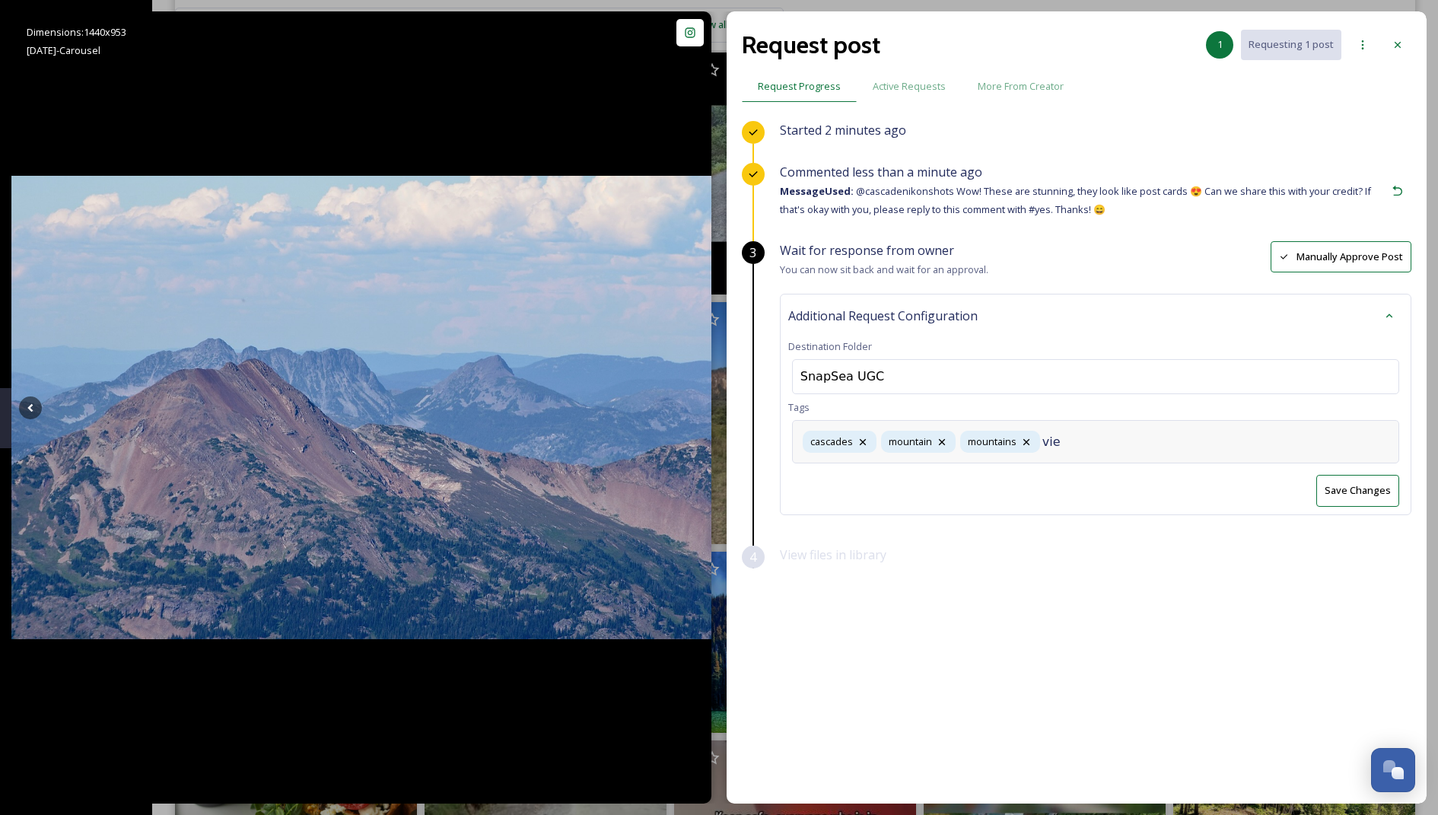
type input "view"
click at [1127, 441] on icon at bounding box center [1130, 442] width 12 height 12
click at [1127, 441] on input at bounding box center [1118, 442] width 152 height 18
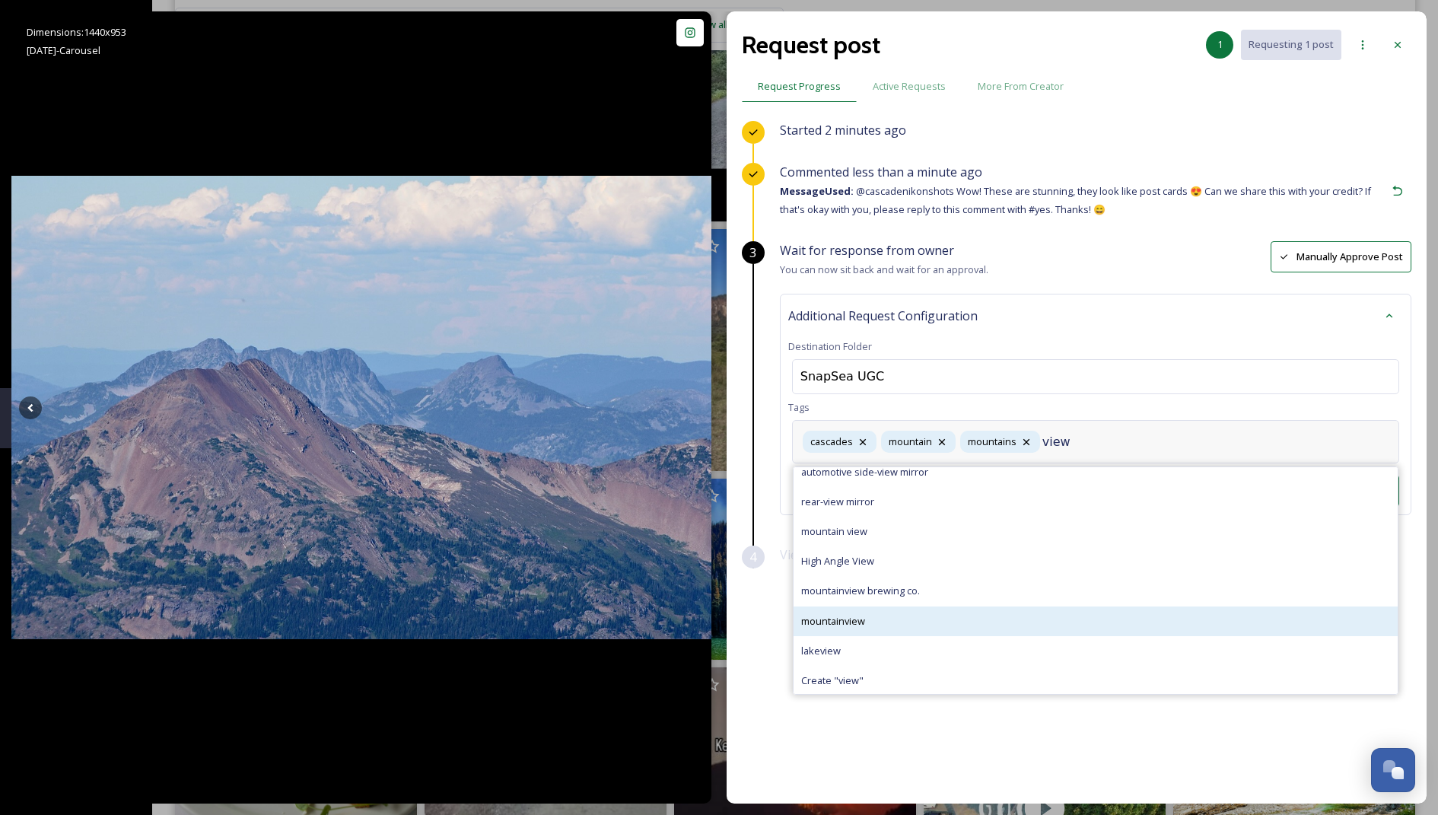
scroll to position [896, 0]
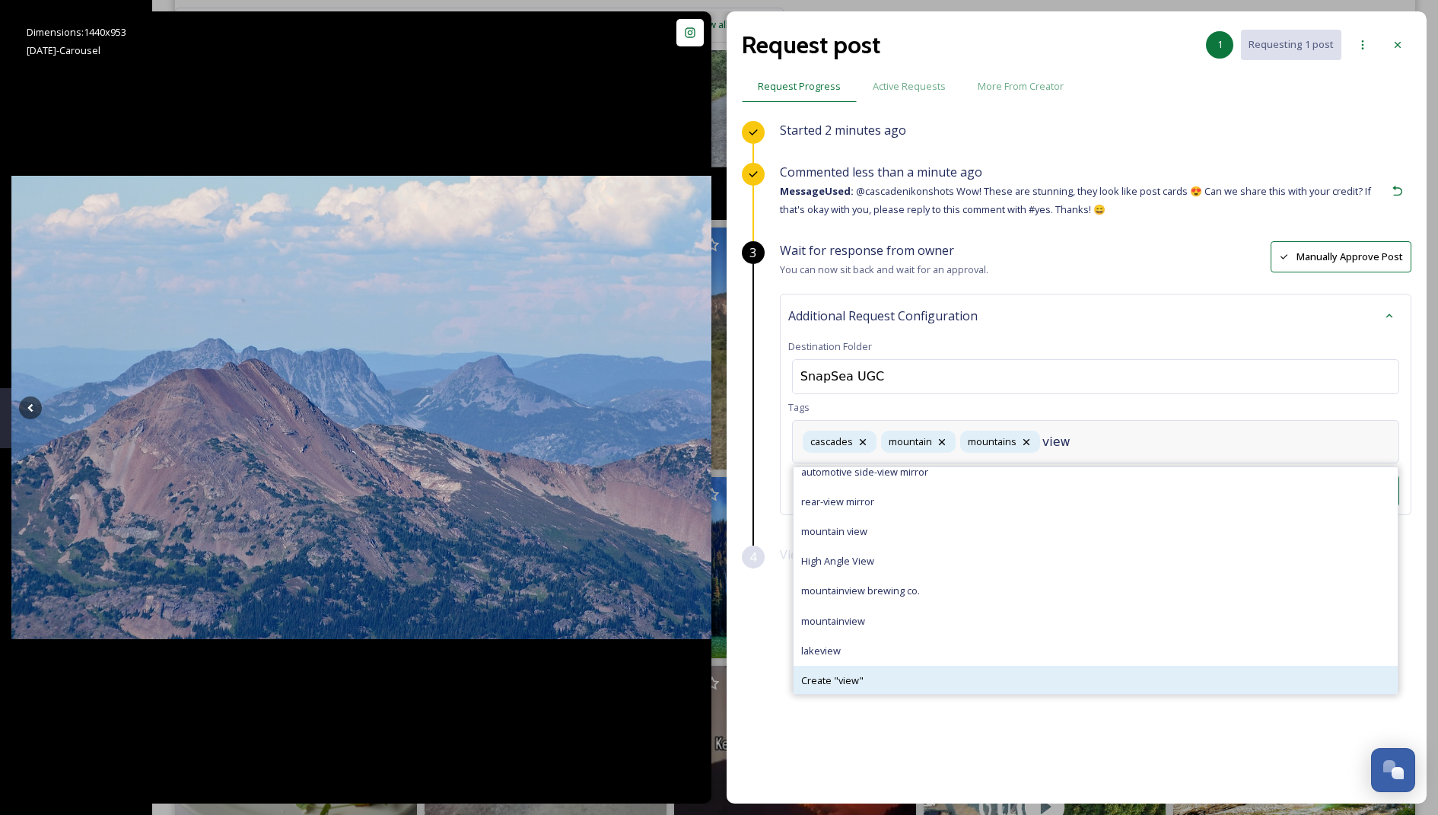
type input "view"
click at [878, 675] on div "Create " view "" at bounding box center [1095, 681] width 604 height 30
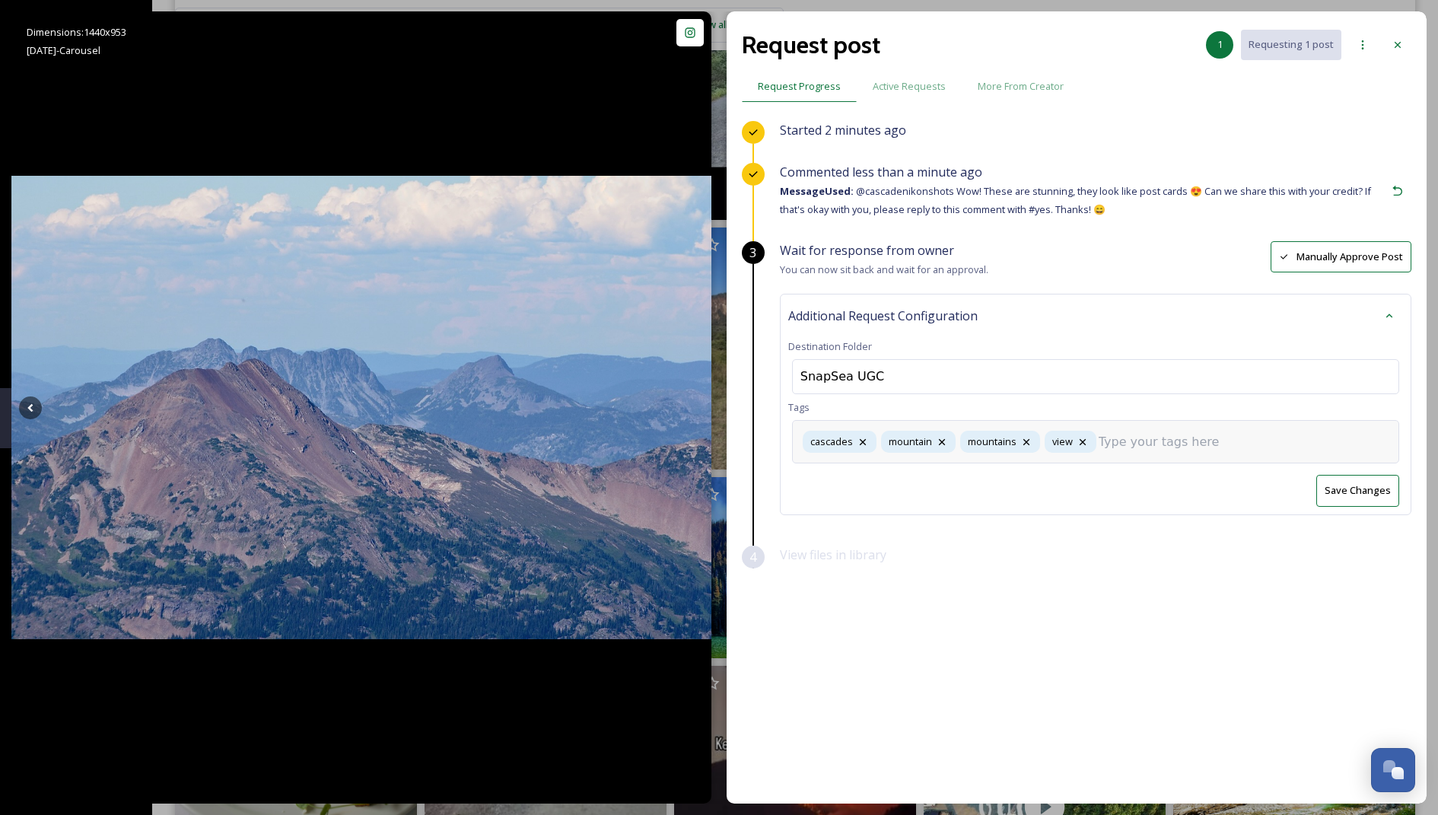
click at [1133, 451] on div "[GEOGRAPHIC_DATA] view" at bounding box center [1095, 441] width 607 height 43
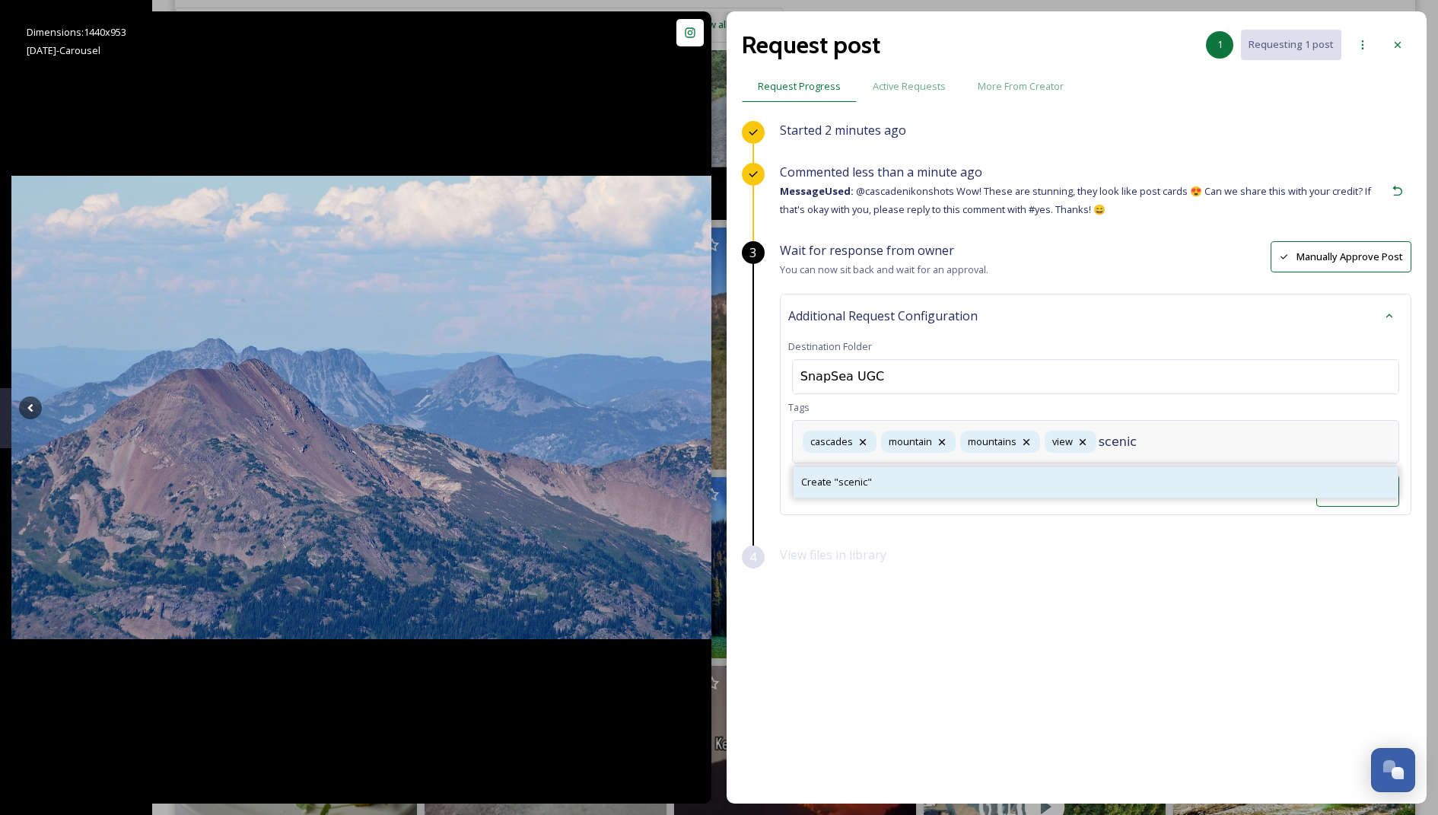
type input "scenic"
click at [996, 475] on div "Create " scenic "" at bounding box center [1095, 482] width 604 height 30
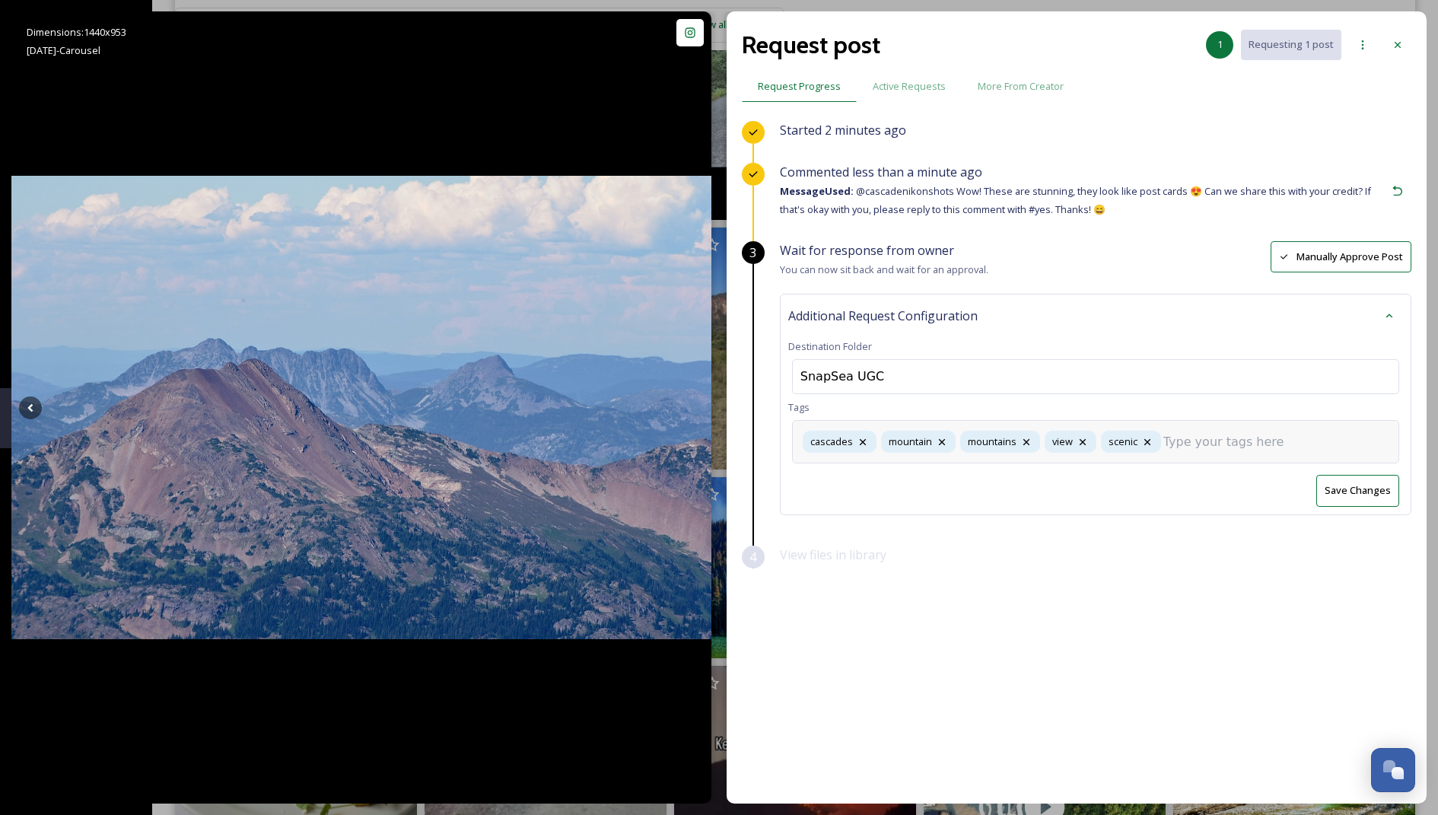
click at [1203, 450] on div "[GEOGRAPHIC_DATA] view scenic" at bounding box center [1095, 441] width 607 height 43
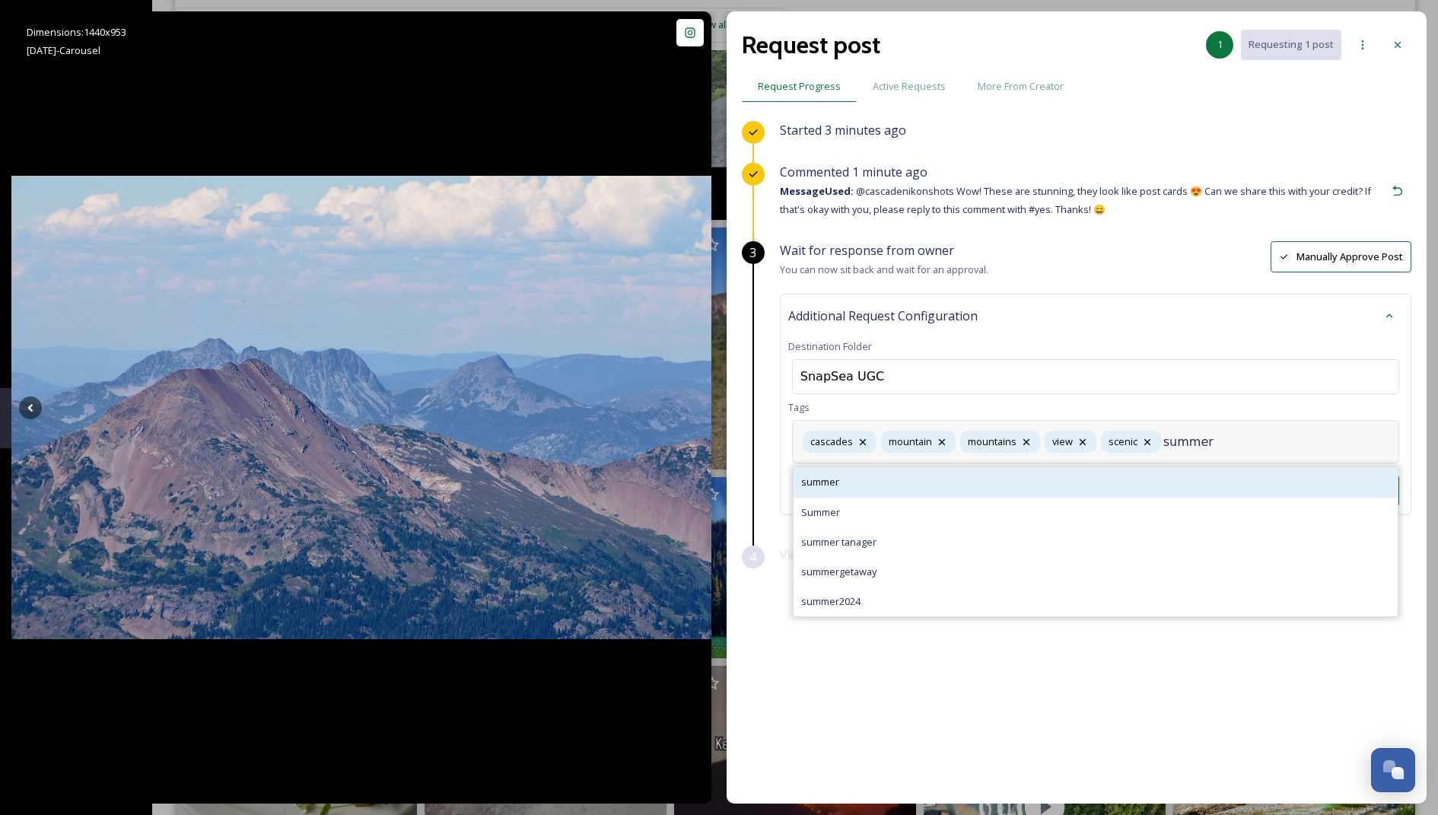
type input "summer"
click at [1059, 489] on div "summer" at bounding box center [1095, 482] width 604 height 30
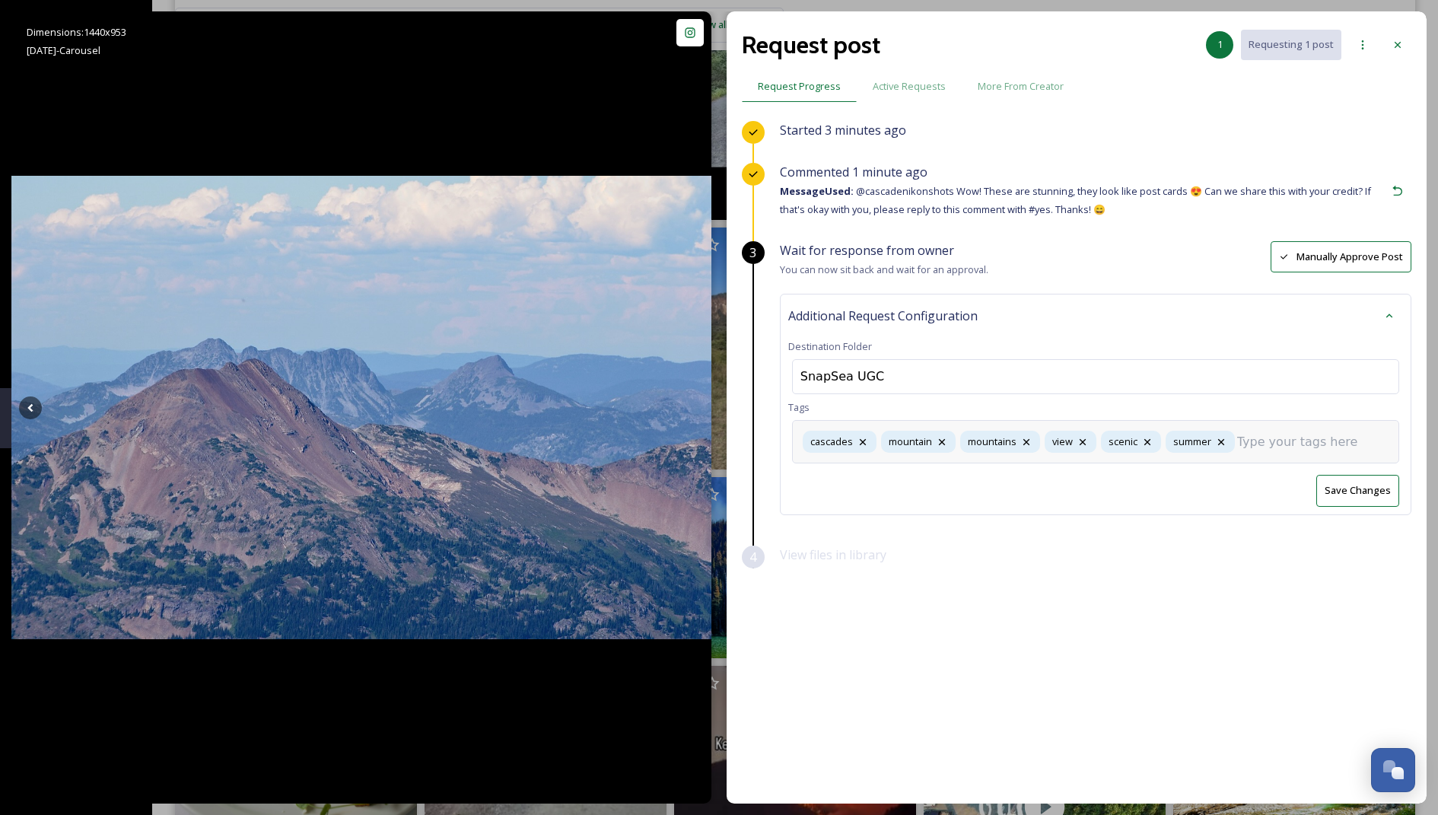
click at [1287, 443] on input at bounding box center [1313, 442] width 152 height 18
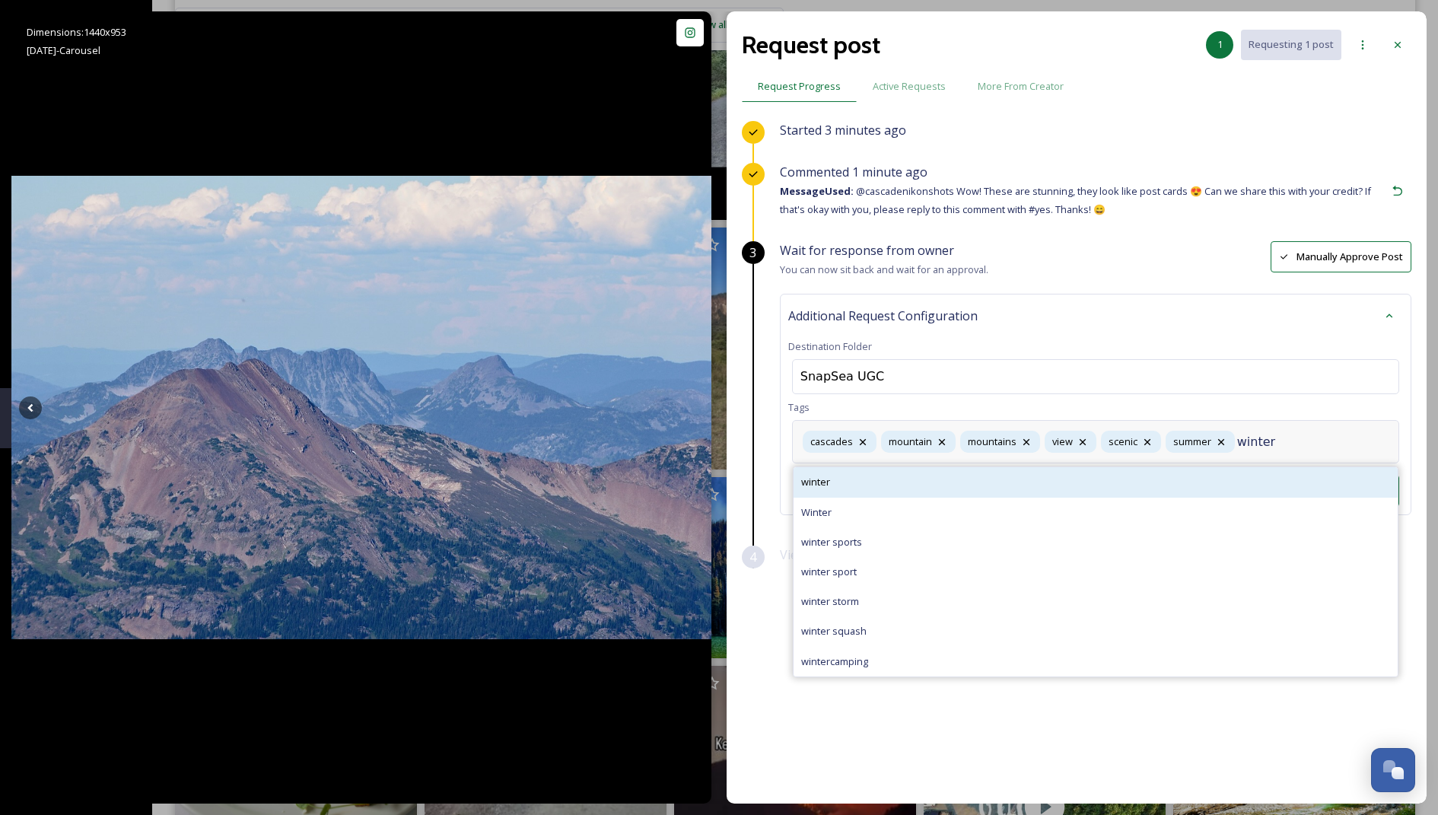
type input "winter"
click at [983, 481] on div "winter" at bounding box center [1095, 482] width 604 height 30
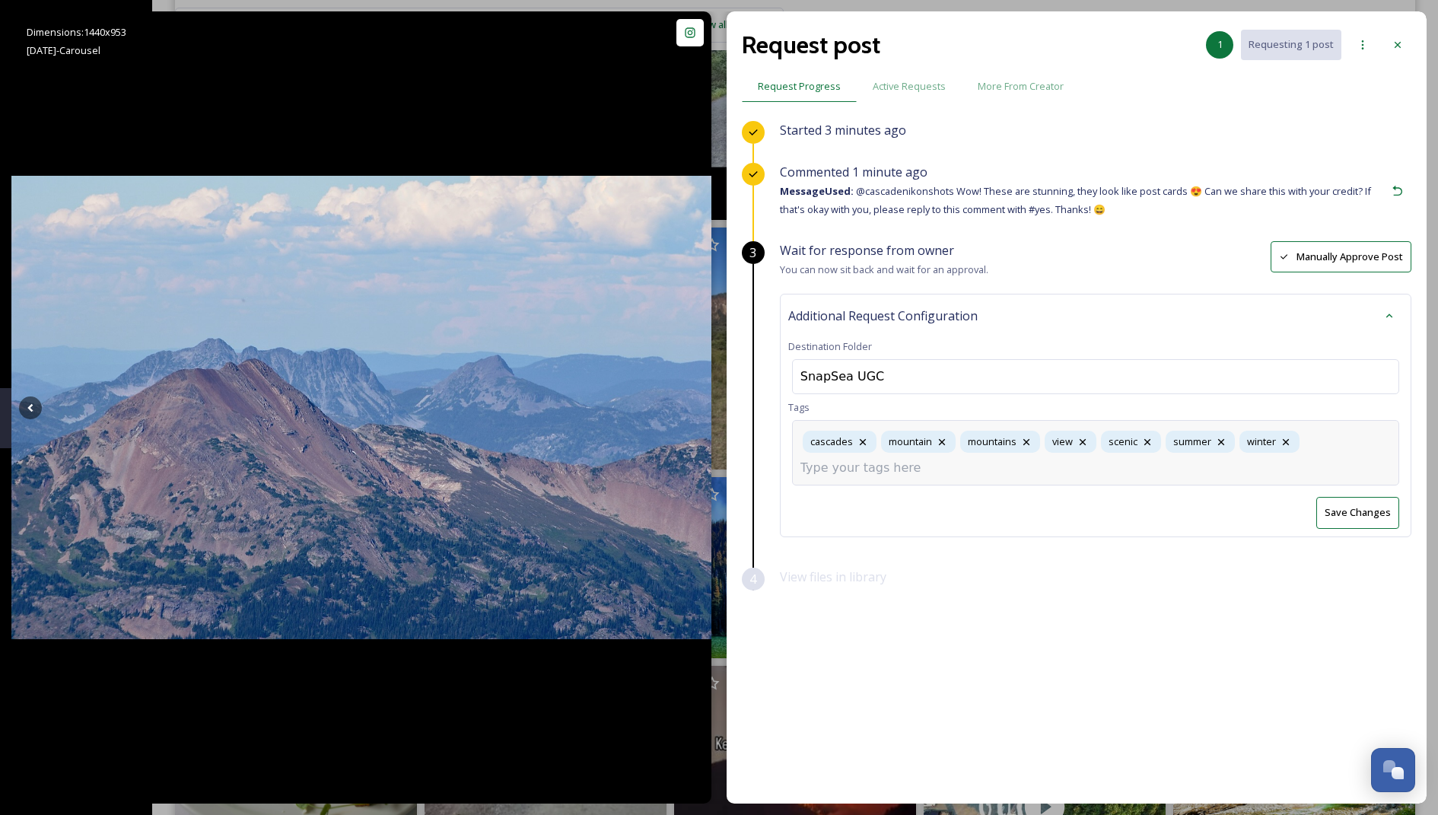
click at [1342, 439] on div "[GEOGRAPHIC_DATA] view scenic summer winter" at bounding box center [1095, 452] width 607 height 65
click at [1338, 466] on div "[GEOGRAPHIC_DATA] view scenic summer winter" at bounding box center [1095, 452] width 607 height 65
click at [1094, 454] on div "[GEOGRAPHIC_DATA] view scenic summer winter" at bounding box center [1095, 452] width 607 height 65
click at [1091, 466] on div "[GEOGRAPHIC_DATA] view scenic summer winter" at bounding box center [1095, 452] width 607 height 65
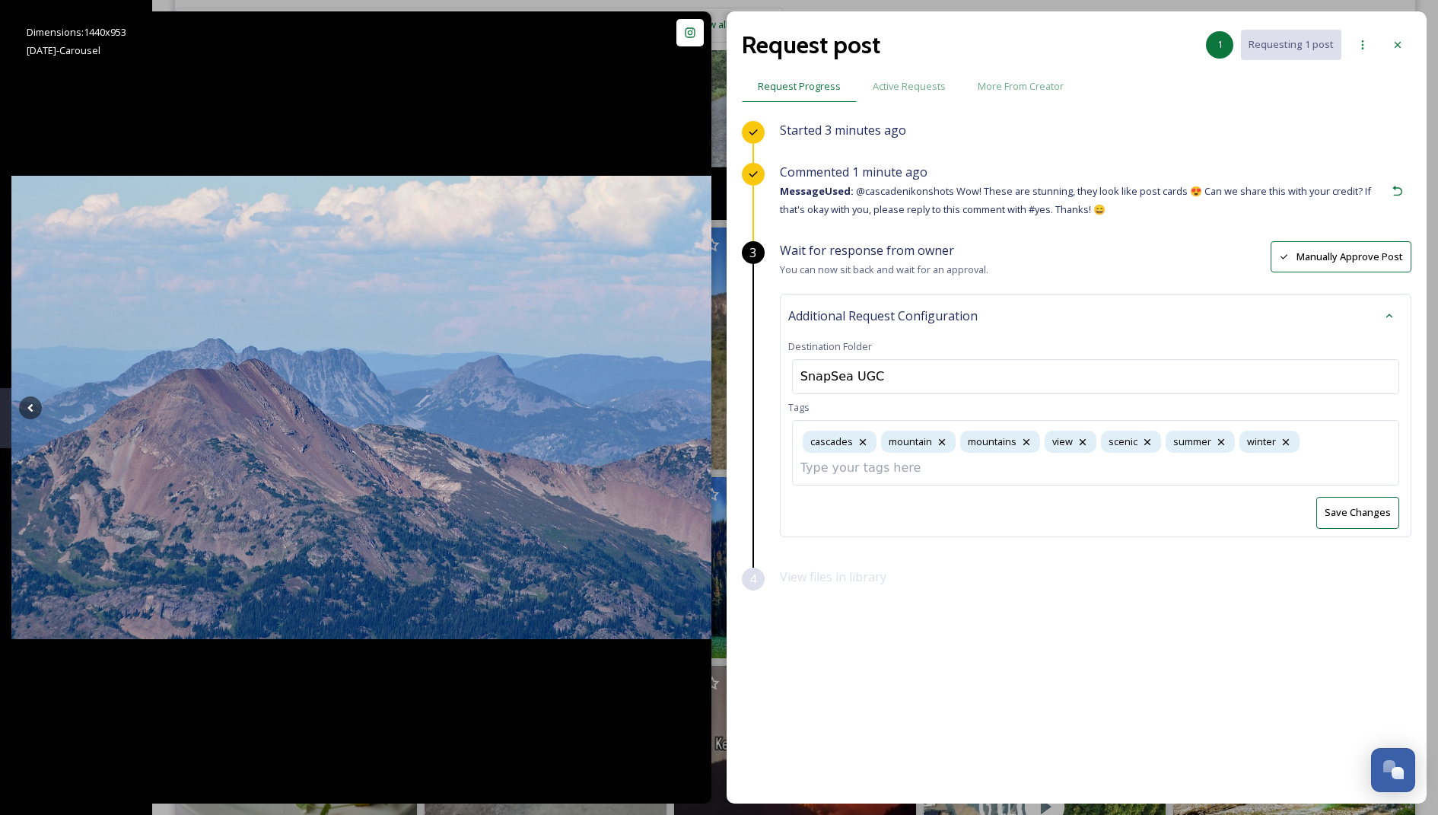
click at [1337, 510] on div "Additional Request Configuration Destination Folder SnapSea UGC Tags cascades m…" at bounding box center [1095, 415] width 631 height 243
click at [1298, 437] on div "[GEOGRAPHIC_DATA] view scenic summer winter" at bounding box center [1095, 441] width 607 height 43
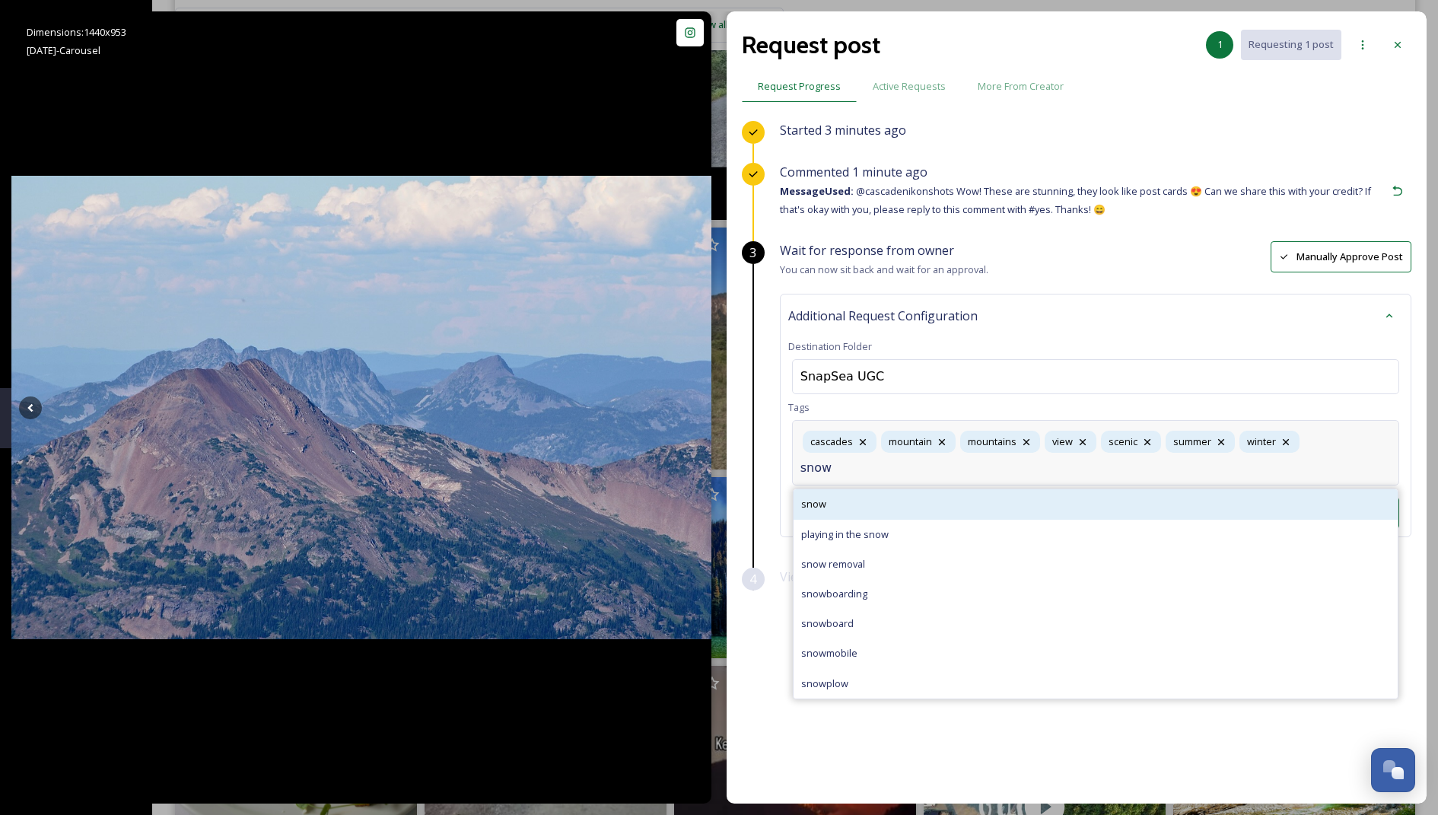
type input "snow"
click at [816, 509] on div "snow" at bounding box center [1095, 504] width 604 height 30
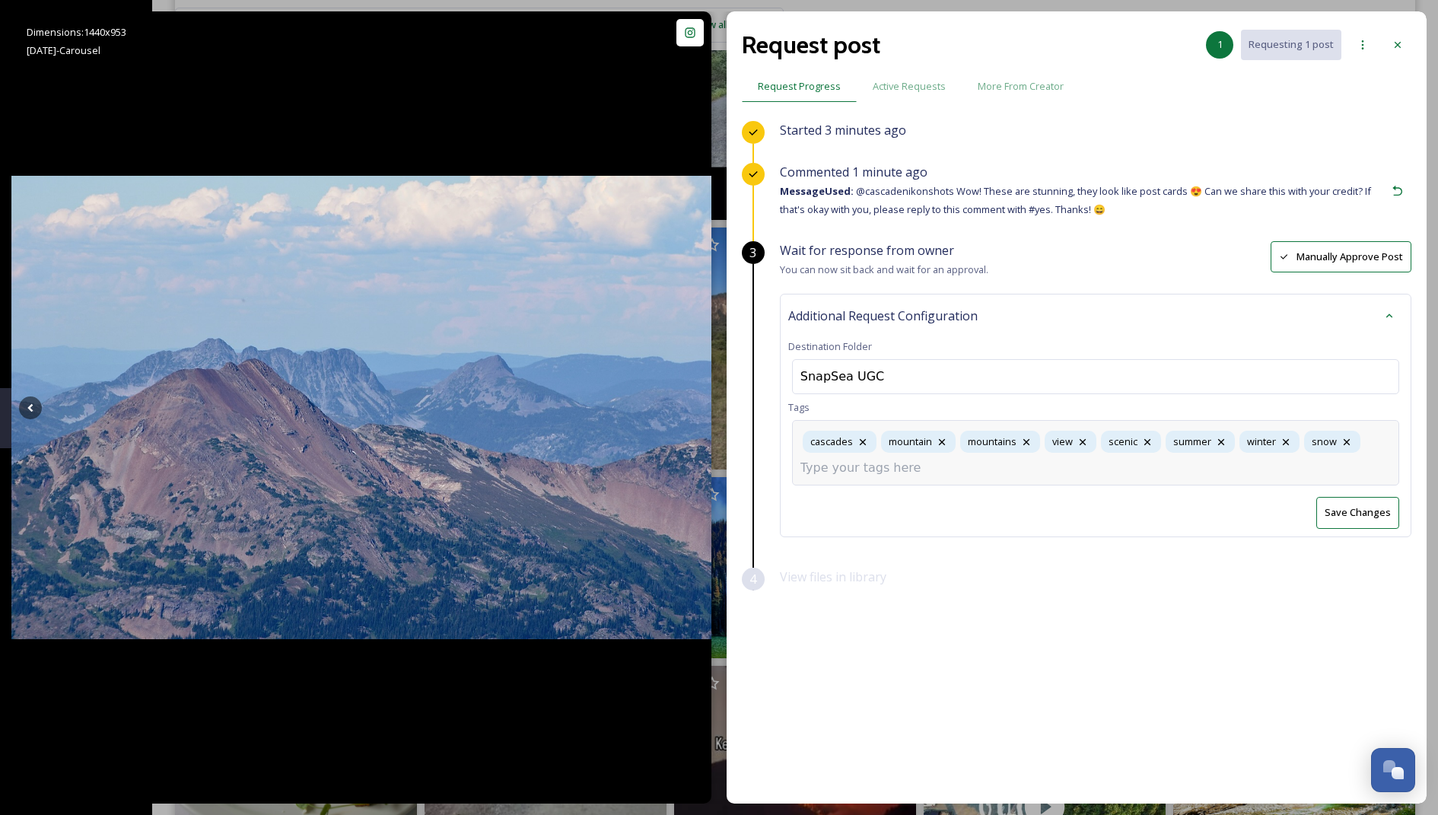
click at [1349, 517] on div "Wait for response from owner You can now sit back and wait for an approval. Man…" at bounding box center [1095, 404] width 631 height 326
click at [1336, 482] on button "Save Changes" at bounding box center [1357, 490] width 83 height 31
click at [1030, 375] on div "SnapSea UGC" at bounding box center [1095, 376] width 607 height 35
click at [1177, 393] on div "Additional Request Configuration Destination Folder Tags cascades mountain moun…" at bounding box center [1095, 404] width 631 height 221
click at [1209, 379] on div at bounding box center [1095, 376] width 607 height 35
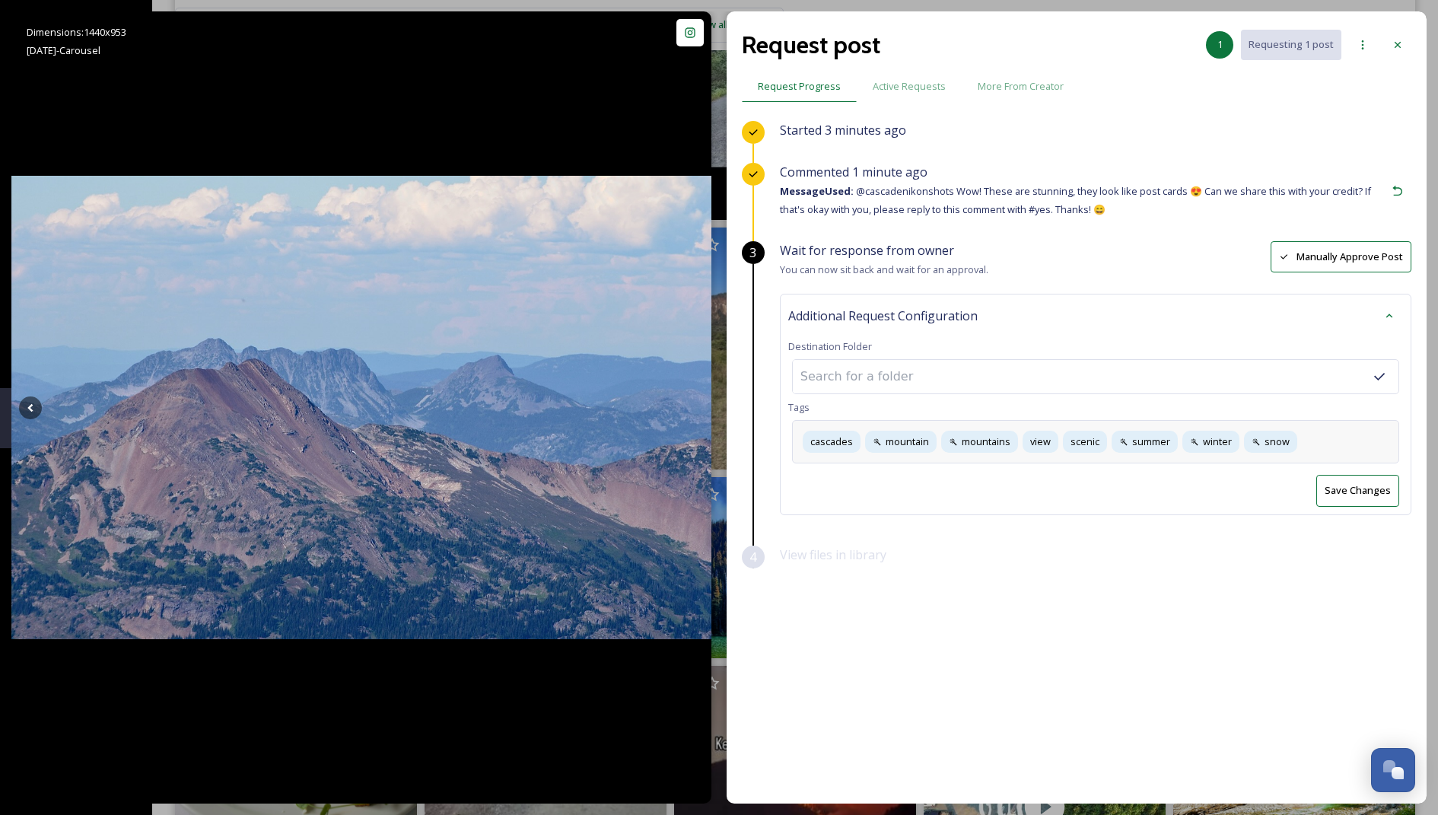
click at [1119, 356] on div "Additional Request Configuration Destination Folder Tags cascades mountain moun…" at bounding box center [1095, 404] width 631 height 221
click at [1104, 305] on div "Additional Request Configuration" at bounding box center [1095, 315] width 615 height 27
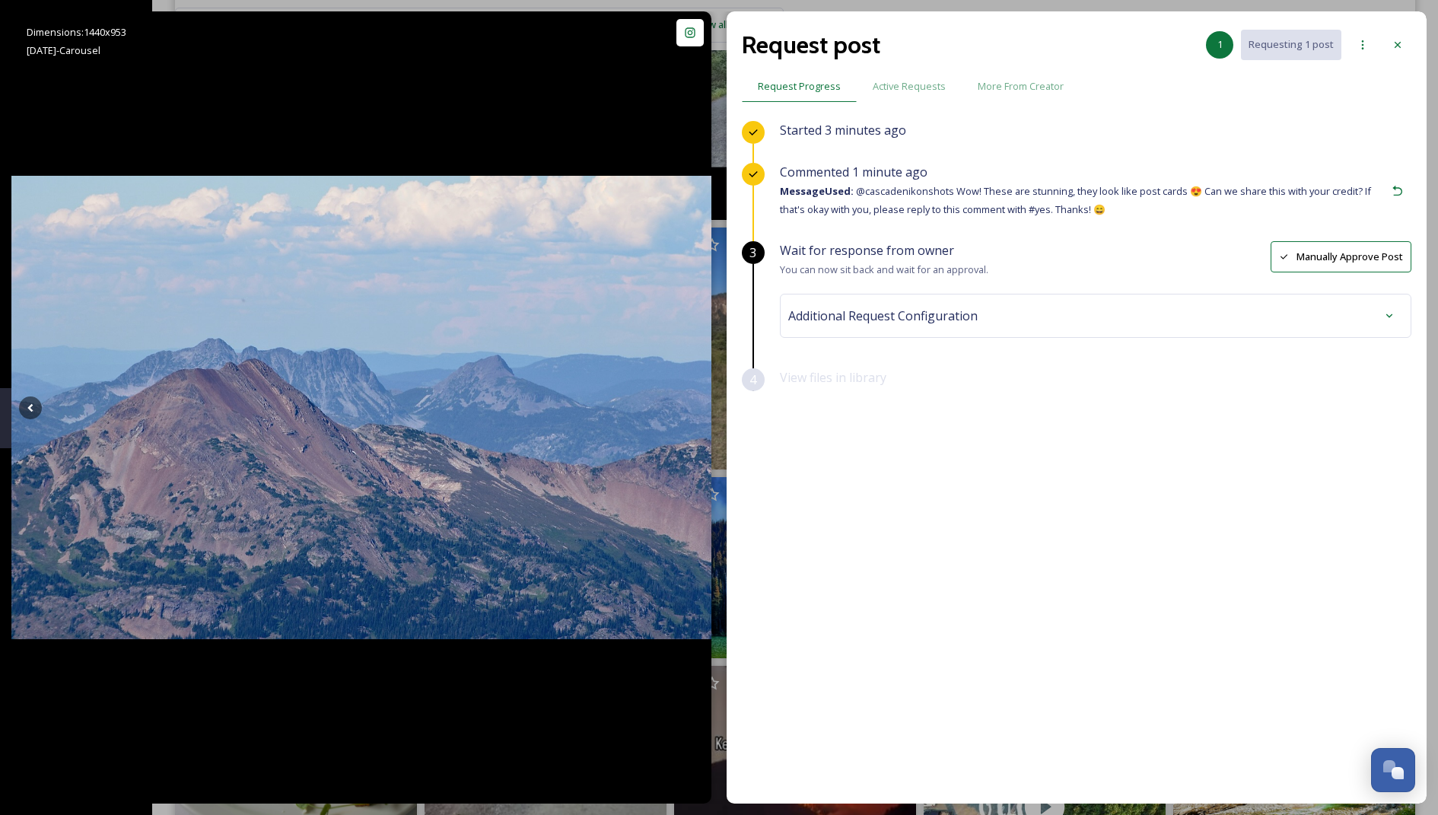
click at [985, 315] on div "Additional Request Configuration" at bounding box center [1095, 315] width 615 height 27
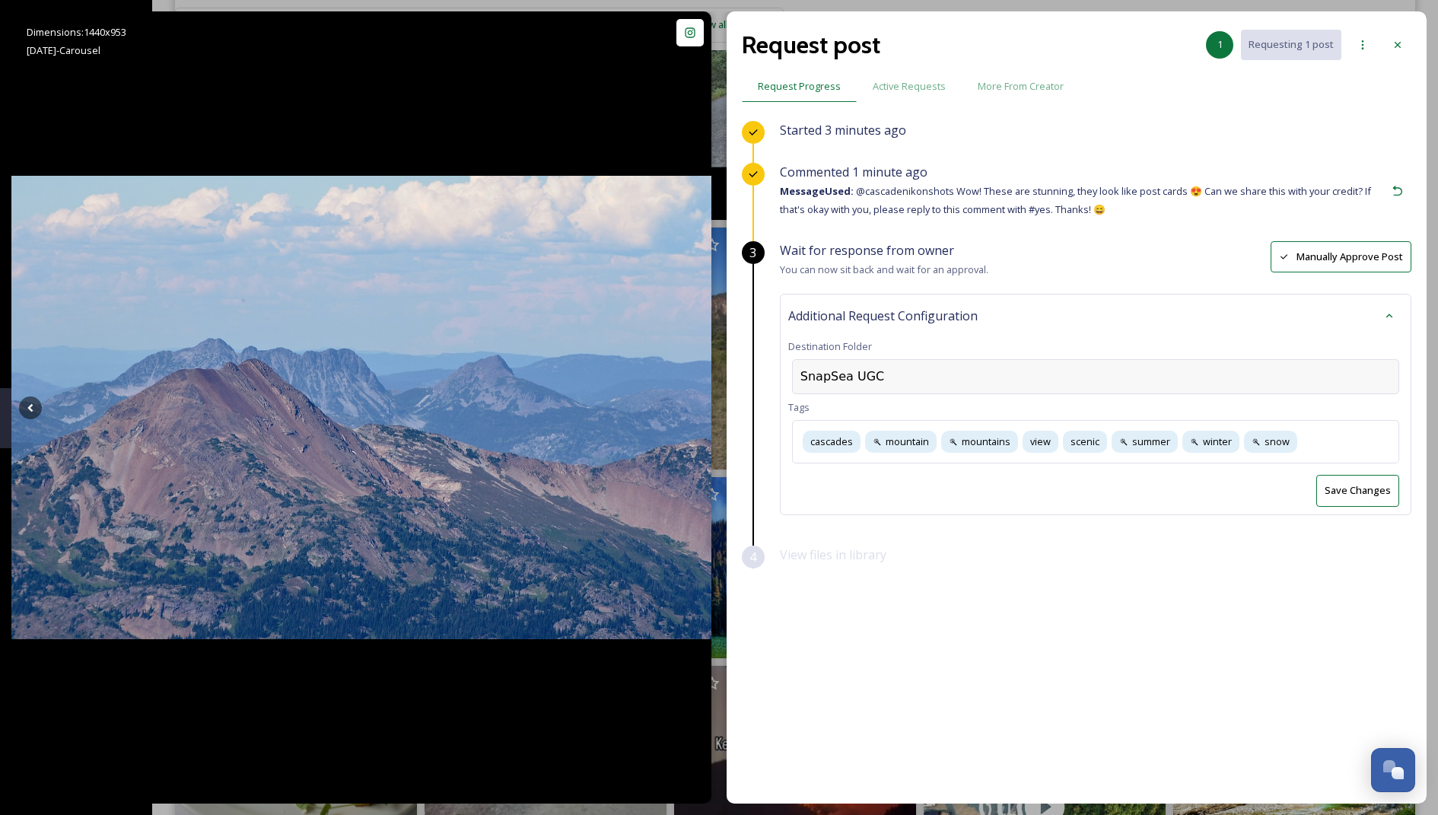
click at [922, 377] on div "SnapSea UGC" at bounding box center [1095, 376] width 607 height 35
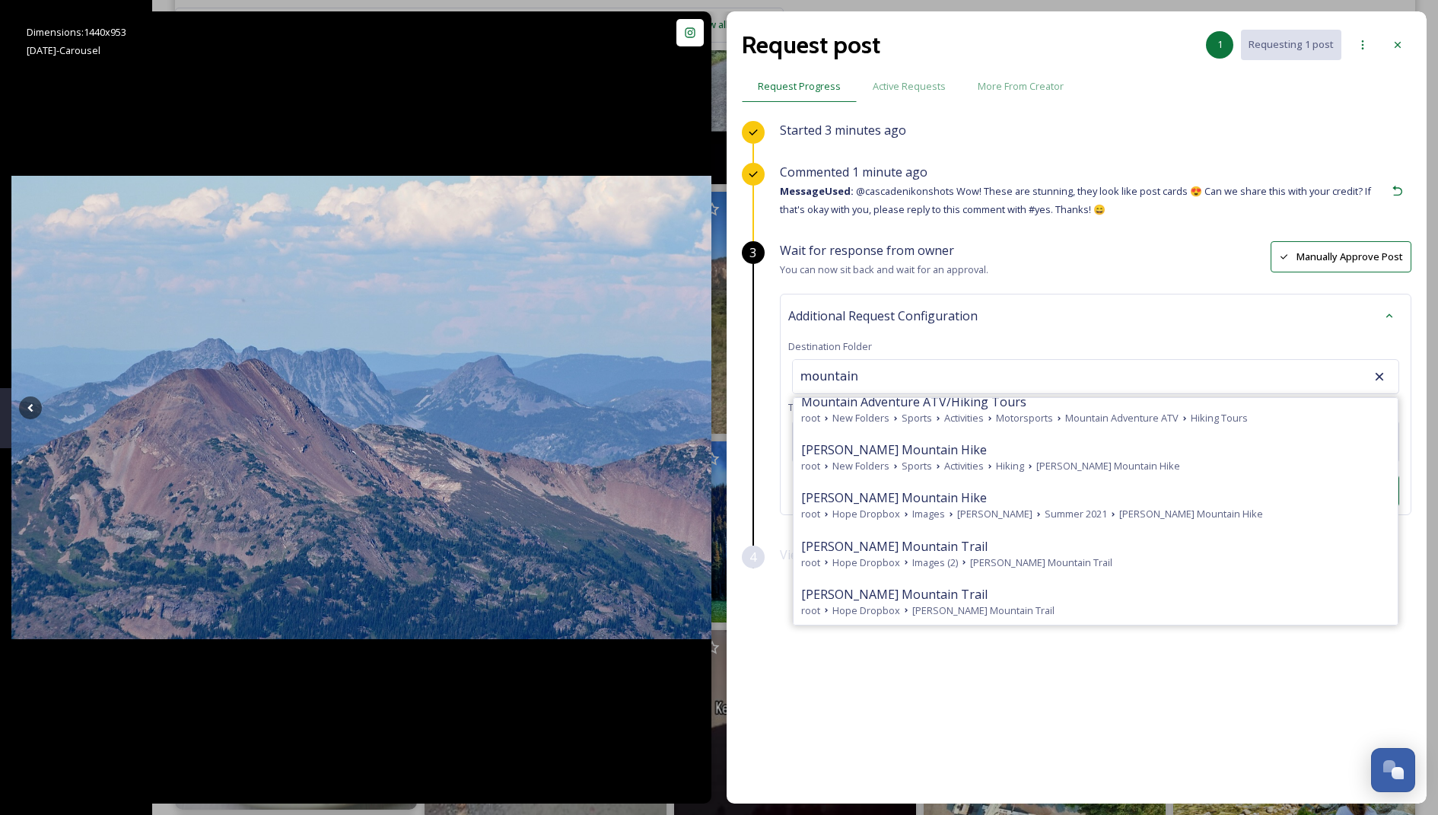
scroll to position [945, 0]
type input "mountain"
click at [1028, 176] on div "Commented 1 minute ago Message Used: @cascadenikonshots Wow! These are stunning…" at bounding box center [1082, 191] width 604 height 56
click at [1396, 47] on icon at bounding box center [1397, 45] width 12 height 12
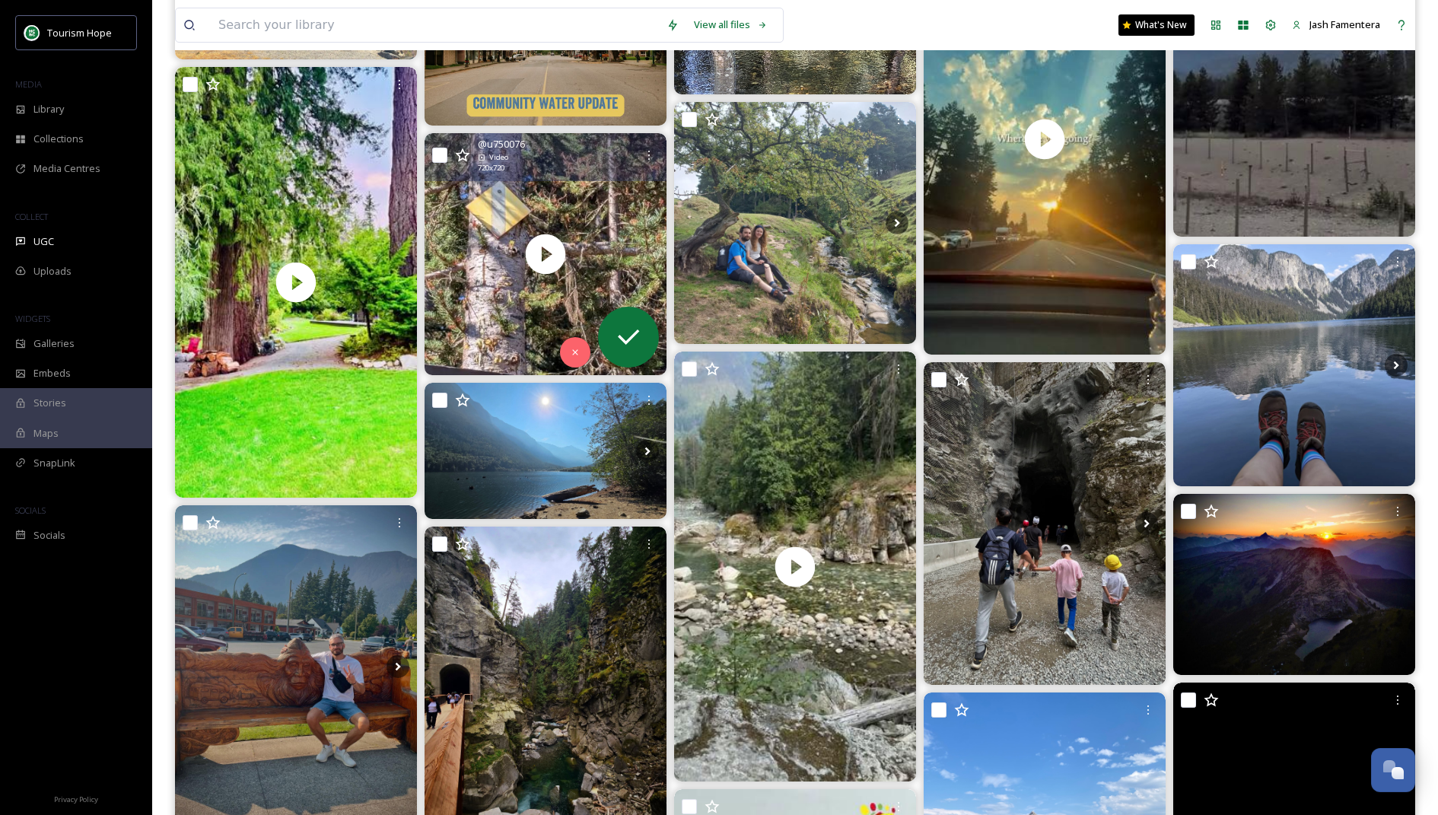
scroll to position [3738, 0]
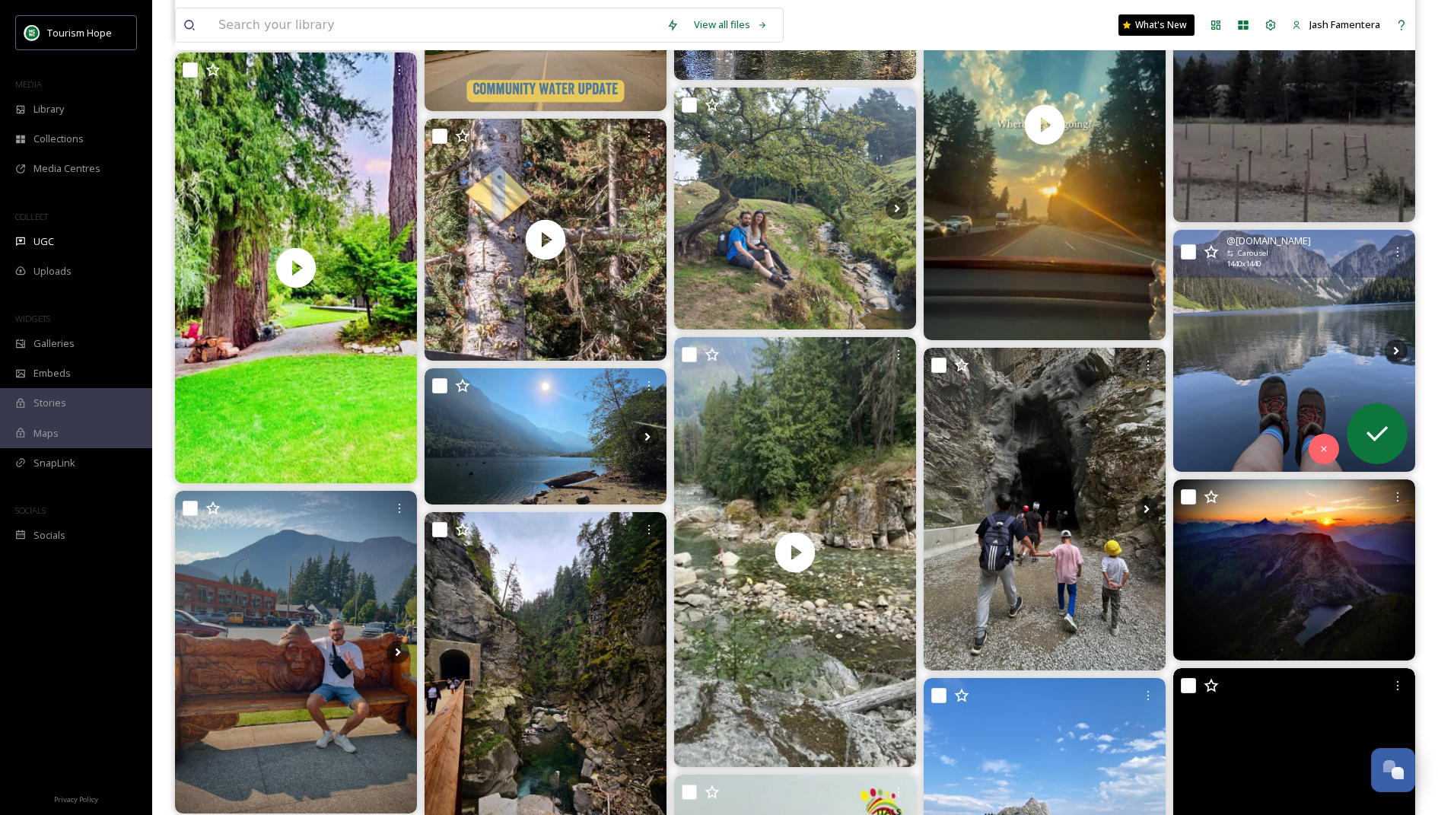
click at [1226, 314] on img at bounding box center [1294, 351] width 242 height 242
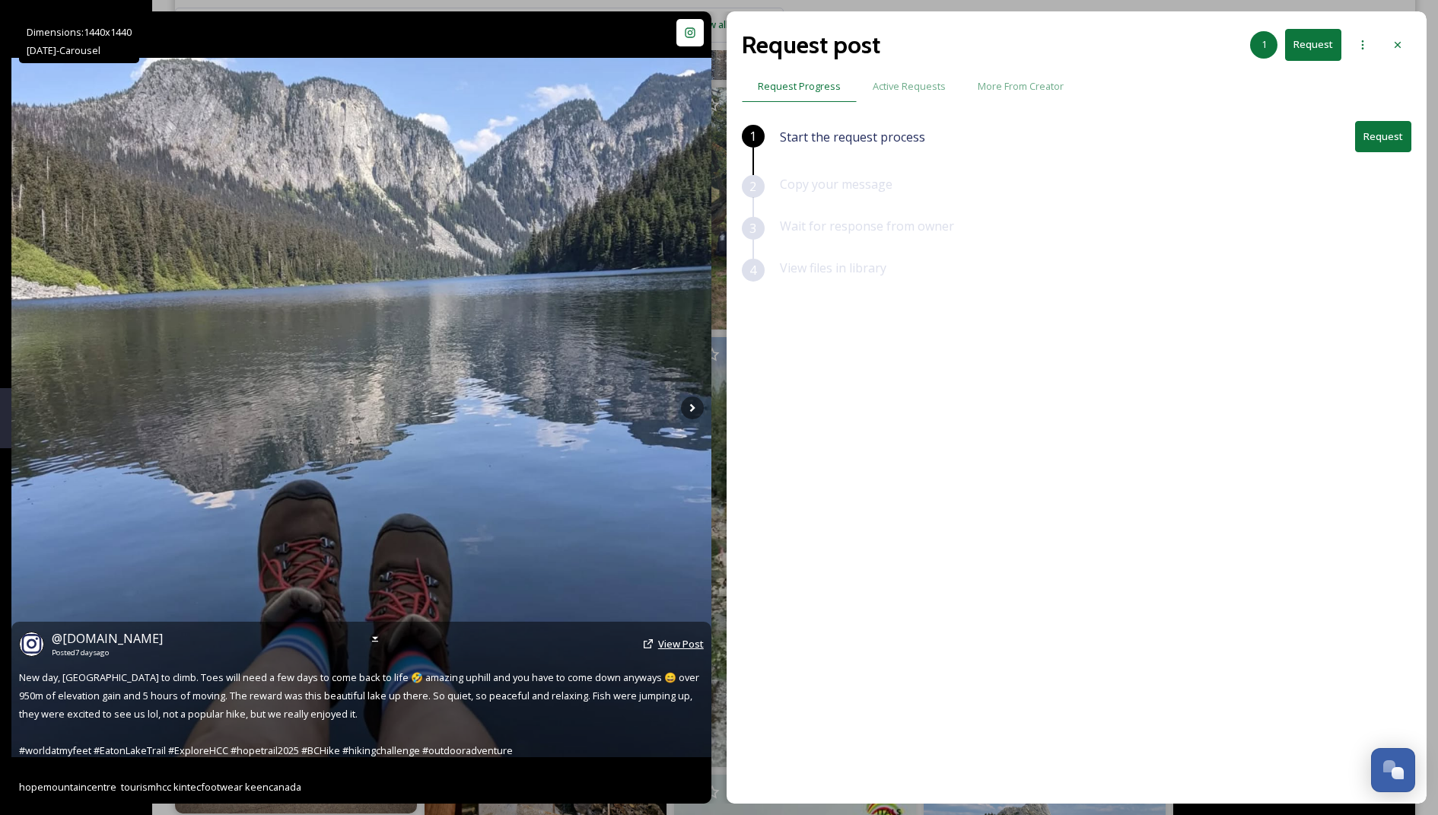
click at [659, 647] on span "View Post" at bounding box center [681, 644] width 46 height 14
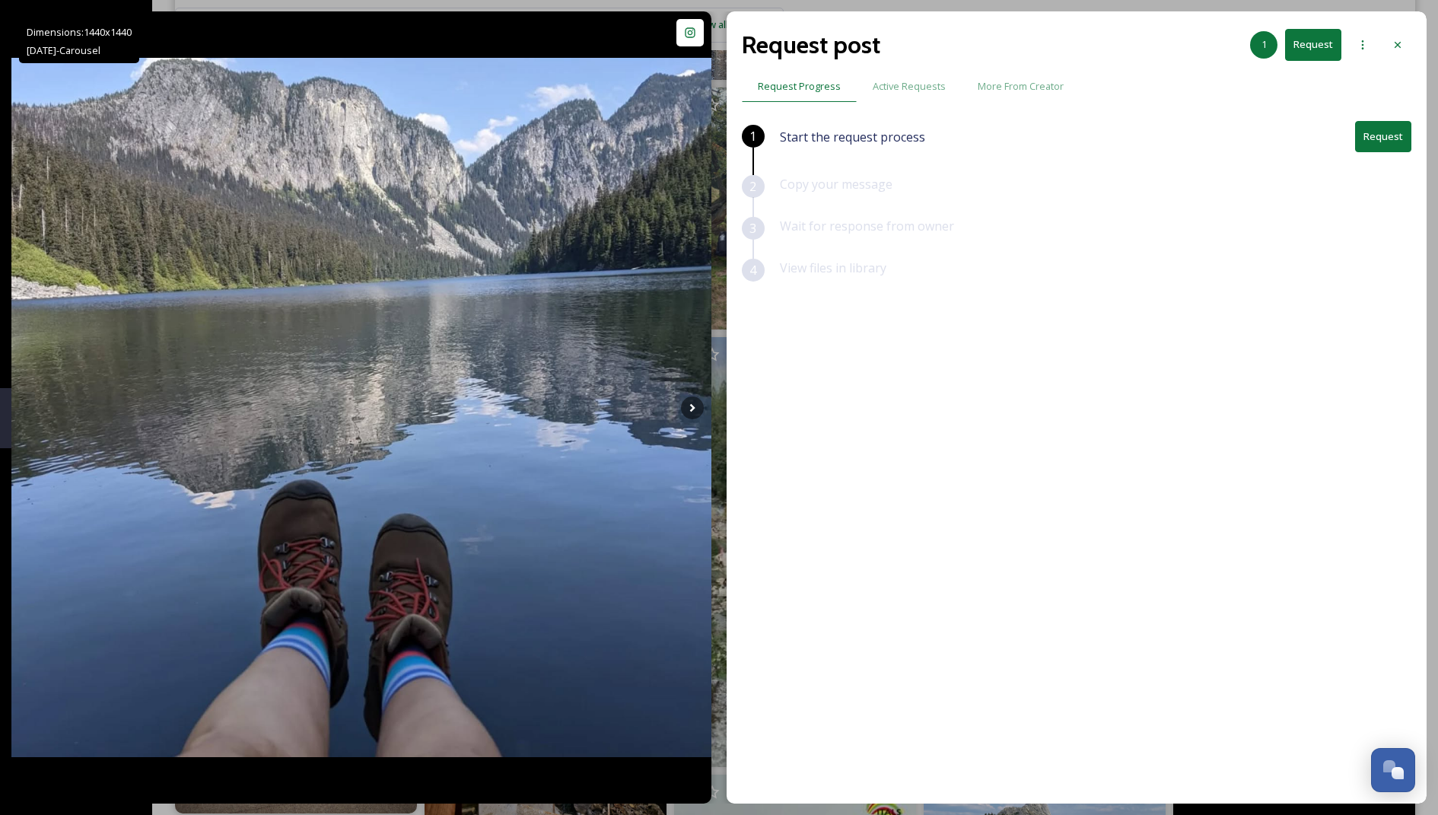
click at [1390, 121] on button "Request" at bounding box center [1383, 136] width 56 height 31
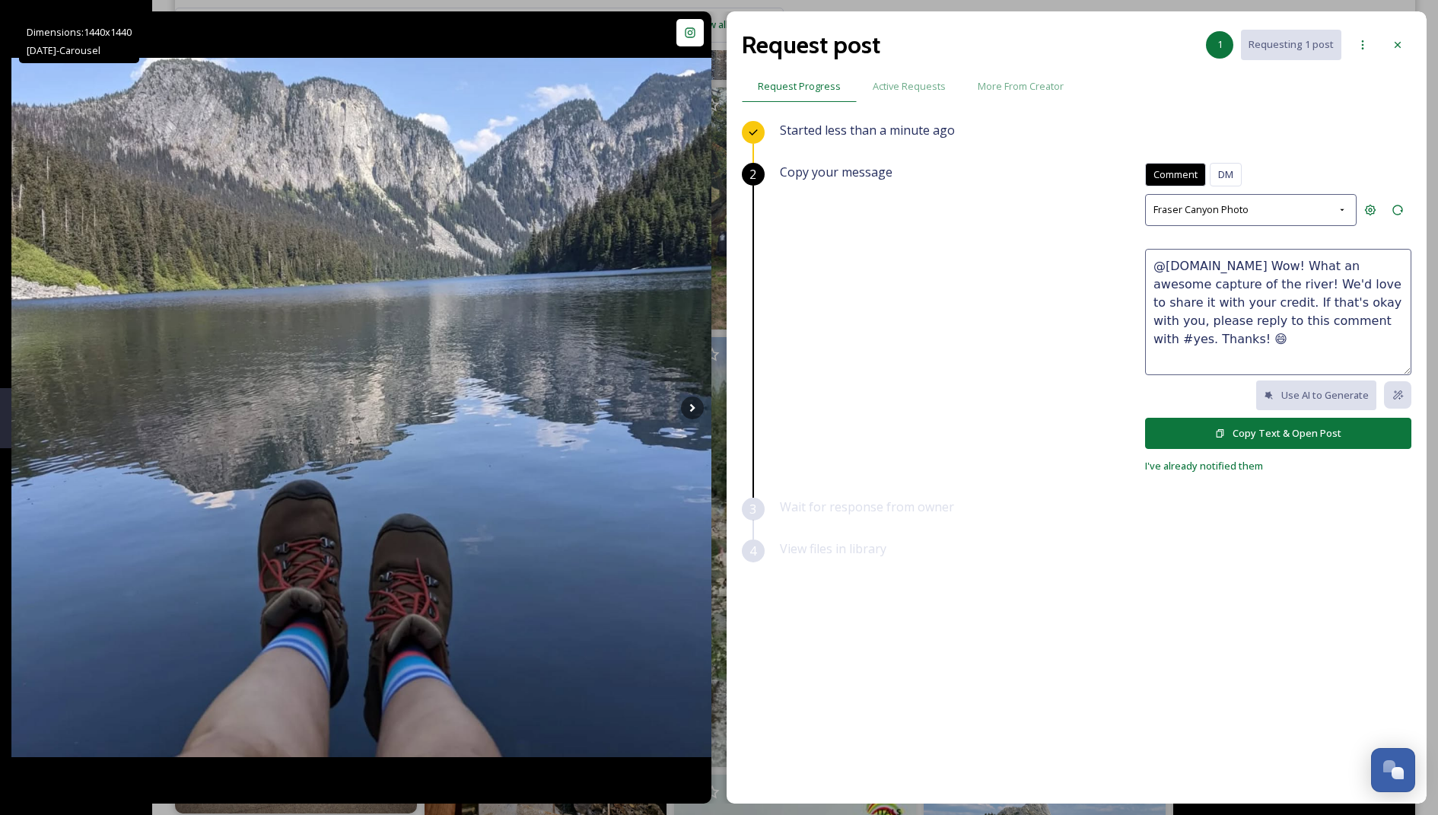
drag, startPoint x: 1273, startPoint y: 260, endPoint x: 1264, endPoint y: 280, distance: 21.5
click at [1264, 280] on textarea "@[DOMAIN_NAME] Wow! What an awesome capture of the river! We'd love to share it…" at bounding box center [1278, 312] width 266 height 126
drag, startPoint x: 1272, startPoint y: 264, endPoint x: 1238, endPoint y: 265, distance: 33.5
click at [1238, 265] on textarea "@[DOMAIN_NAME] Wow! We'd love to share it with your credit. If that's okay with…" at bounding box center [1278, 312] width 266 height 126
type textarea "@[DOMAIN_NAME] We'd love to share it with your credit. If that's okay with you,…"
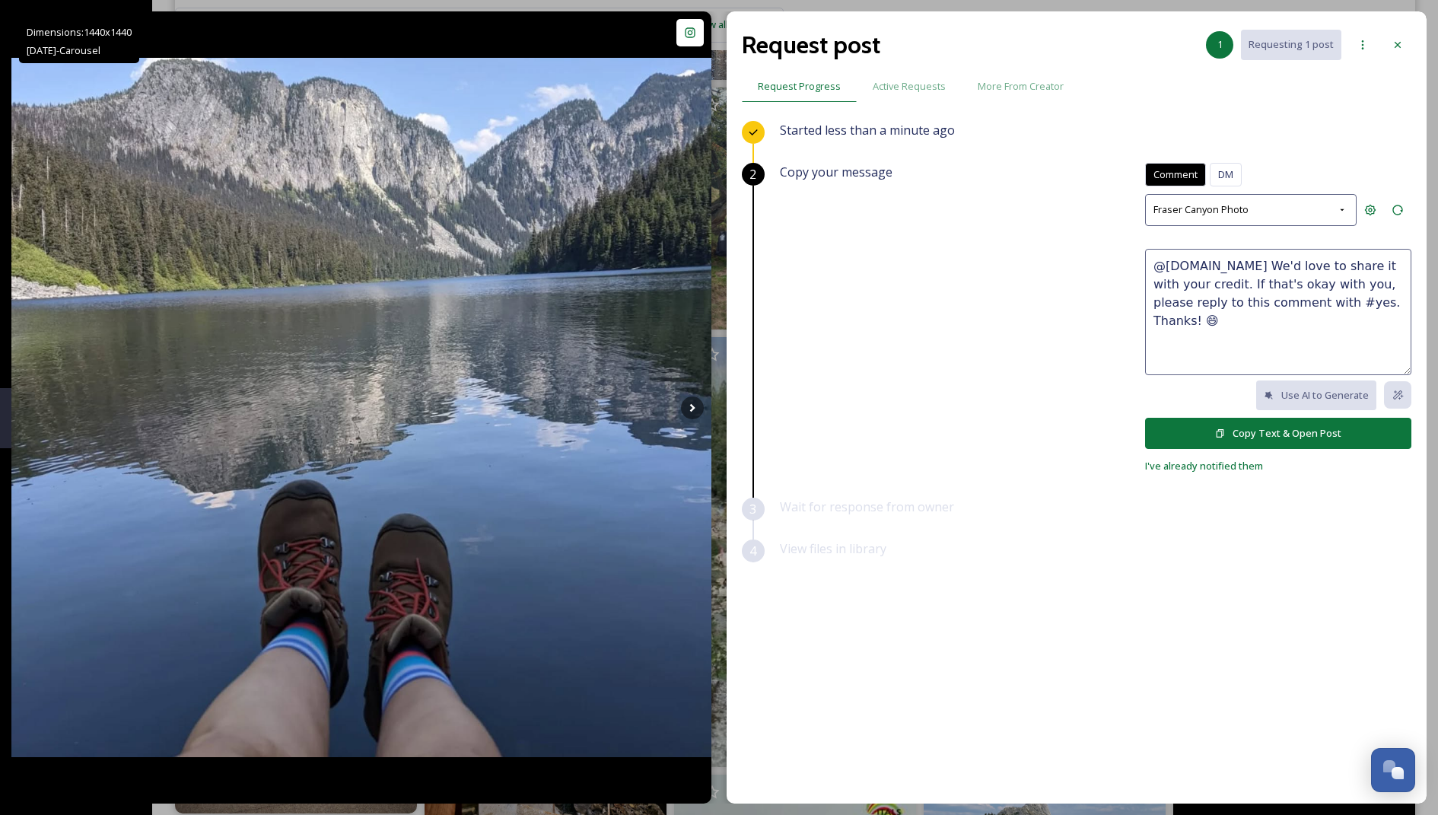
click at [1240, 420] on button "Copy Text & Open Post" at bounding box center [1278, 433] width 266 height 31
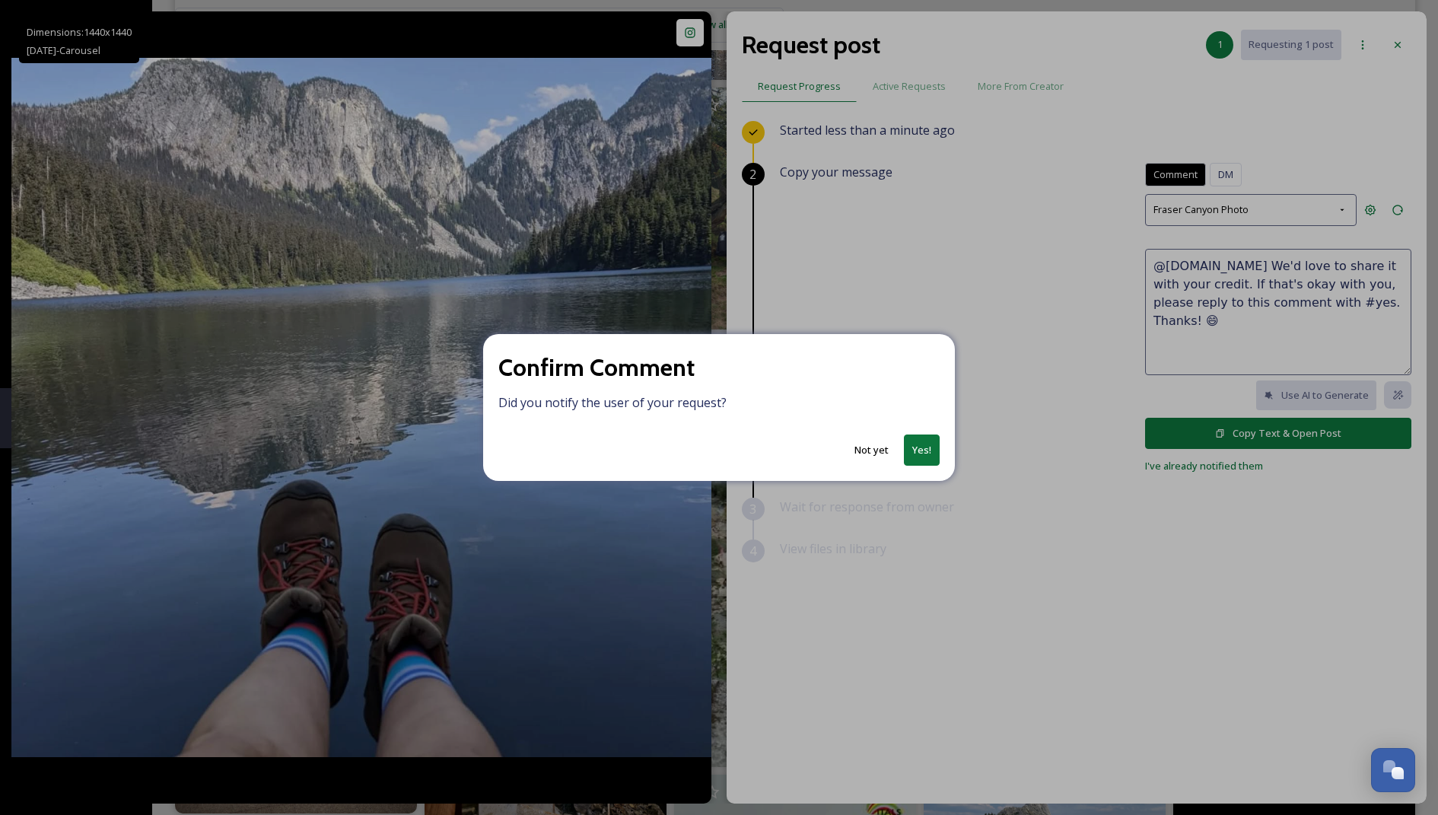
click at [917, 445] on button "Yes!" at bounding box center [922, 449] width 36 height 31
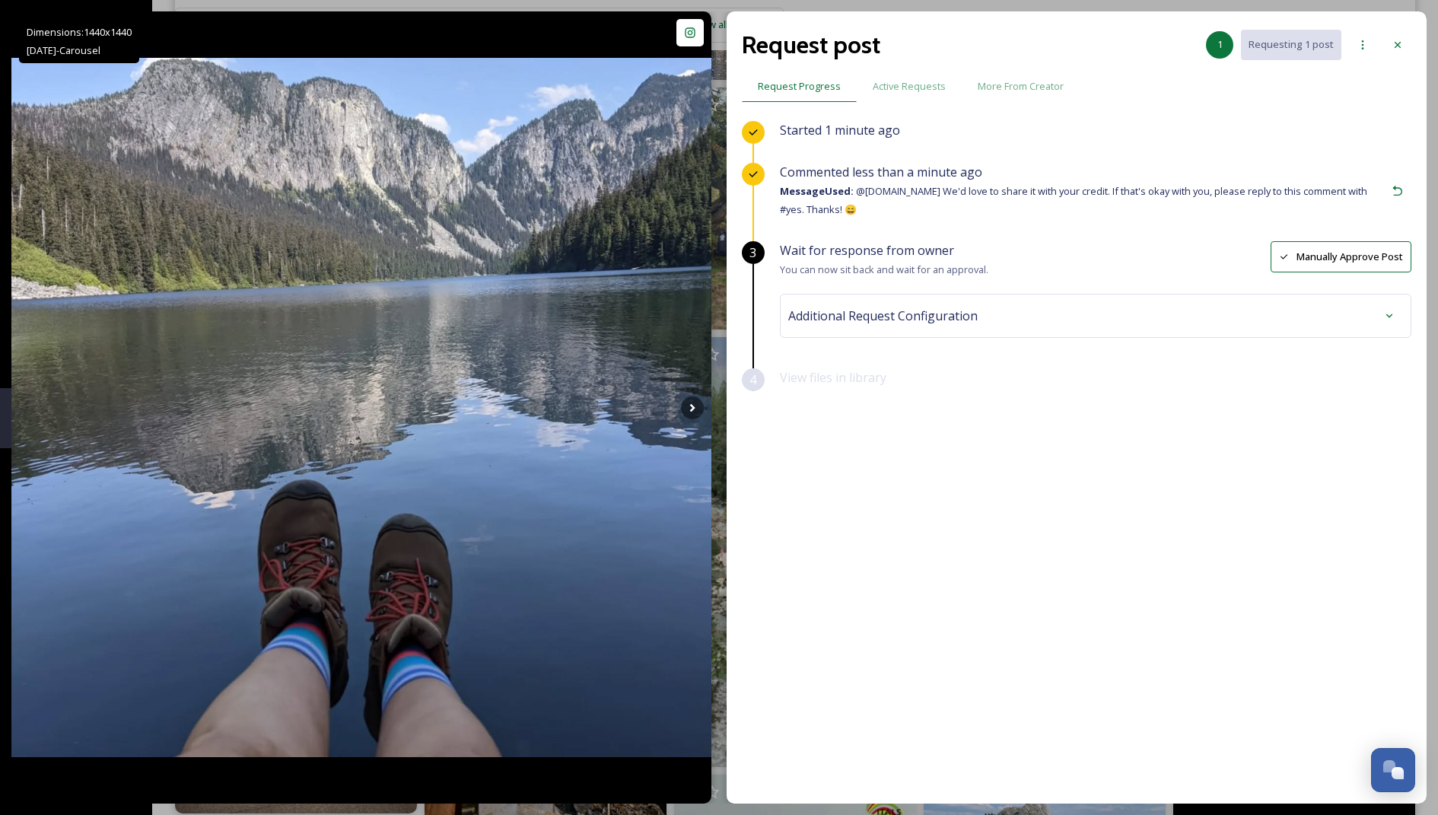
click at [1028, 313] on div "Additional Request Configuration" at bounding box center [1095, 315] width 615 height 27
click at [923, 420] on div "No tags" at bounding box center [1095, 437] width 607 height 35
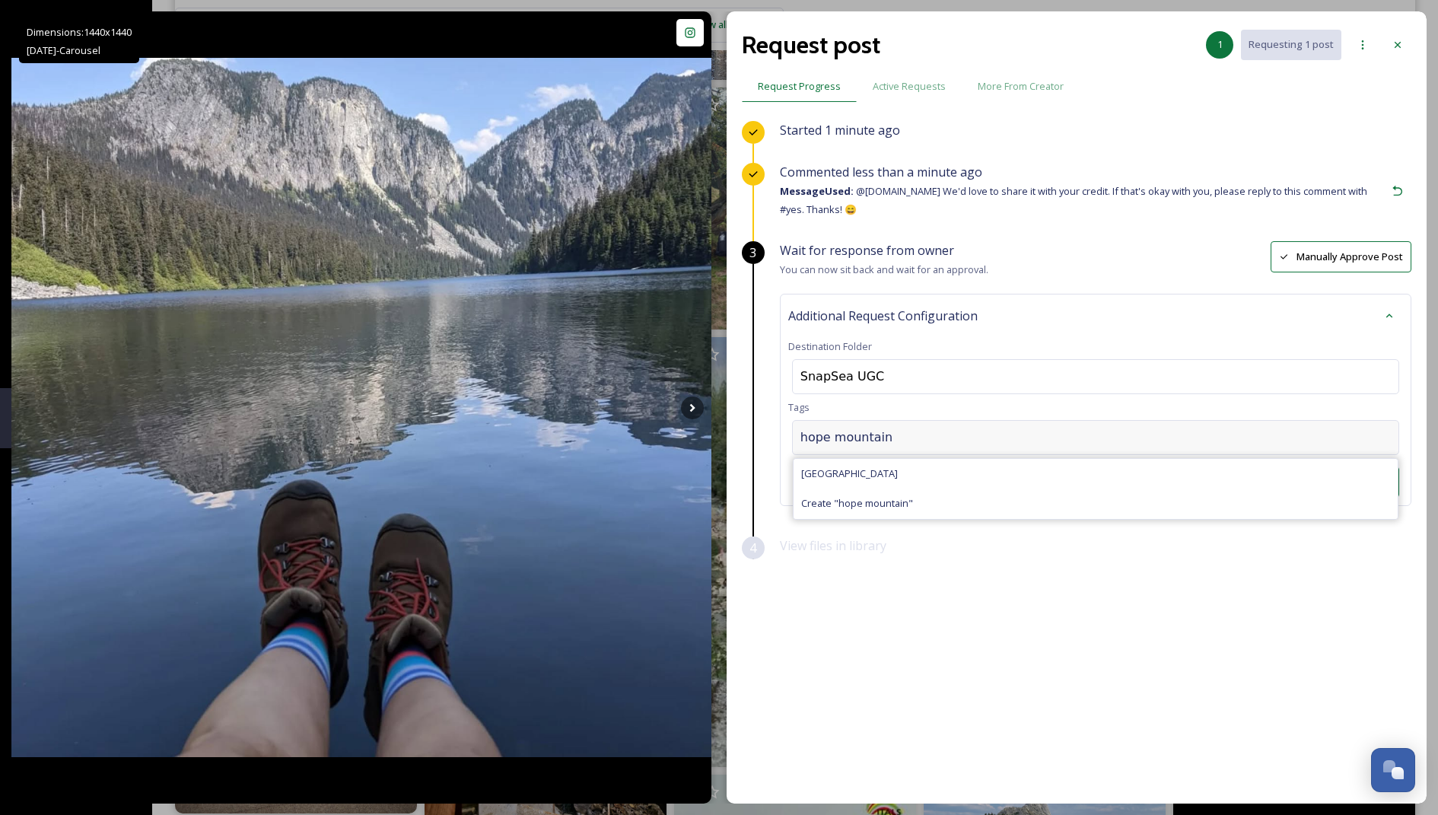
click at [859, 440] on input "hope mountain" at bounding box center [876, 437] width 152 height 18
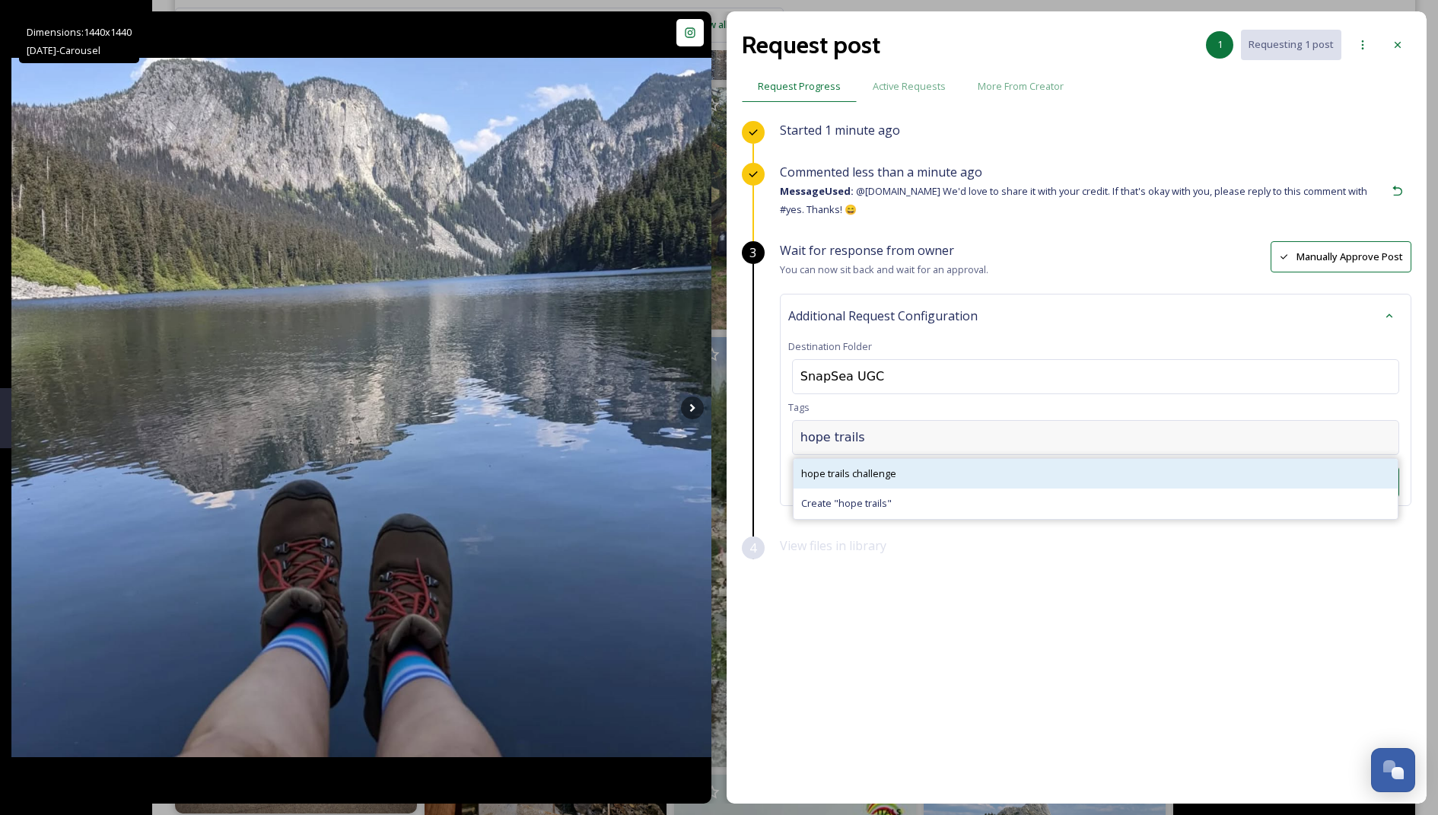
type input "hope trails"
click at [844, 481] on div "hope trails challenge" at bounding box center [1095, 474] width 604 height 30
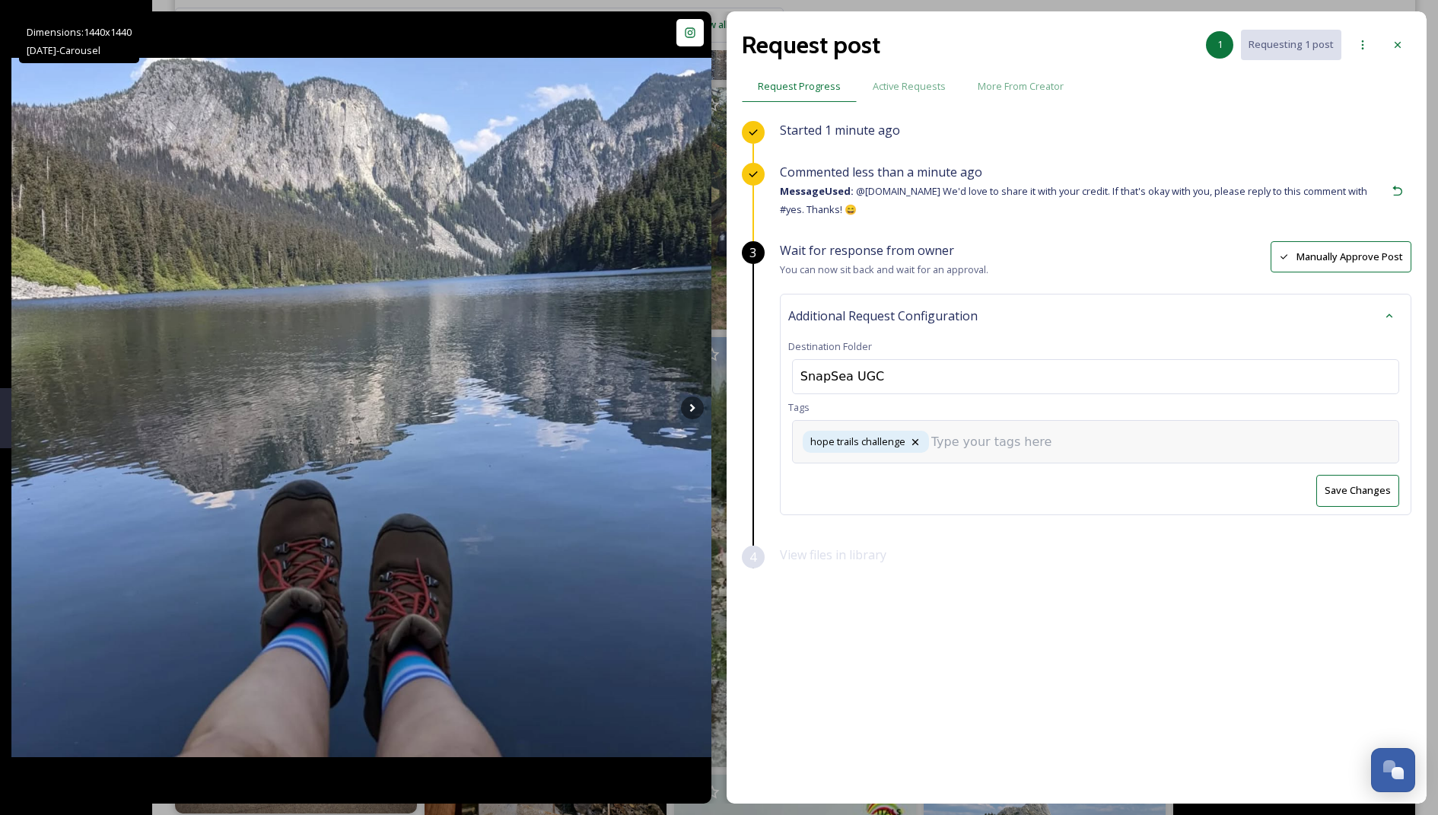
click at [971, 437] on input at bounding box center [1007, 442] width 152 height 18
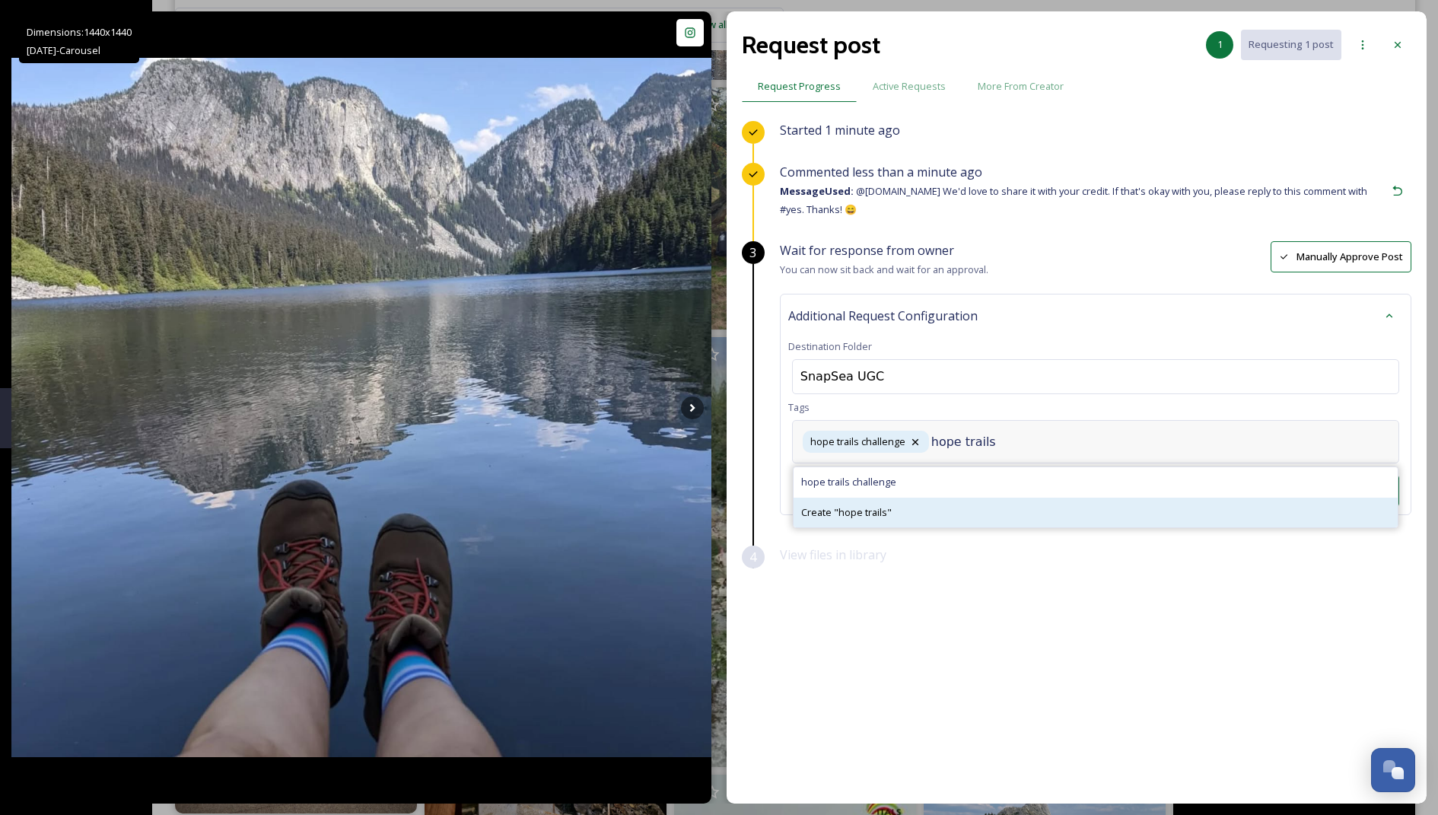
type input "hope trails"
click at [938, 504] on div "Create " hope trails "" at bounding box center [1095, 512] width 604 height 30
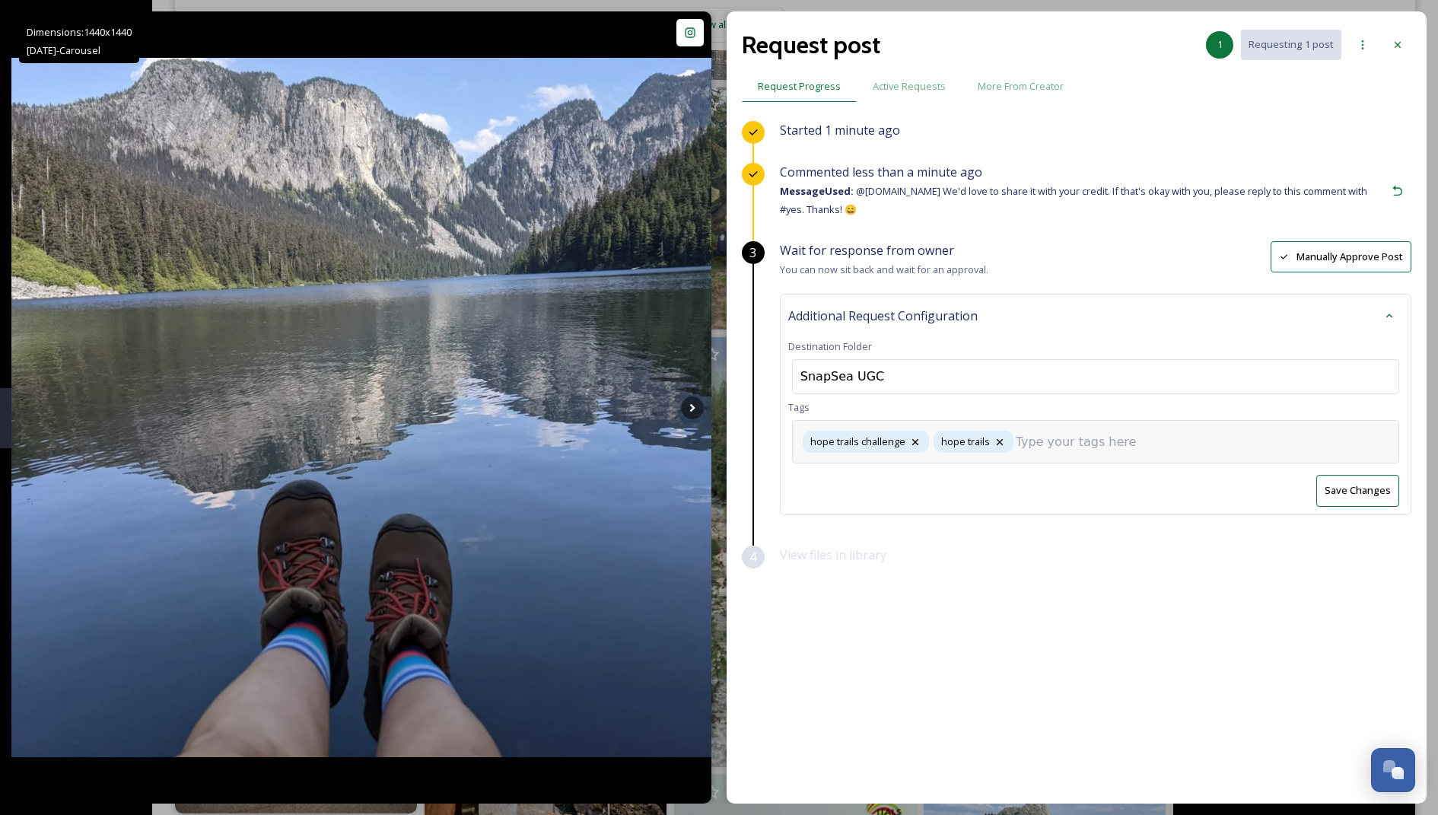
click at [1060, 448] on input at bounding box center [1091, 442] width 152 height 18
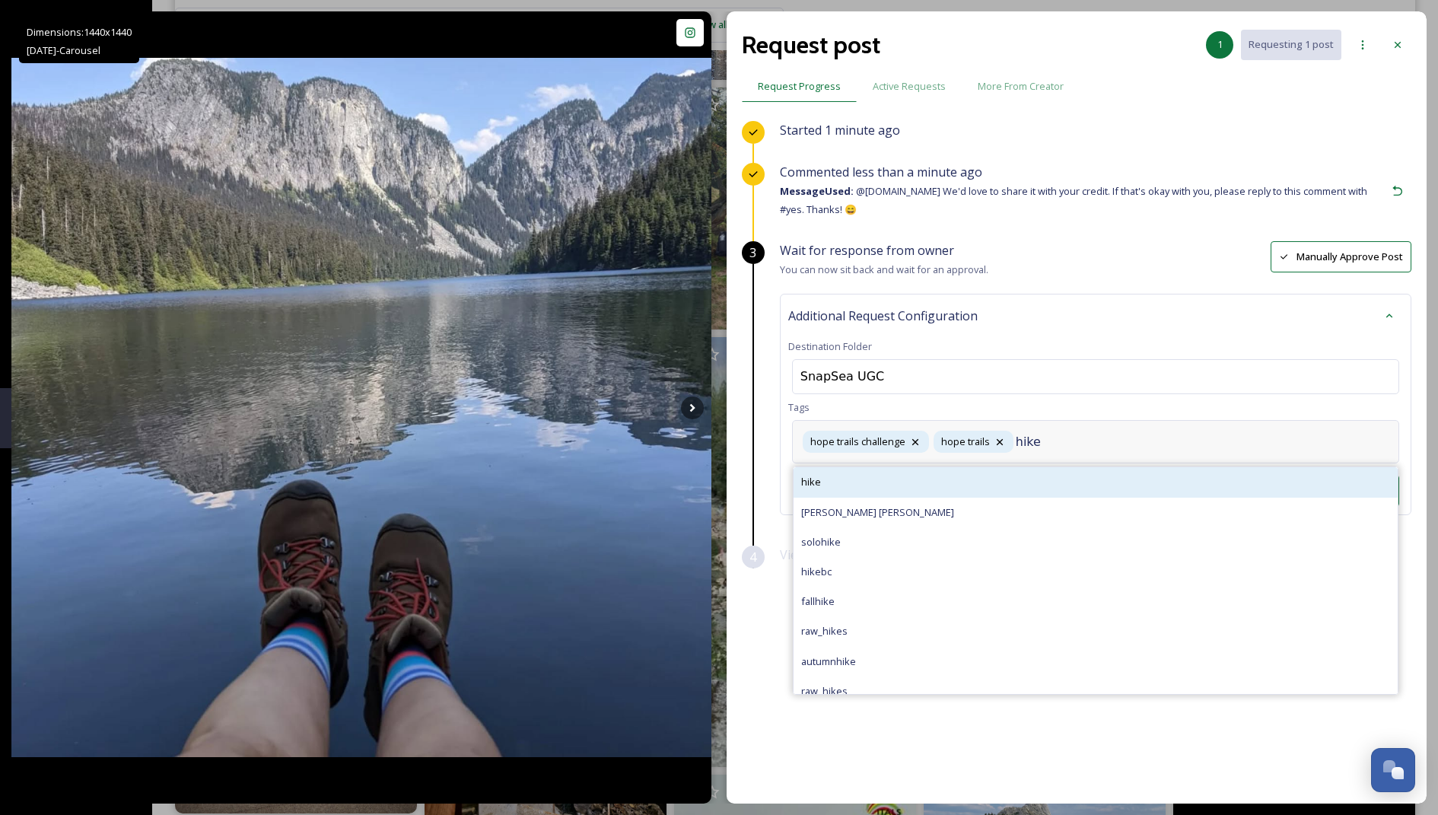
type input "hike"
click at [832, 477] on div "hike" at bounding box center [1095, 482] width 604 height 30
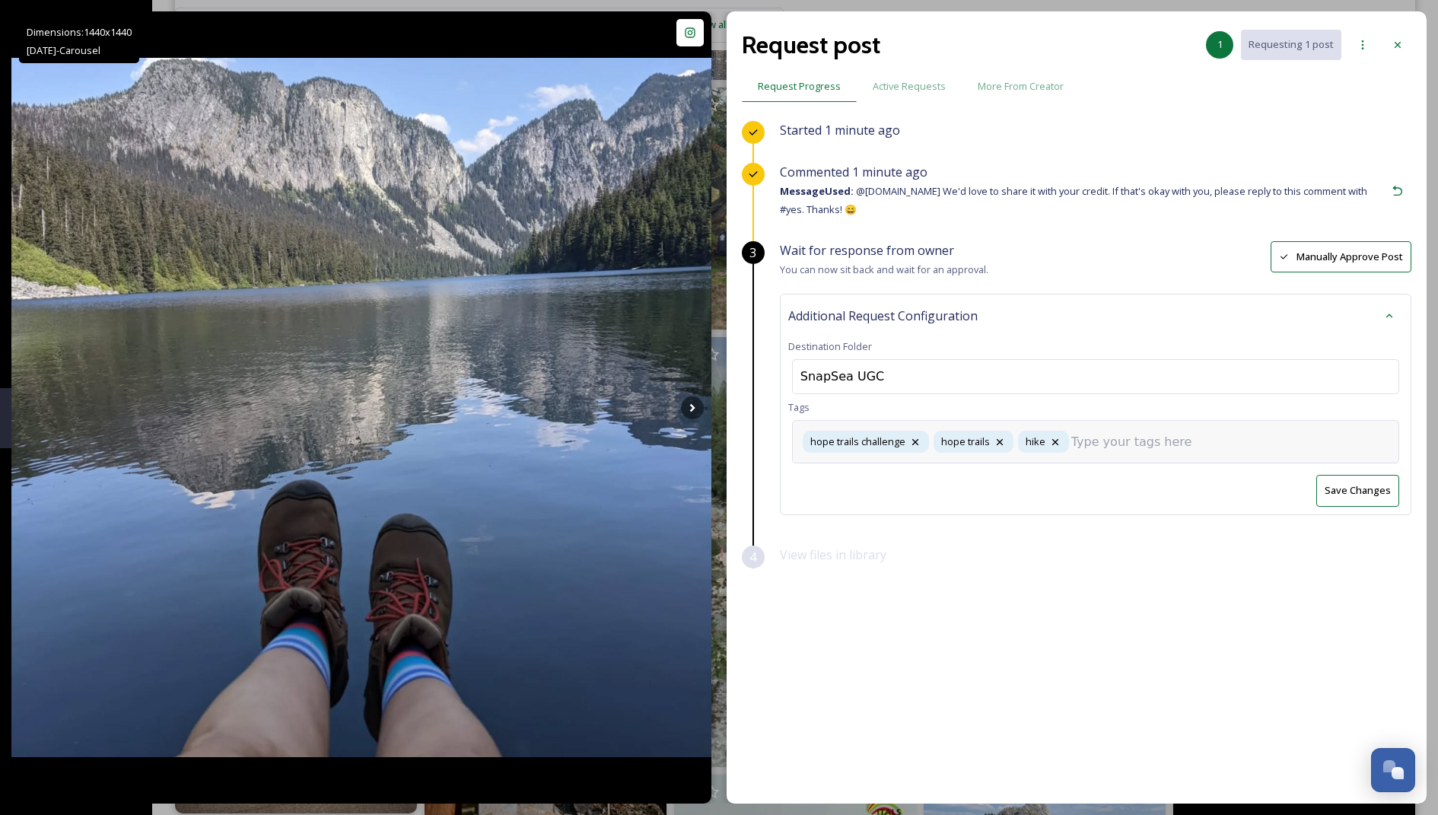
click at [1120, 441] on input at bounding box center [1147, 442] width 152 height 18
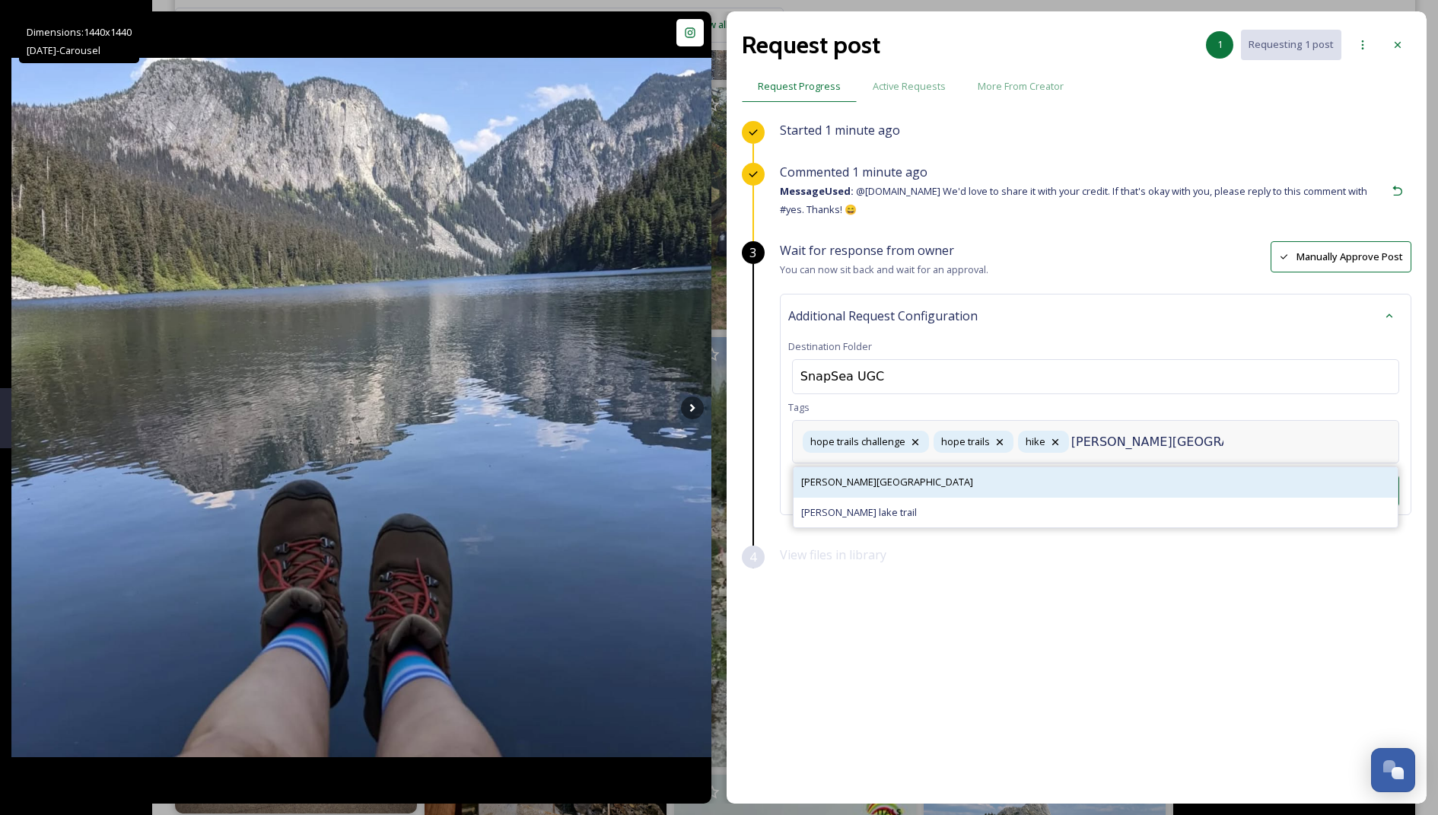
type input "[PERSON_NAME][GEOGRAPHIC_DATA]"
click at [983, 479] on div "[PERSON_NAME][GEOGRAPHIC_DATA]" at bounding box center [1095, 482] width 604 height 30
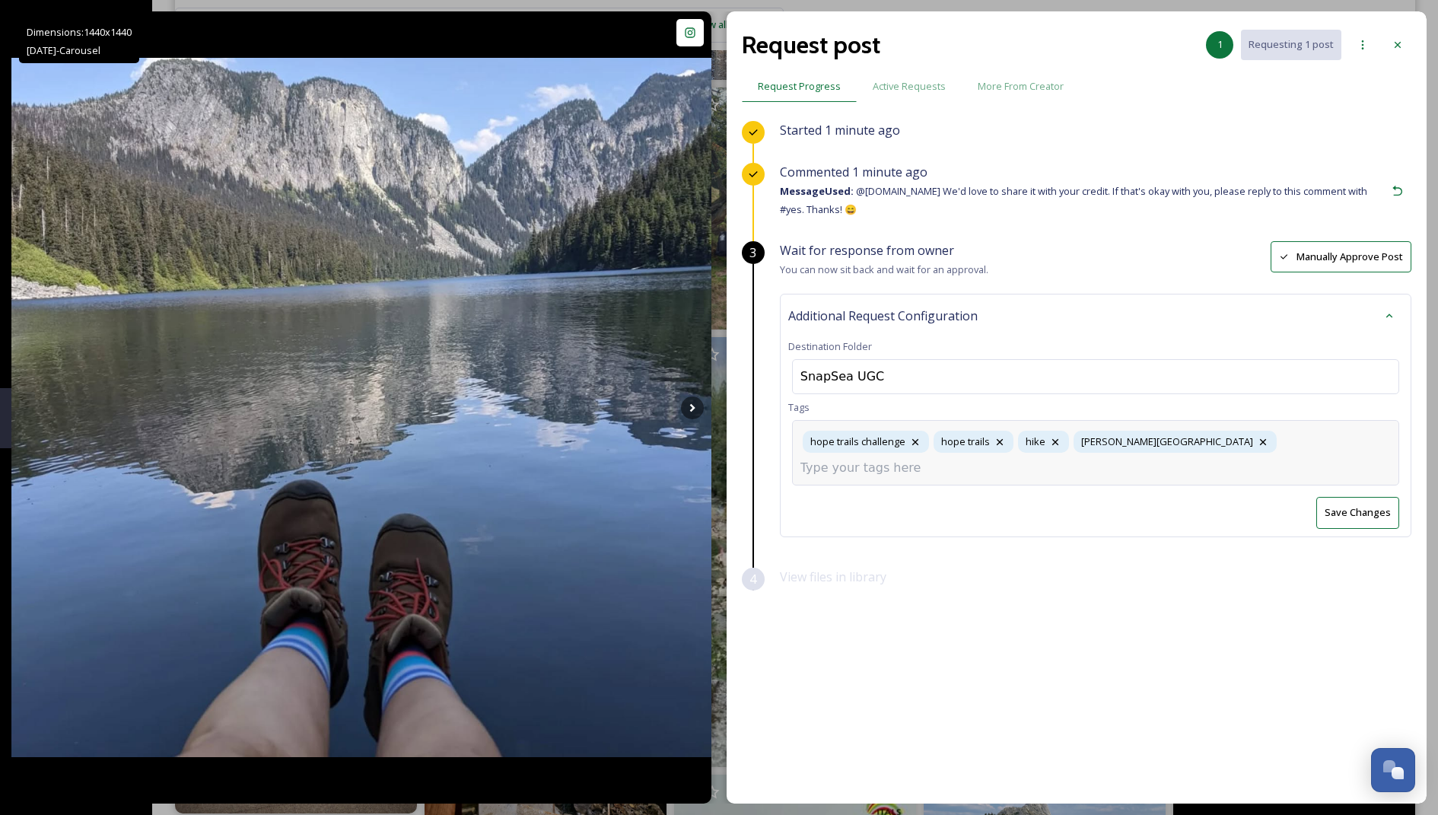
click at [952, 459] on input at bounding box center [876, 468] width 152 height 18
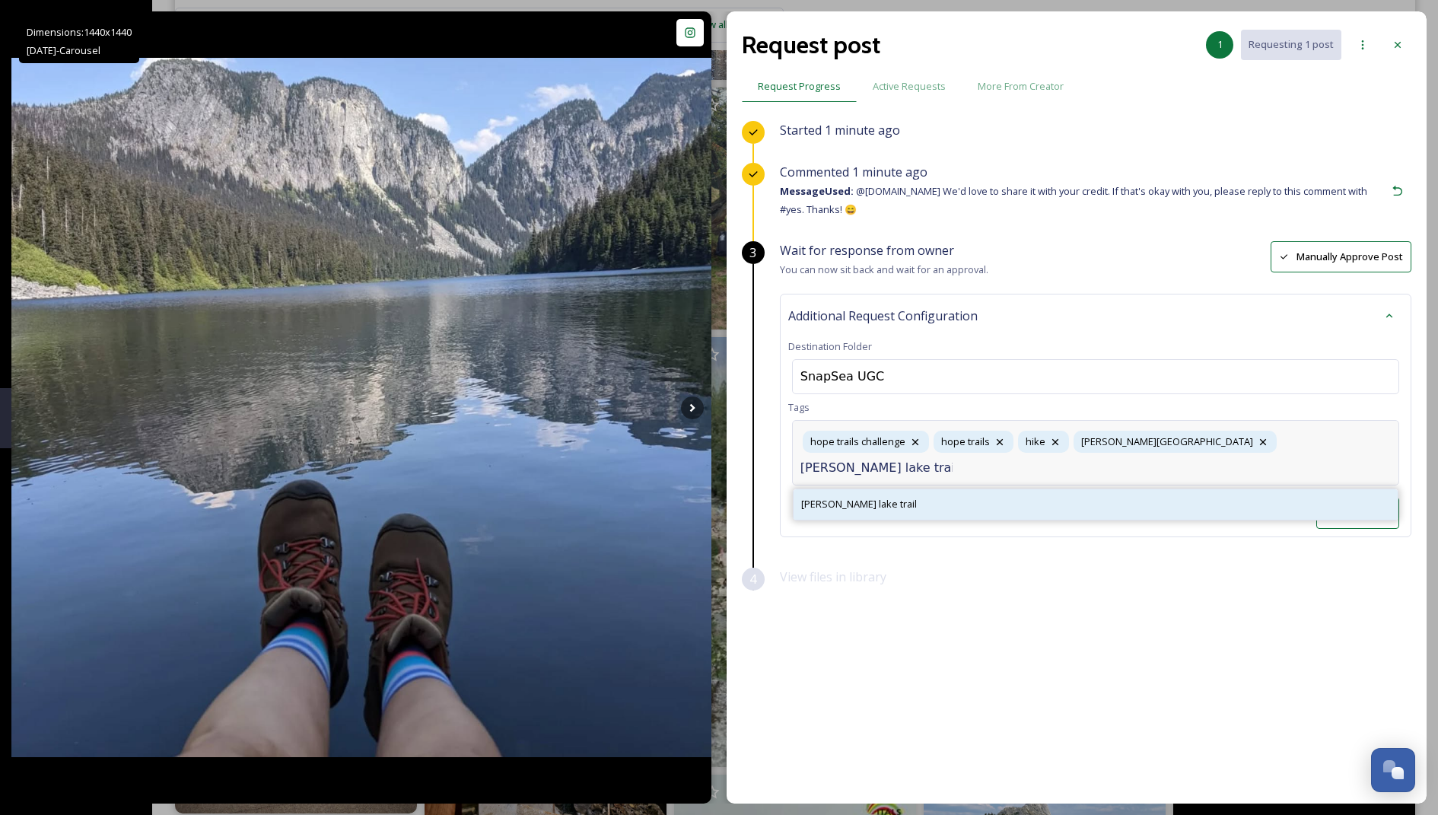
type input "[PERSON_NAME] lake trail"
click at [1012, 489] on div "[PERSON_NAME] lake trail" at bounding box center [1095, 504] width 604 height 30
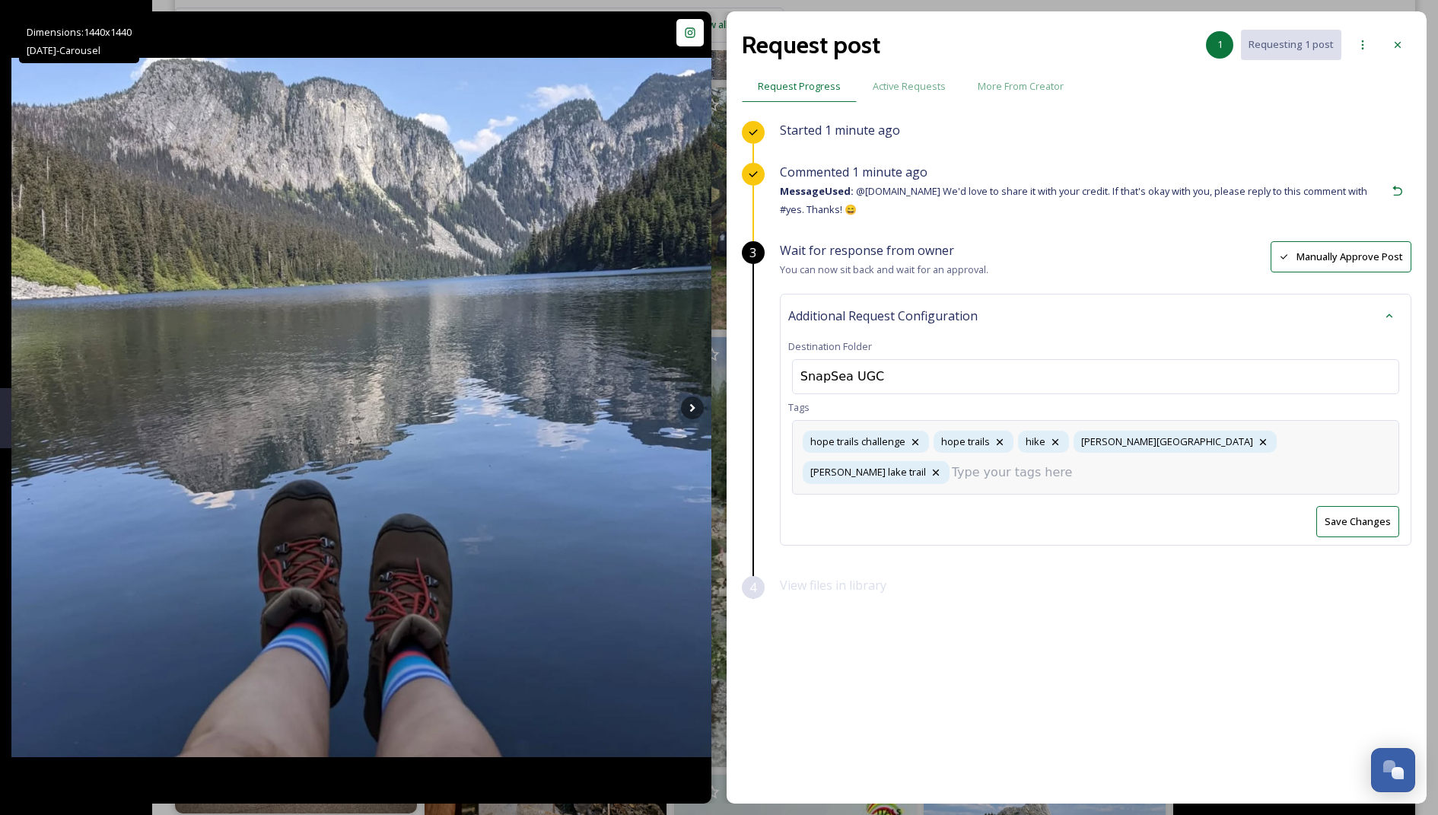
click at [1363, 506] on button "Save Changes" at bounding box center [1357, 521] width 83 height 31
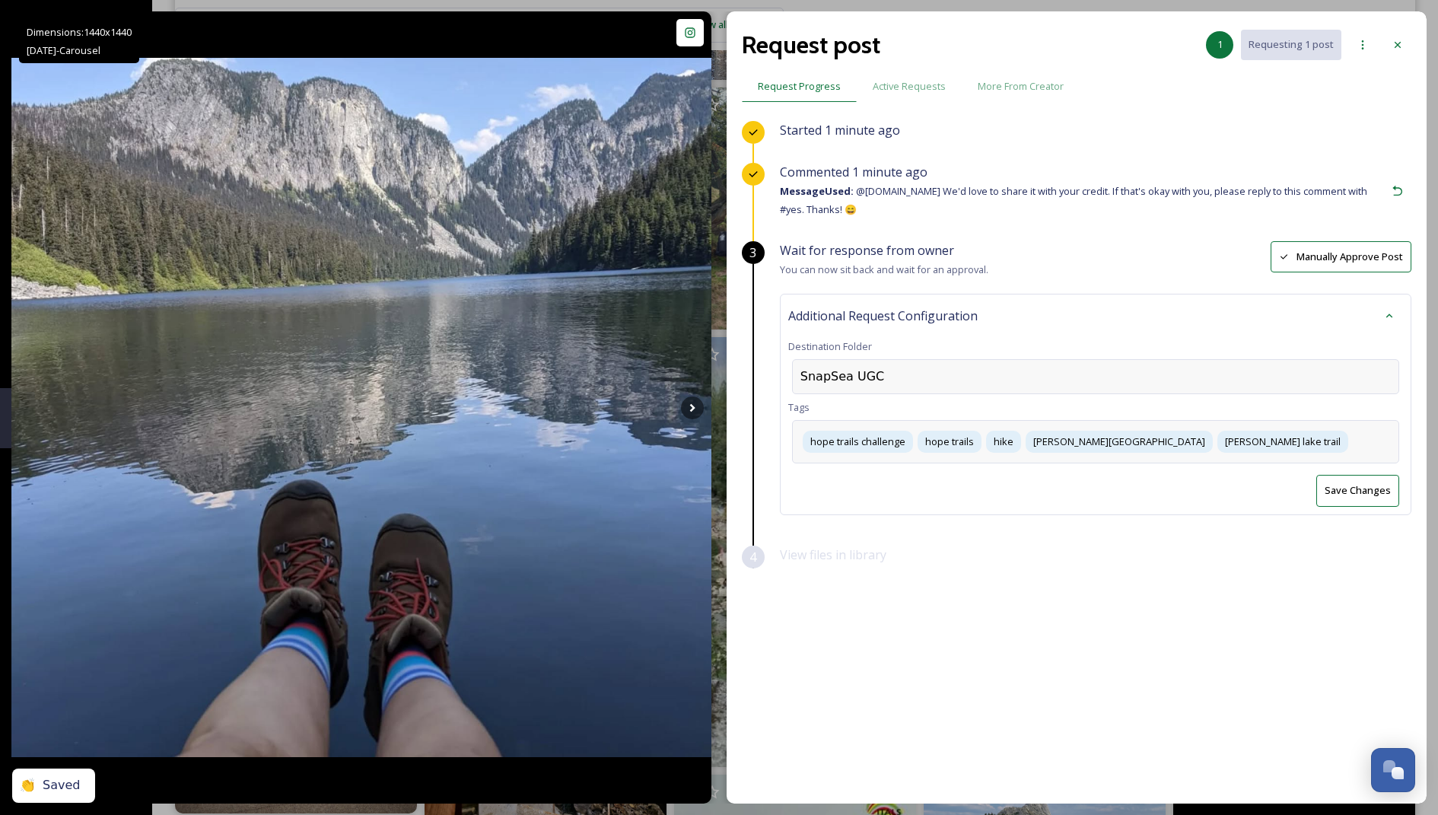
click at [841, 373] on div "SnapSea UGC" at bounding box center [842, 376] width 84 height 18
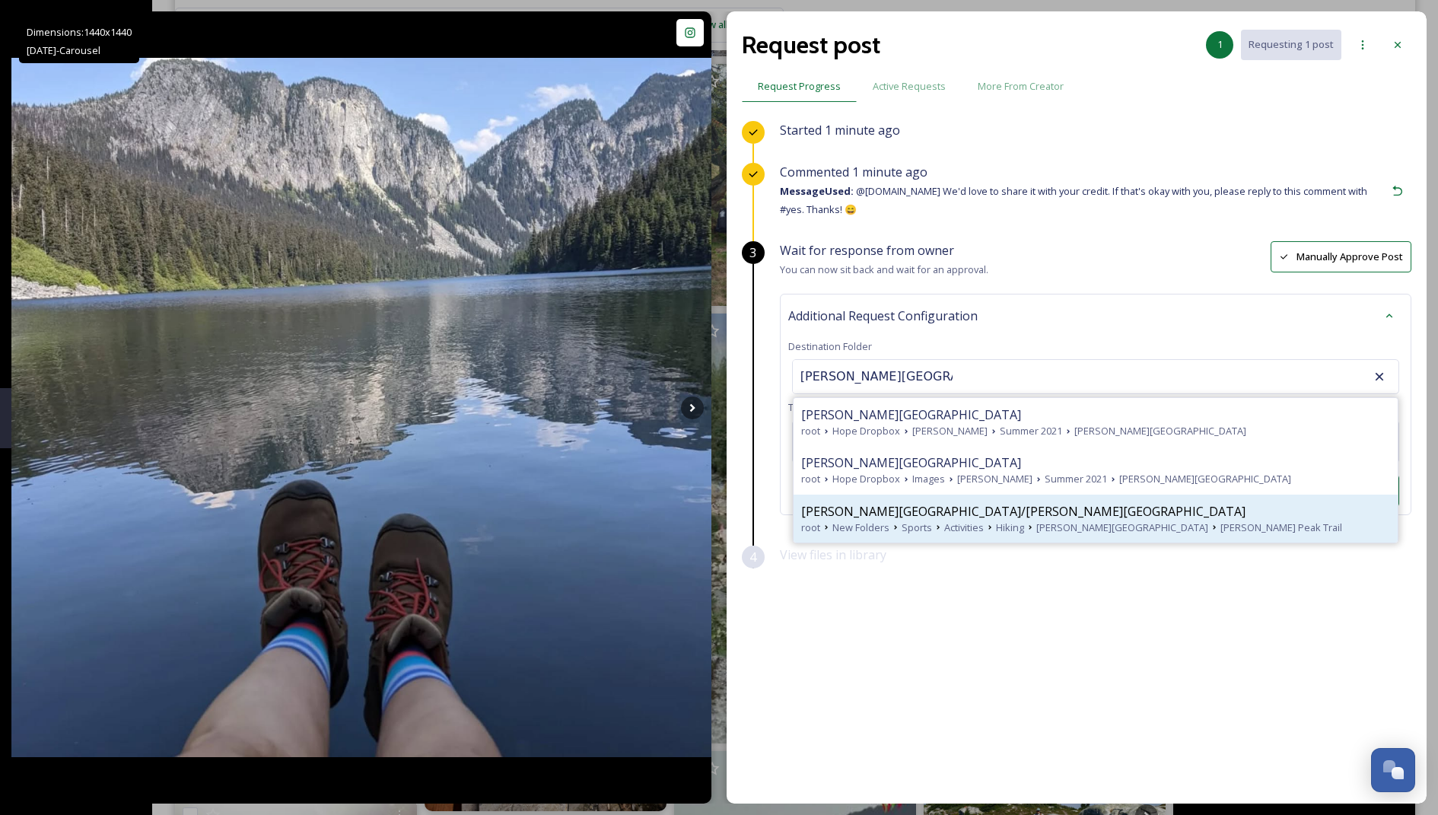
scroll to position [3766, 0]
click at [848, 520] on span "New Folders" at bounding box center [860, 527] width 57 height 14
type input "[PERSON_NAME][GEOGRAPHIC_DATA]/[PERSON_NAME][GEOGRAPHIC_DATA]"
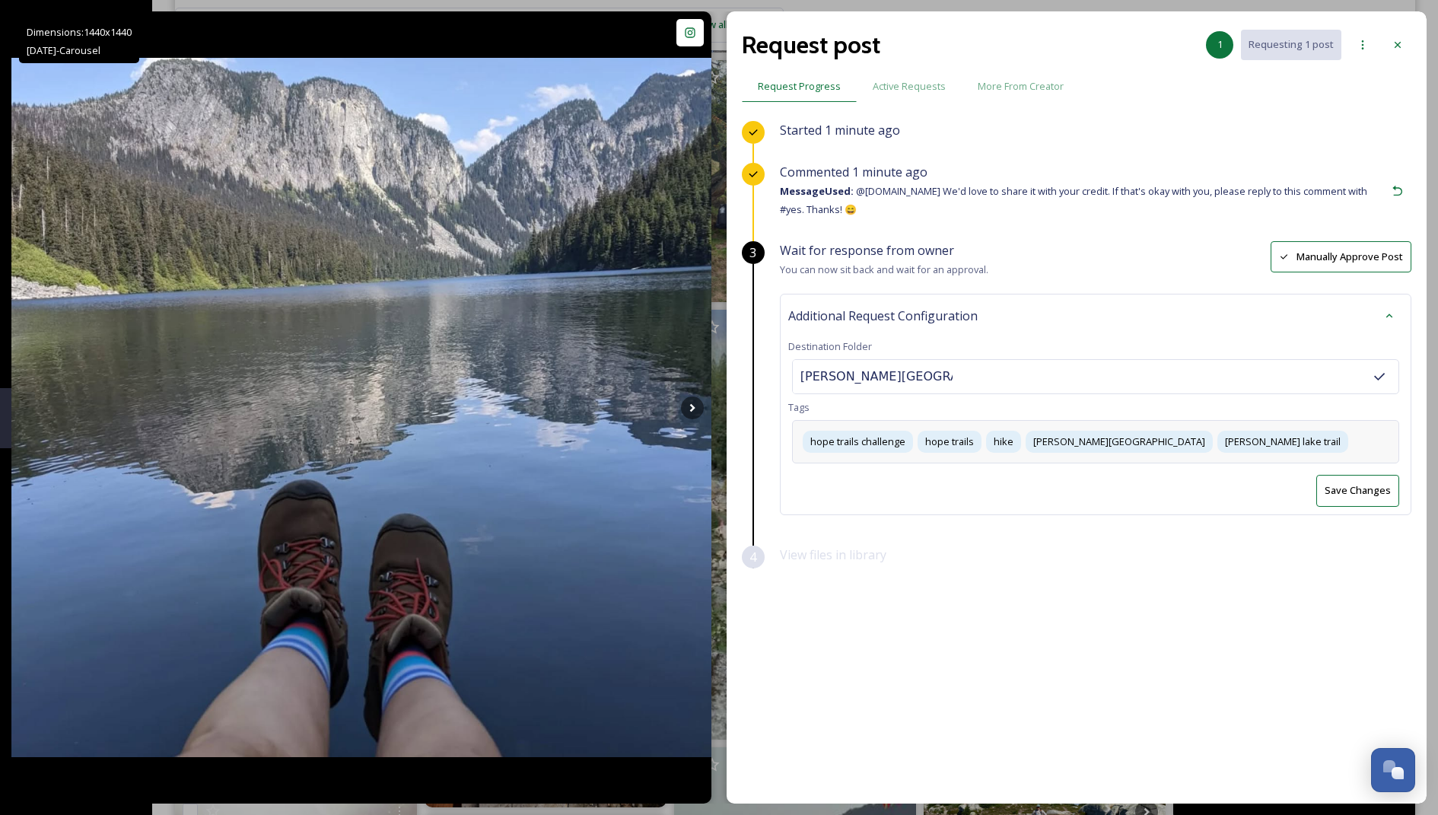
click at [1260, 490] on div "Save Changes" at bounding box center [1095, 490] width 615 height 31
click at [1327, 481] on button "Save Changes" at bounding box center [1357, 490] width 83 height 31
click at [1404, 48] on div at bounding box center [1397, 44] width 27 height 27
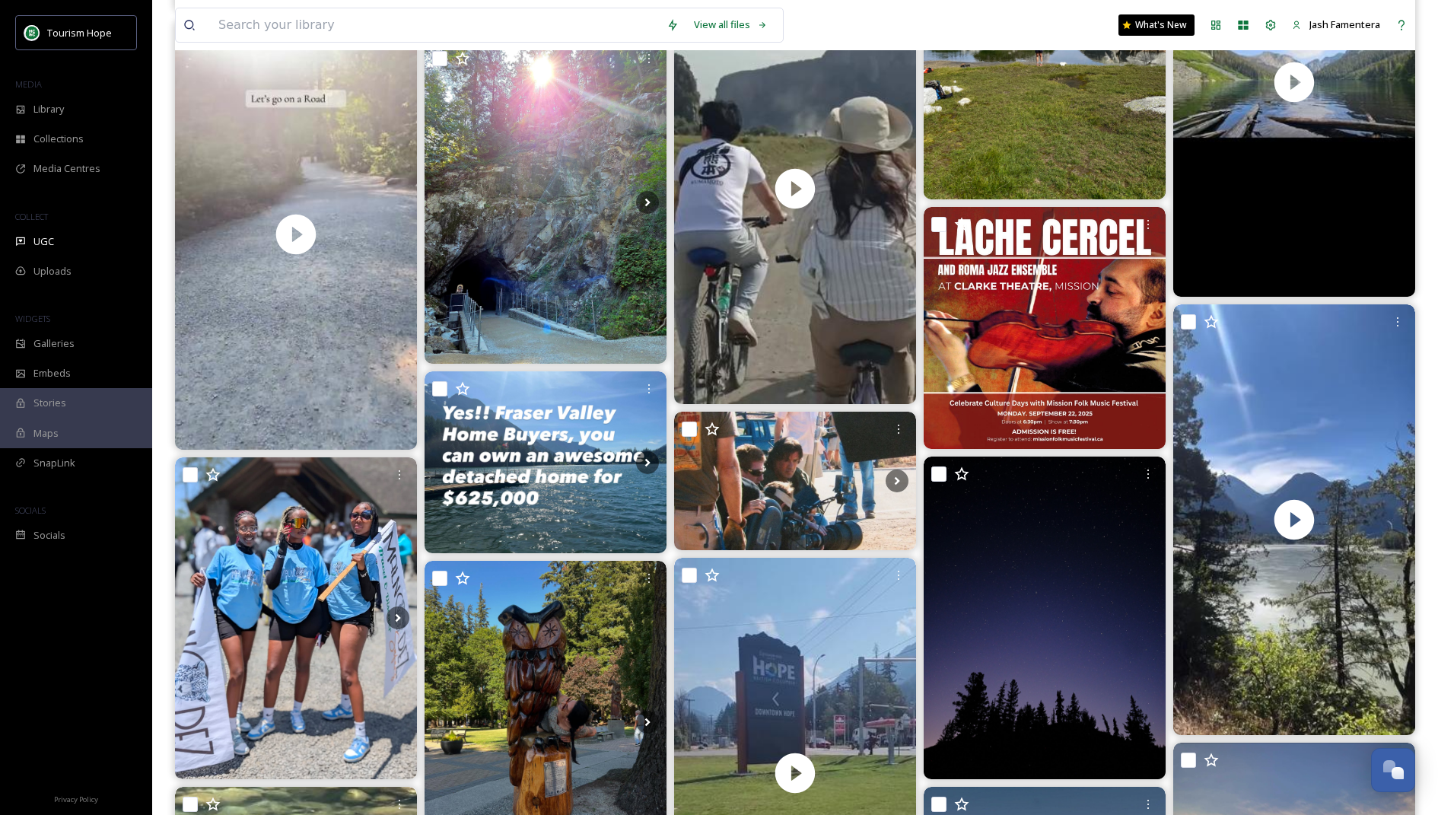
scroll to position [3557, 0]
